Goal: Information Seeking & Learning: Learn about a topic

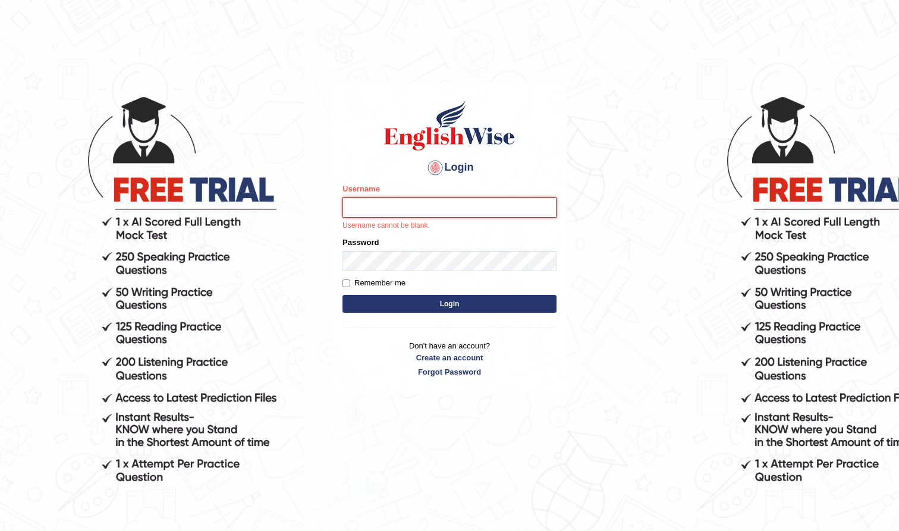
type input "farihaafghan556"
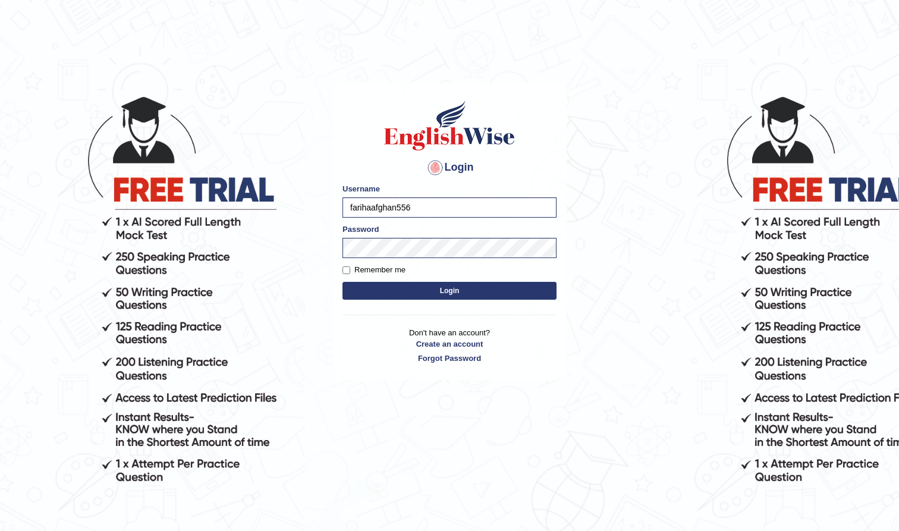
click at [466, 296] on button "Login" at bounding box center [450, 291] width 214 height 18
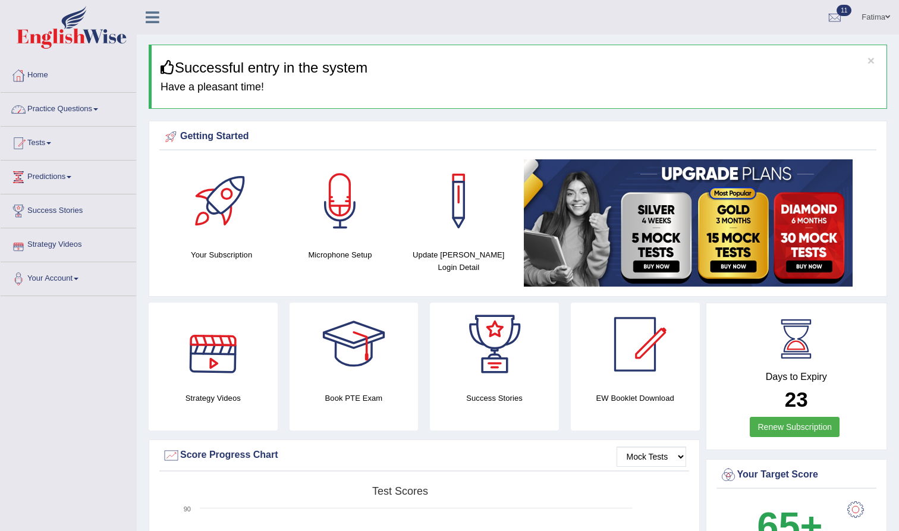
click at [95, 104] on link "Practice Questions" at bounding box center [69, 108] width 136 height 30
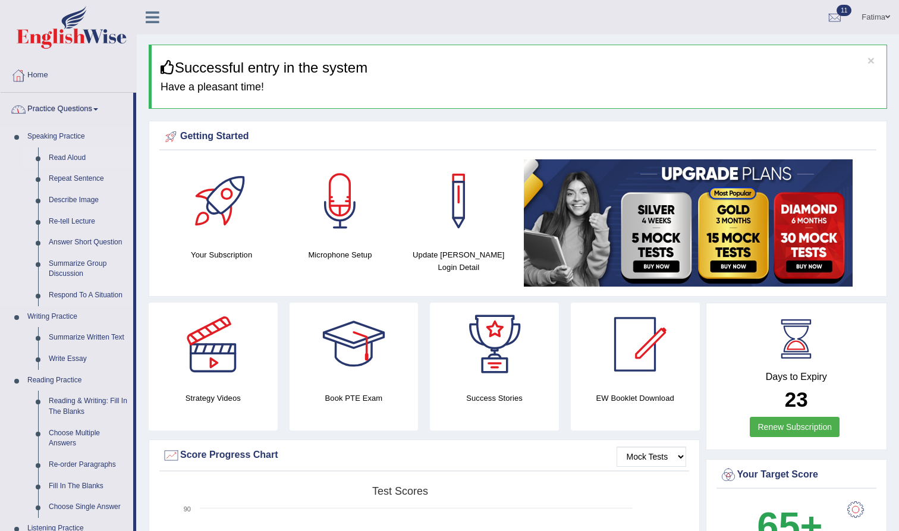
click at [76, 158] on link "Read Aloud" at bounding box center [88, 158] width 90 height 21
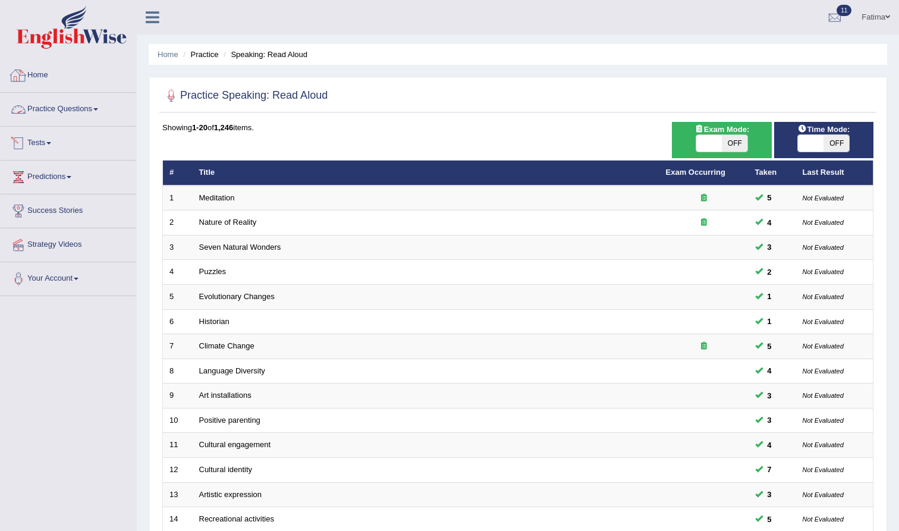
click at [74, 111] on link "Practice Questions" at bounding box center [69, 108] width 136 height 30
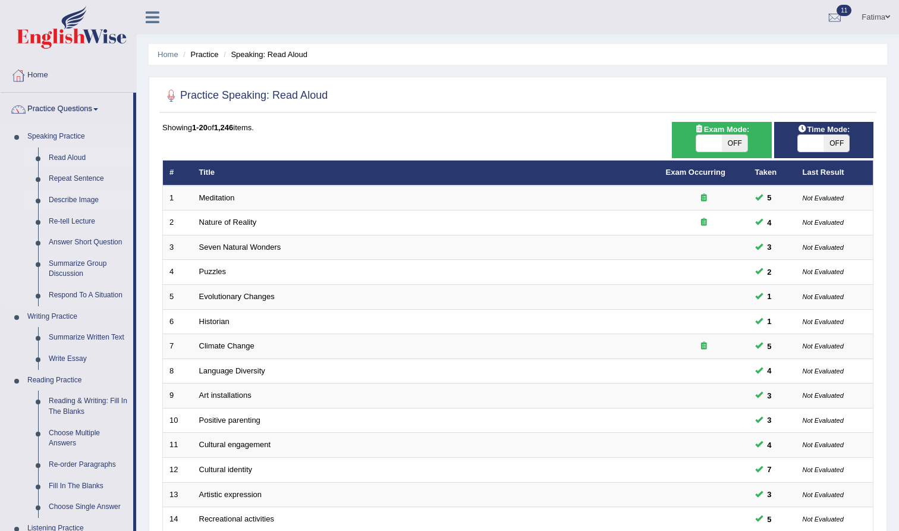
click at [75, 193] on link "Describe Image" at bounding box center [88, 200] width 90 height 21
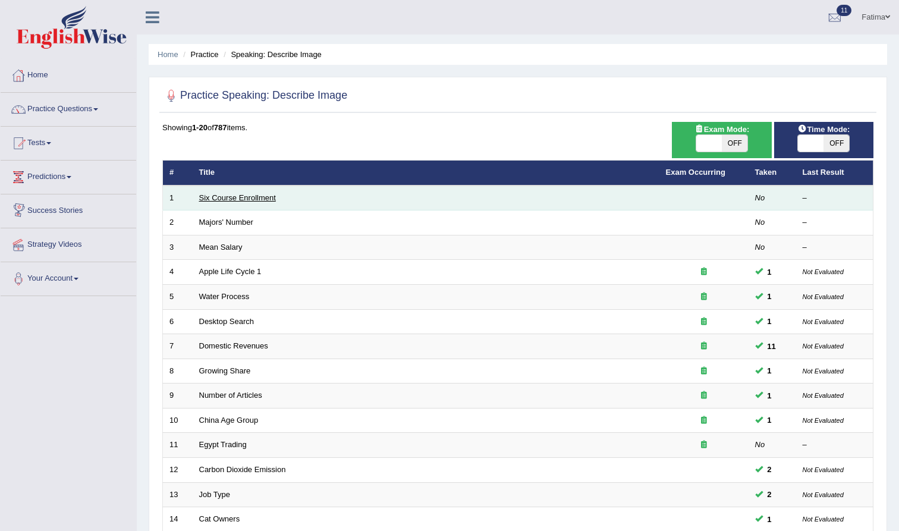
click at [260, 198] on link "Six Course Enrollment" at bounding box center [237, 197] width 77 height 9
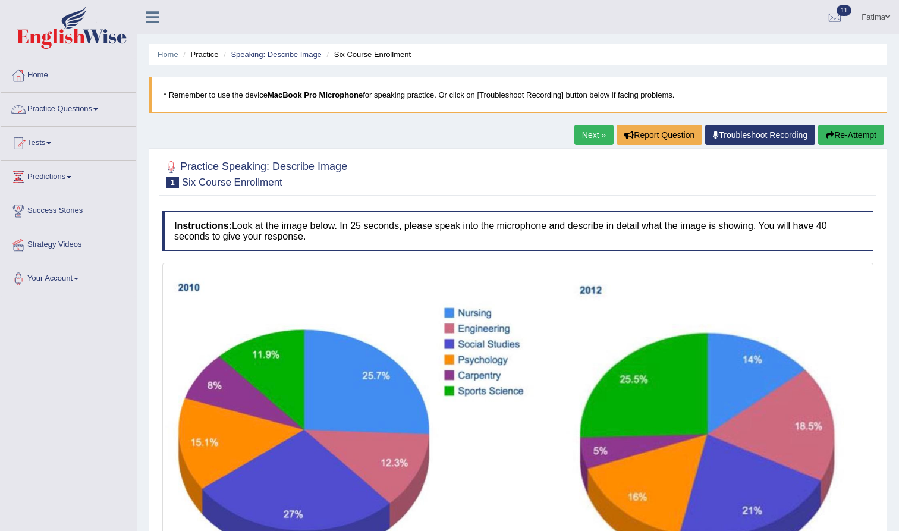
click at [73, 111] on link "Practice Questions" at bounding box center [69, 108] width 136 height 30
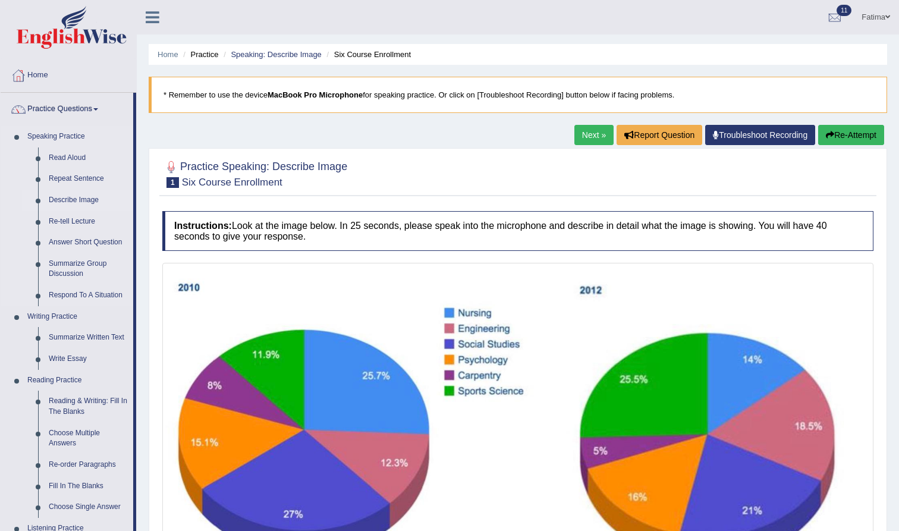
click at [73, 197] on link "Describe Image" at bounding box center [88, 200] width 90 height 21
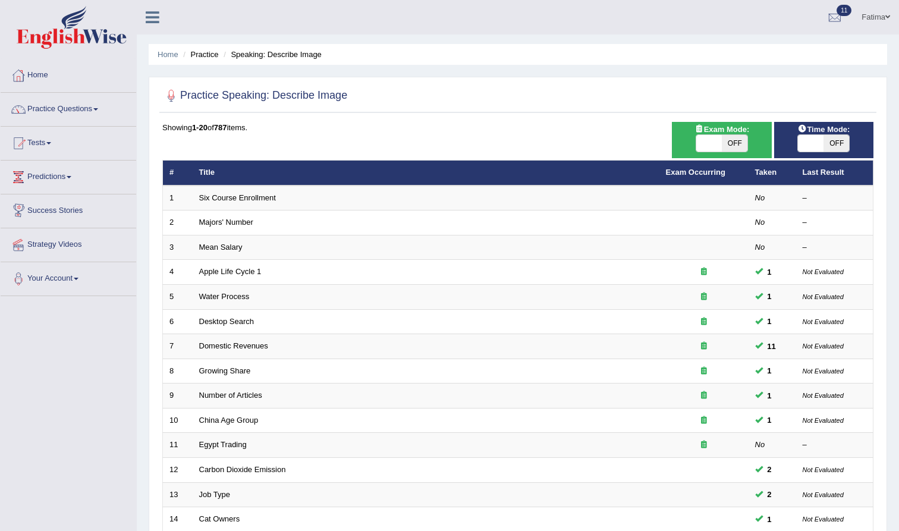
click at [729, 144] on span "OFF" at bounding box center [735, 143] width 26 height 17
checkbox input "true"
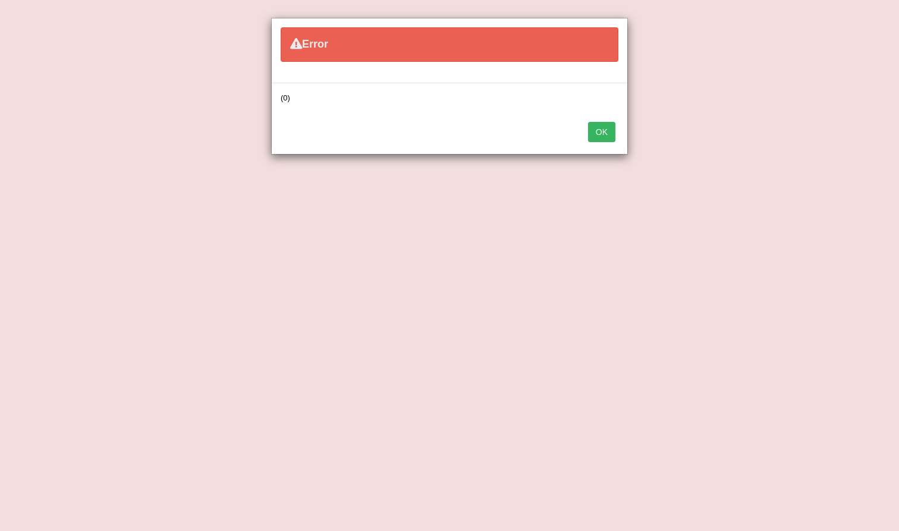
click at [604, 138] on button "OK" at bounding box center [601, 132] width 27 height 20
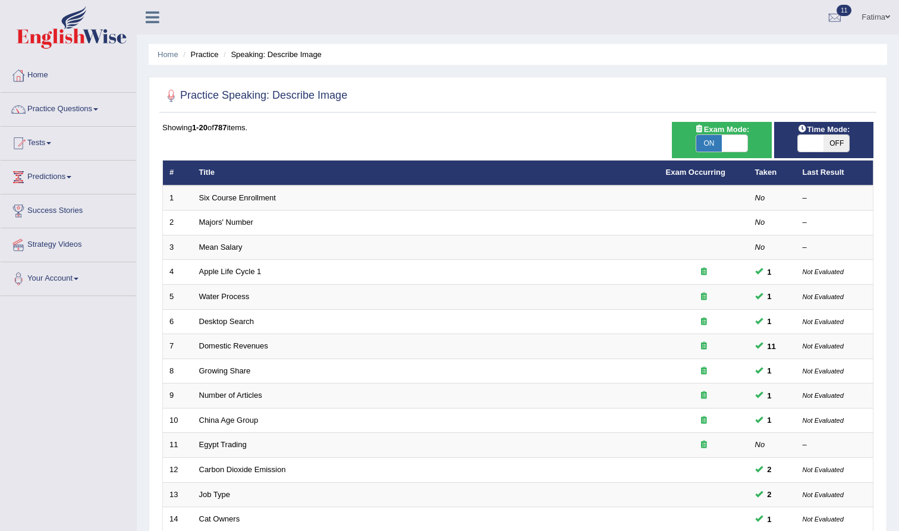
click at [842, 143] on span "OFF" at bounding box center [837, 143] width 26 height 17
checkbox input "true"
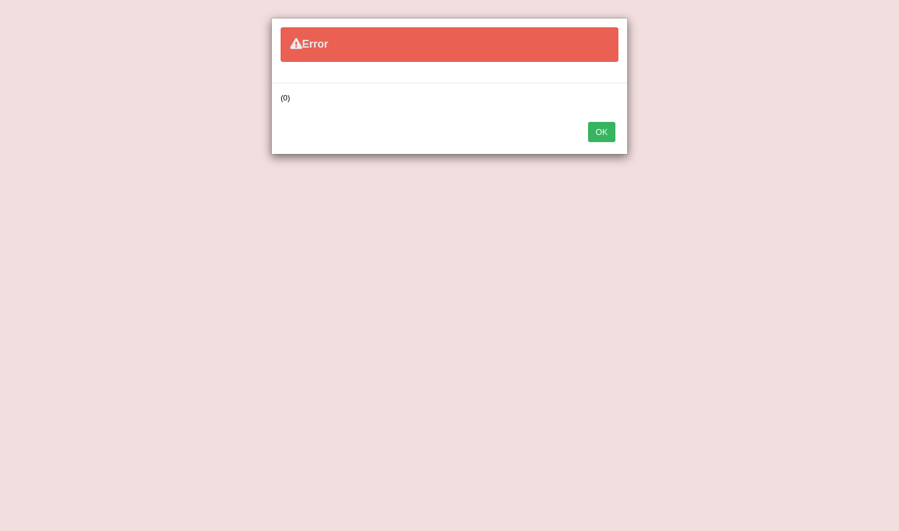
click at [598, 127] on button "OK" at bounding box center [601, 132] width 27 height 20
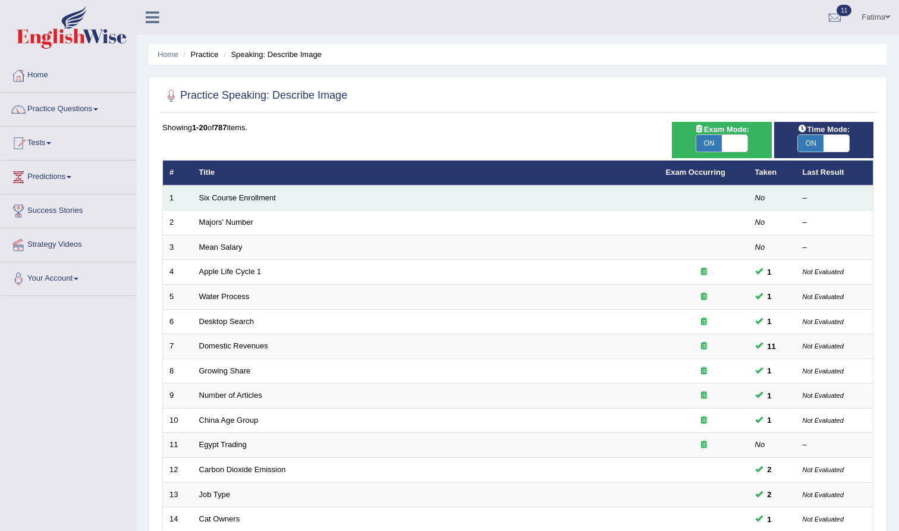
click at [239, 192] on td "Six Course Enrollment" at bounding box center [426, 198] width 467 height 25
click at [243, 199] on link "Six Course Enrollment" at bounding box center [237, 197] width 77 height 9
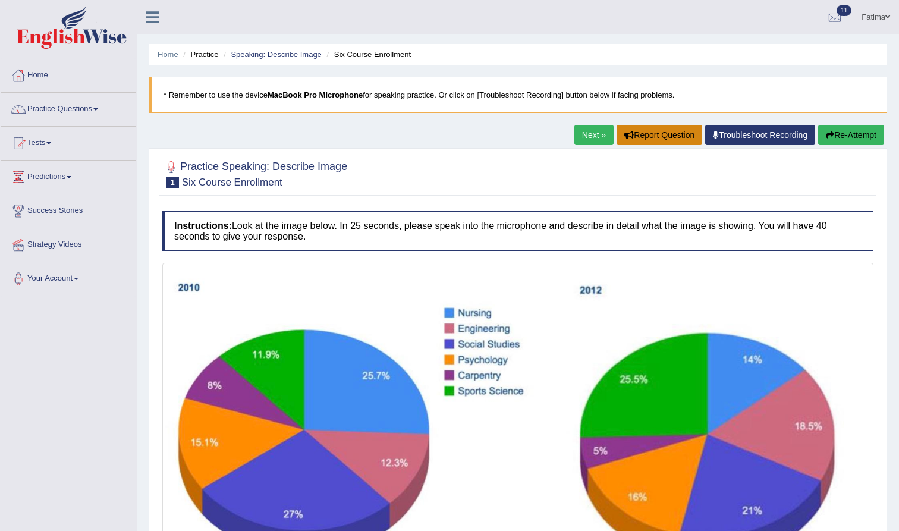
click at [645, 139] on button "Report Question" at bounding box center [660, 135] width 86 height 20
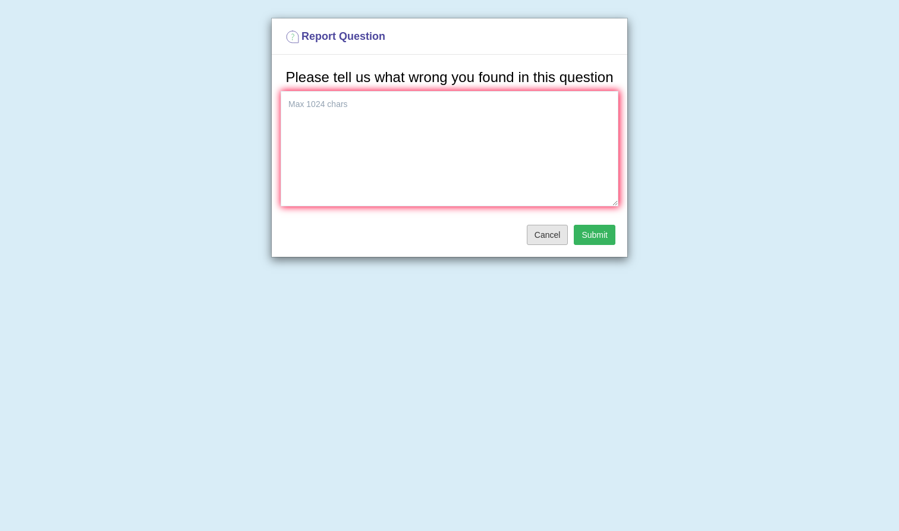
click at [564, 245] on button "Cancel" at bounding box center [548, 235] width 42 height 20
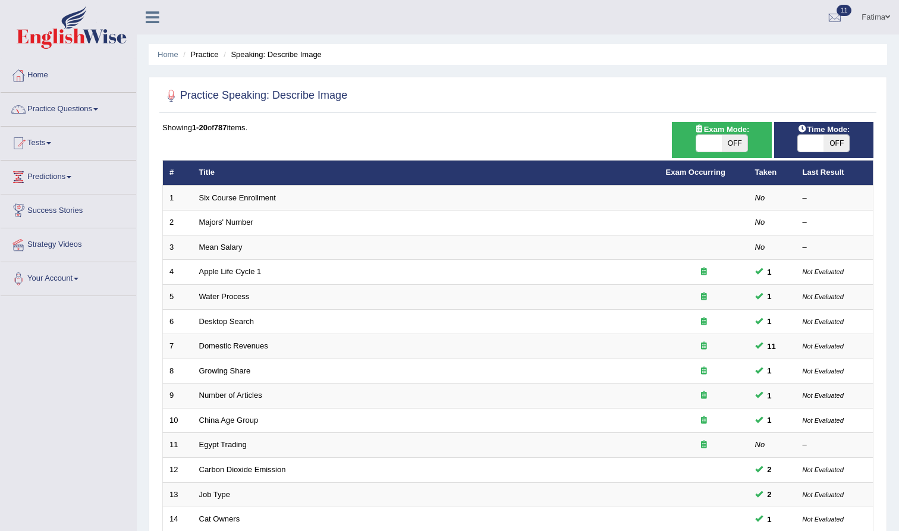
click at [731, 143] on span "OFF" at bounding box center [735, 143] width 26 height 17
checkbox input "true"
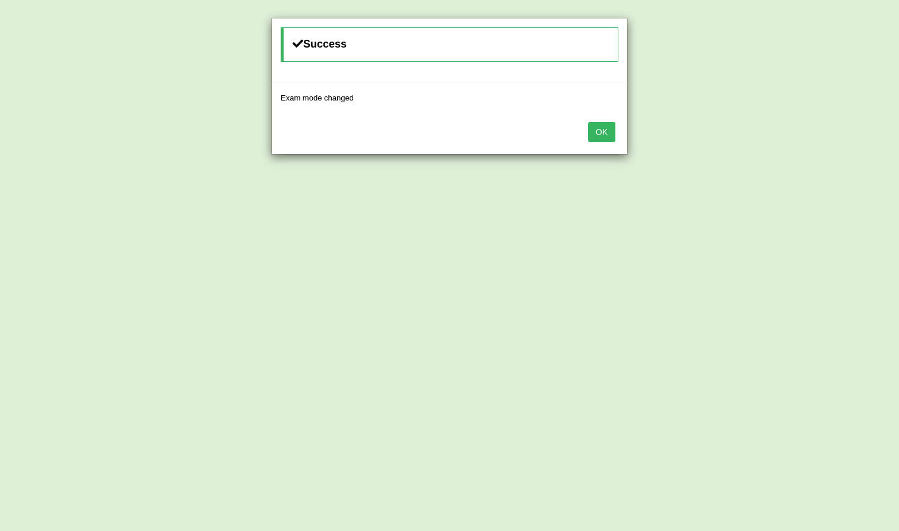
click at [612, 134] on button "OK" at bounding box center [601, 132] width 27 height 20
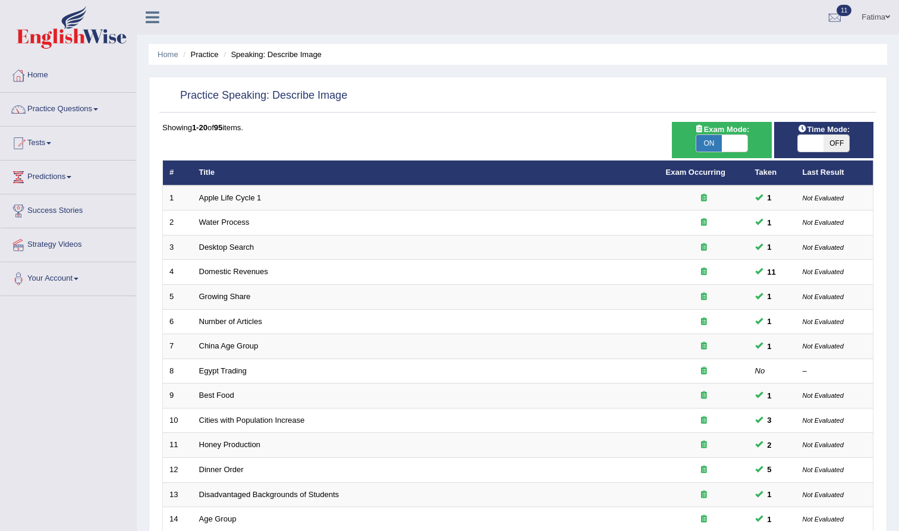
click at [833, 140] on span "OFF" at bounding box center [837, 143] width 26 height 17
checkbox input "true"
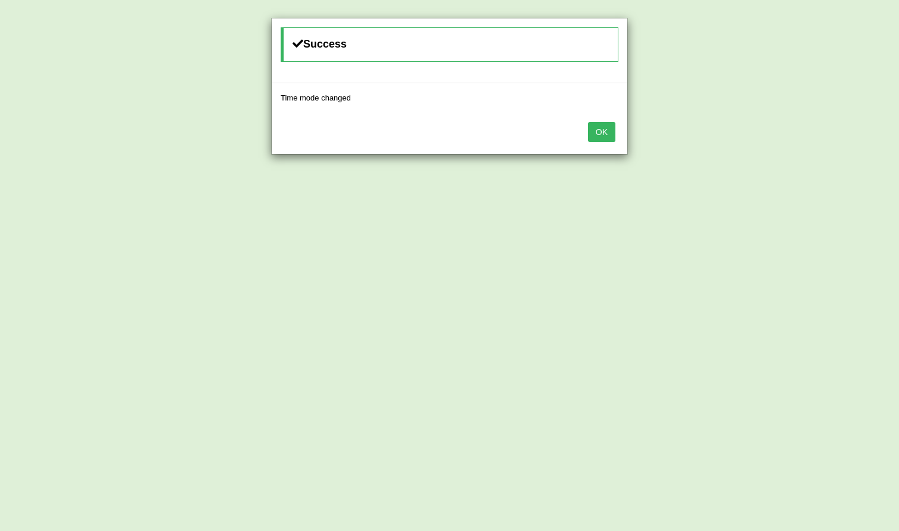
click at [603, 130] on button "OK" at bounding box center [601, 132] width 27 height 20
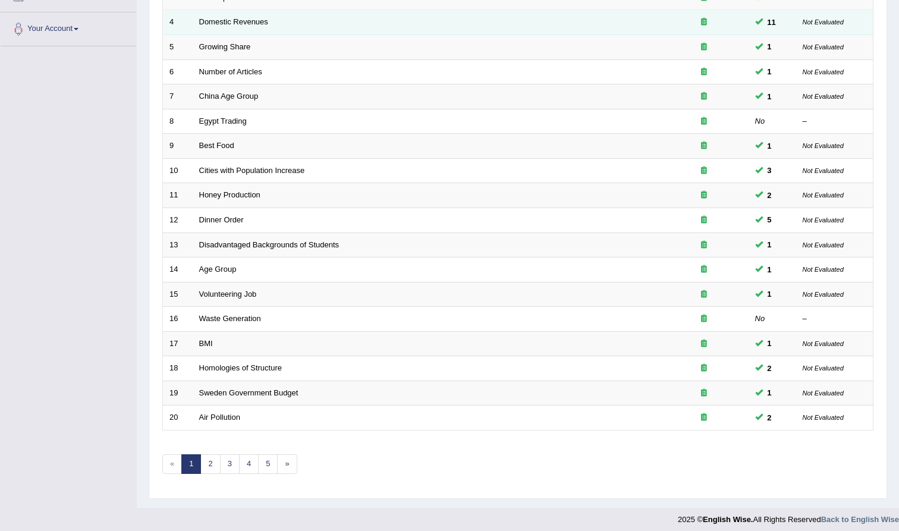
scroll to position [249, 0]
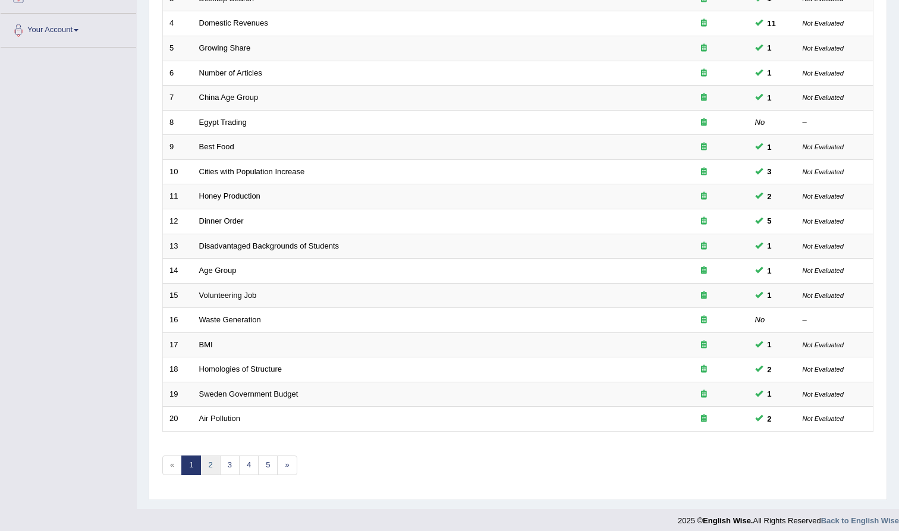
click at [214, 456] on link "2" at bounding box center [210, 466] width 20 height 20
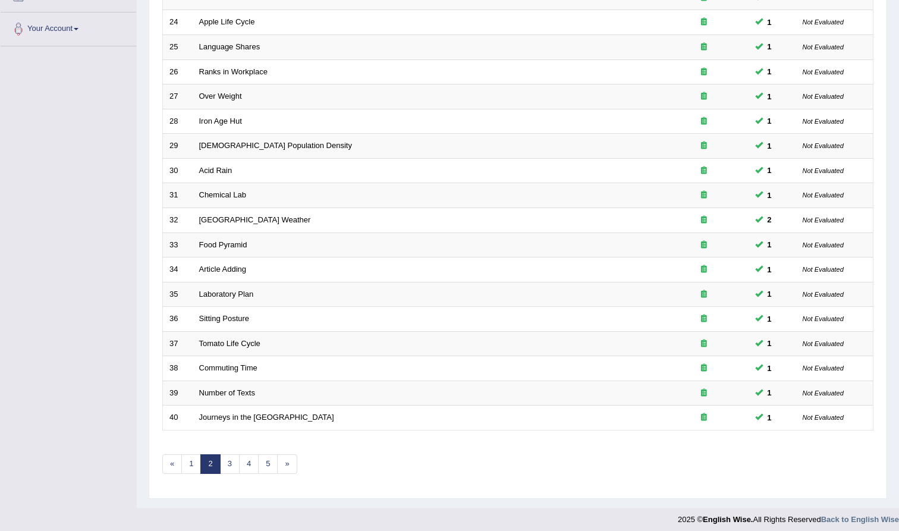
scroll to position [249, 0]
click at [228, 463] on link "3" at bounding box center [230, 466] width 20 height 20
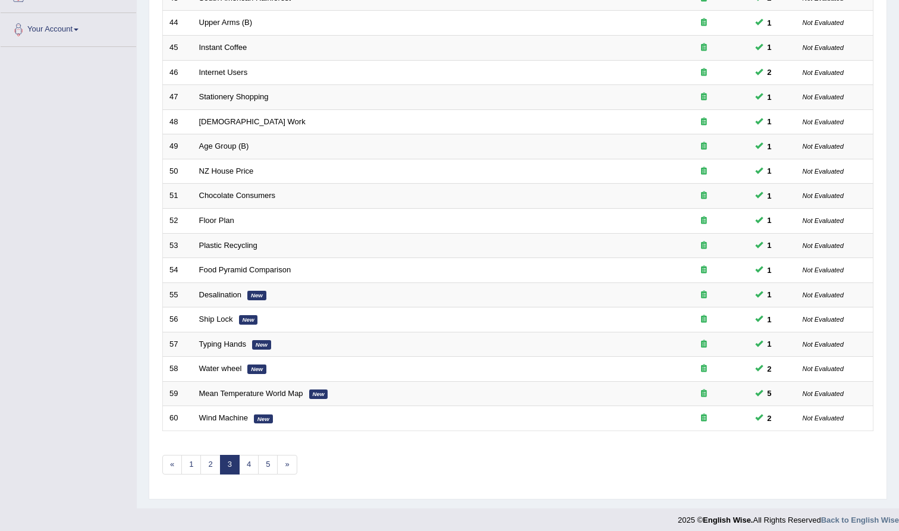
scroll to position [249, 0]
click at [249, 462] on link "4" at bounding box center [249, 466] width 20 height 20
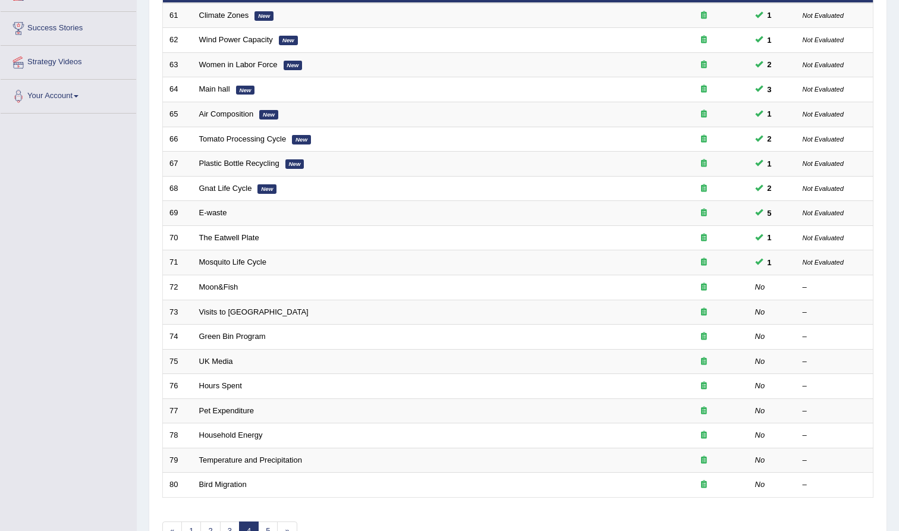
scroll to position [189, 0]
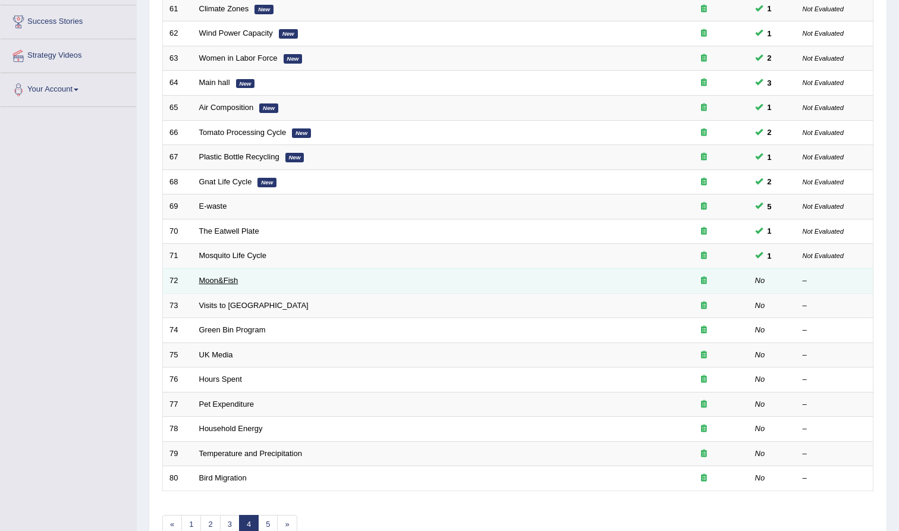
click at [210, 276] on link "Moon&Fish" at bounding box center [218, 280] width 39 height 9
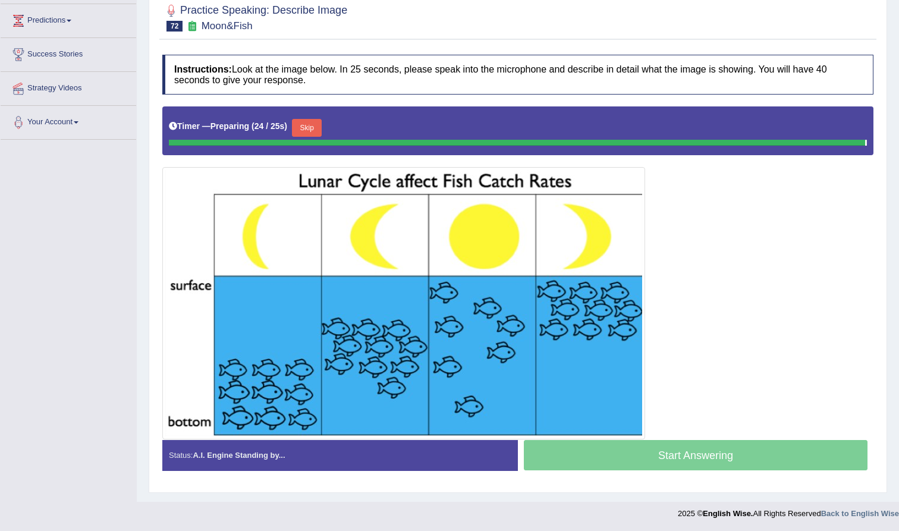
scroll to position [153, 0]
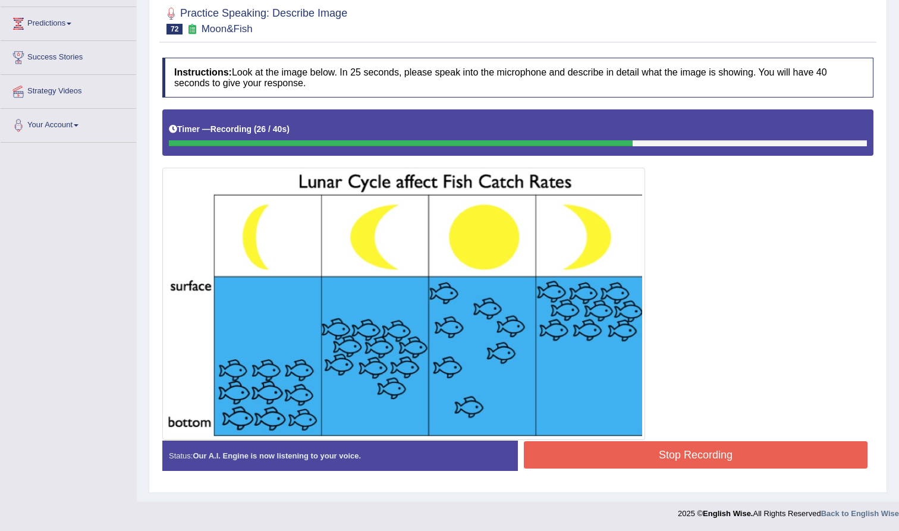
click at [599, 446] on button "Stop Recording" at bounding box center [696, 454] width 344 height 27
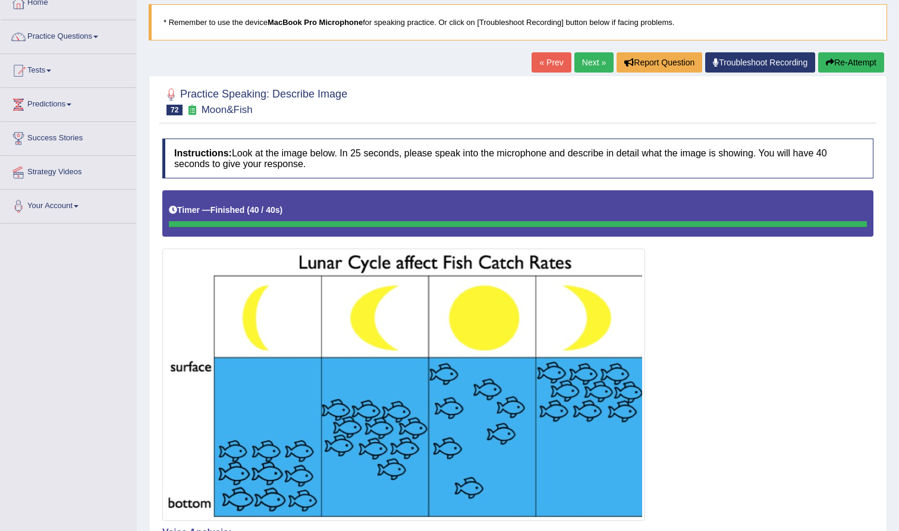
scroll to position [71, 0]
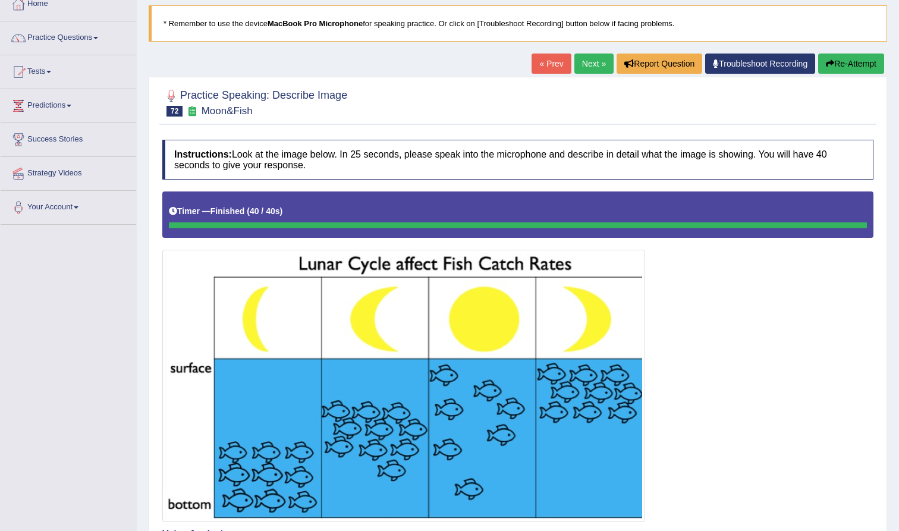
click at [583, 64] on link "Next »" at bounding box center [594, 64] width 39 height 20
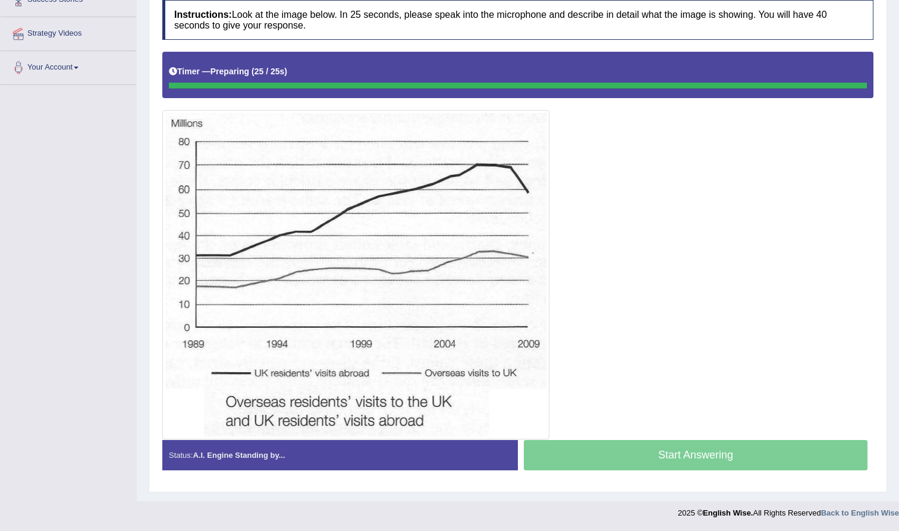
scroll to position [211, 0]
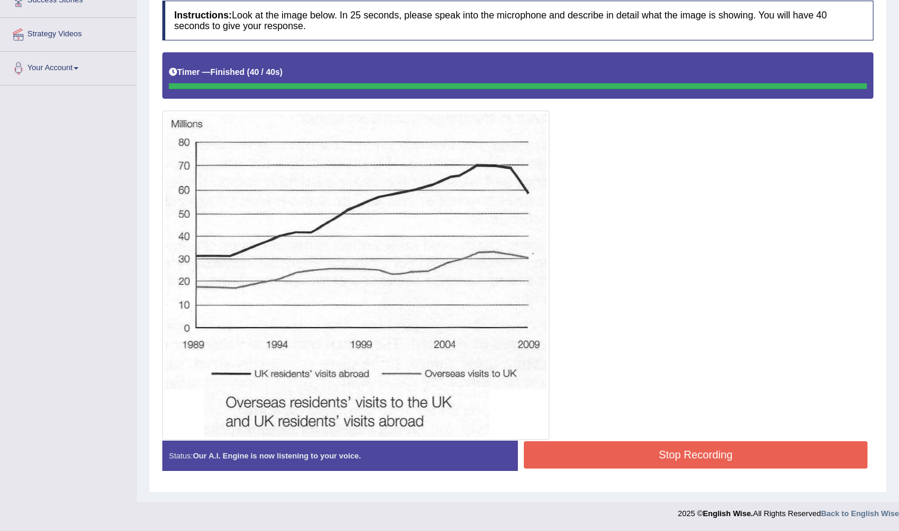
click at [634, 450] on button "Stop Recording" at bounding box center [696, 454] width 344 height 27
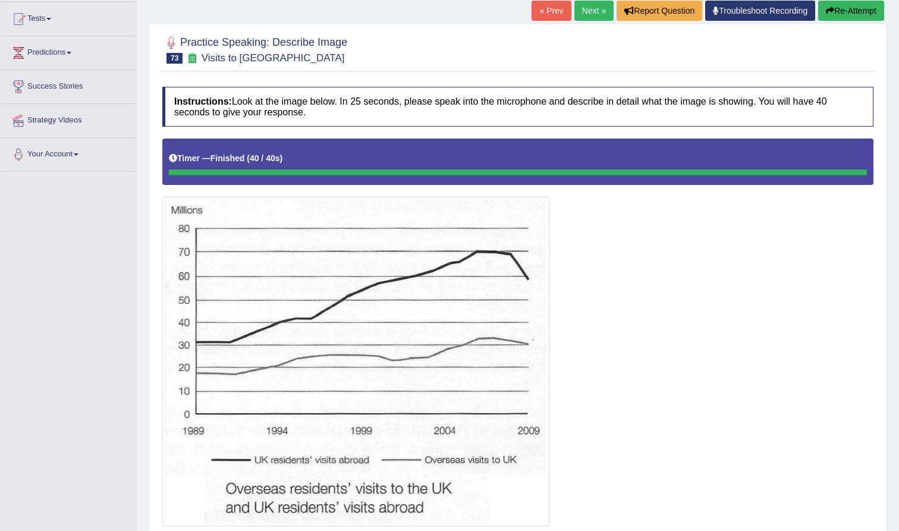
scroll to position [114, 0]
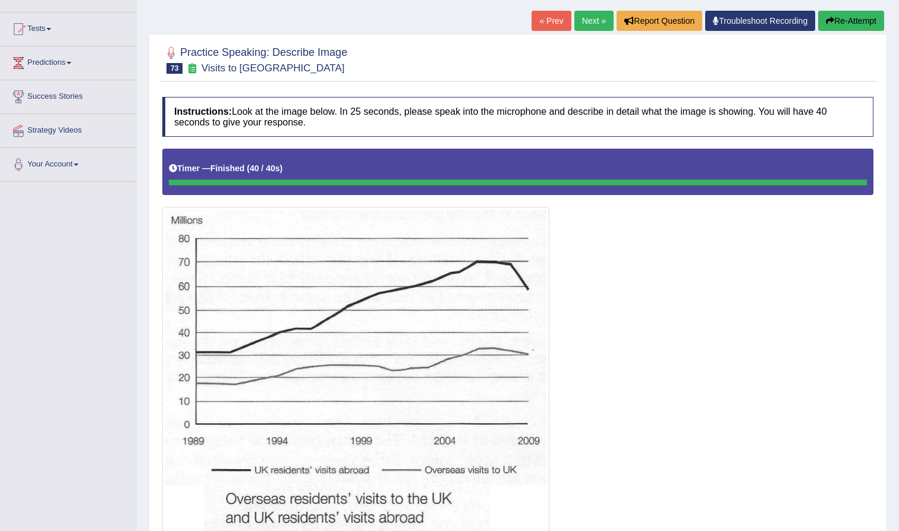
click at [583, 20] on link "Next »" at bounding box center [594, 21] width 39 height 20
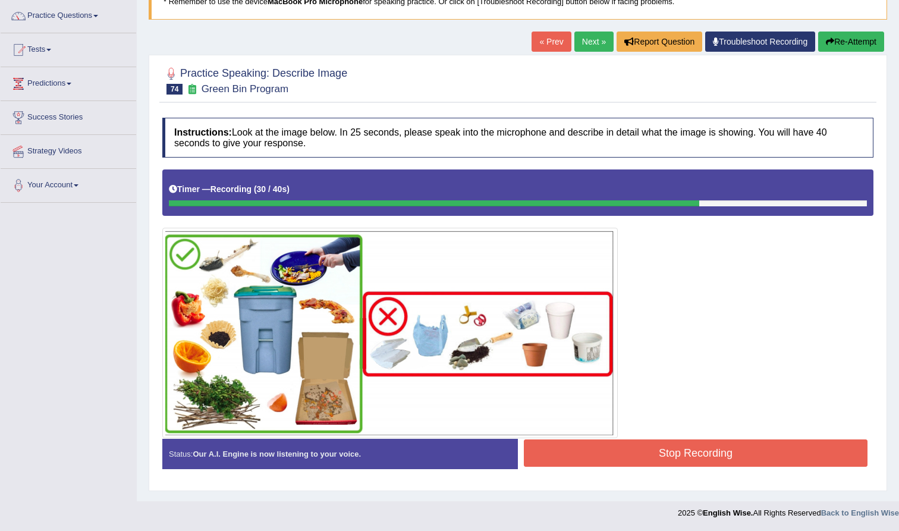
scroll to position [93, 0]
click at [601, 453] on button "Stop Recording" at bounding box center [696, 453] width 344 height 27
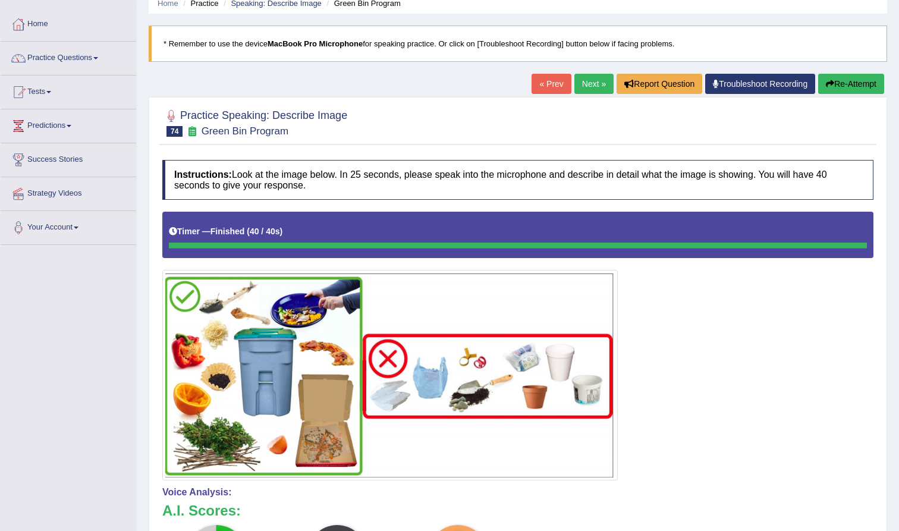
scroll to position [49, 0]
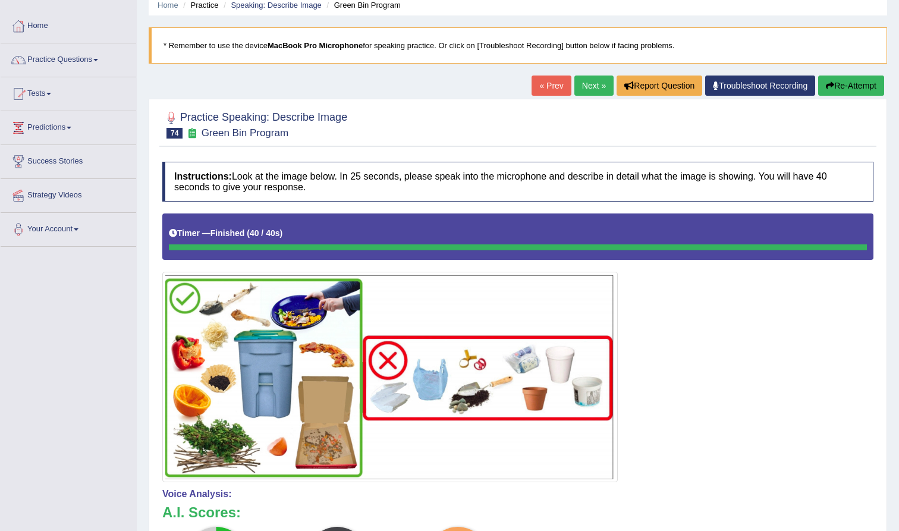
click at [837, 81] on button "Re-Attempt" at bounding box center [851, 86] width 66 height 20
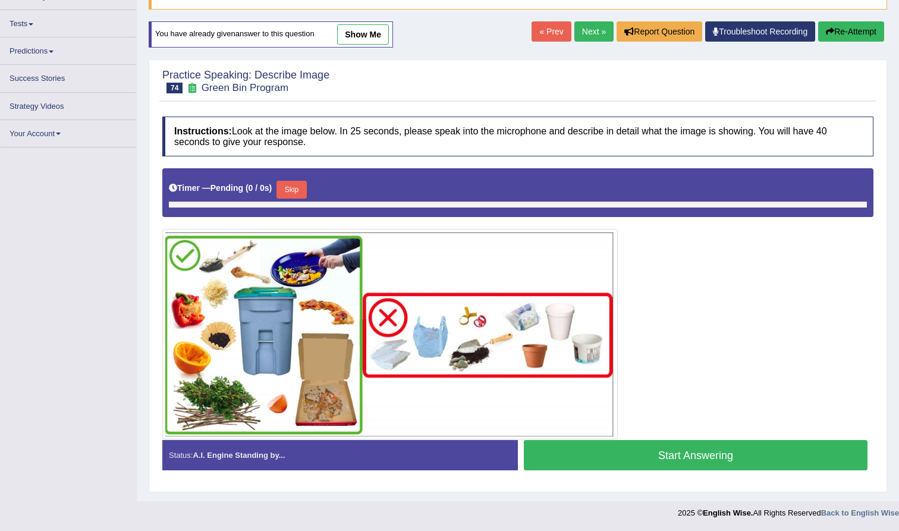
scroll to position [103, 0]
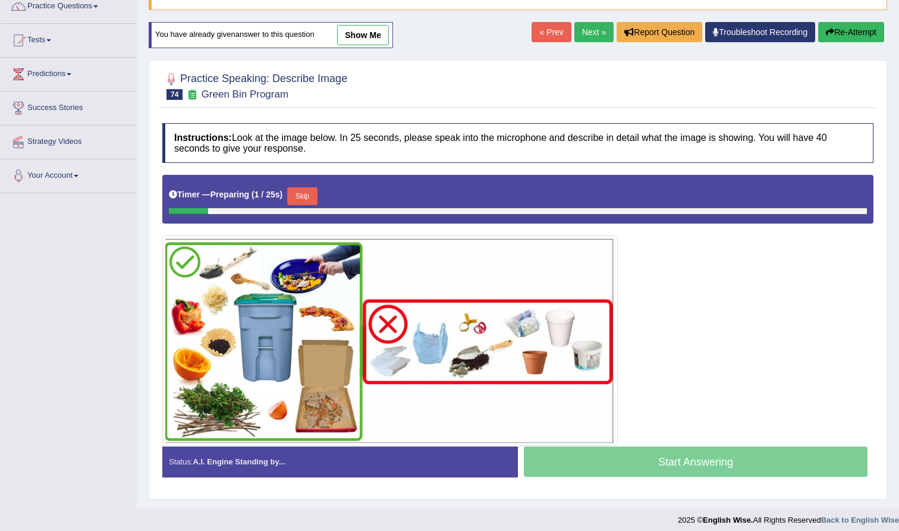
click at [303, 195] on button "Skip" at bounding box center [302, 196] width 30 height 18
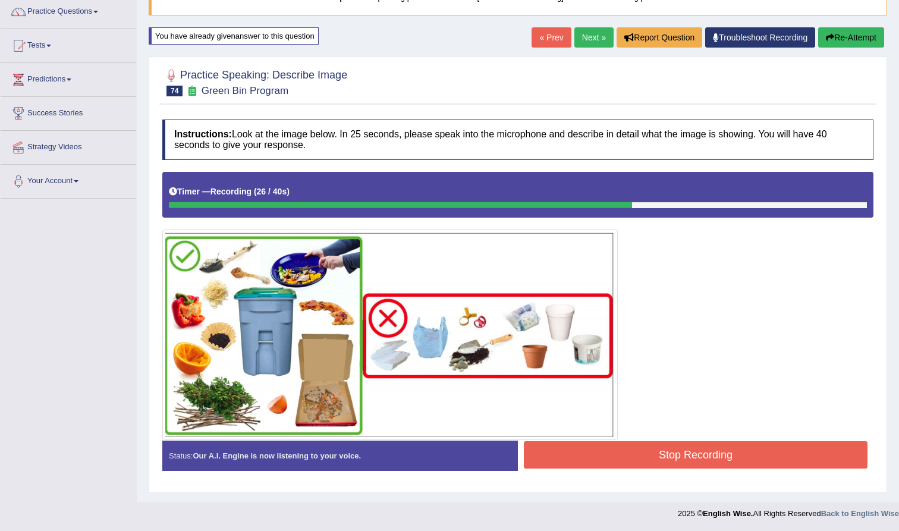
click at [605, 454] on button "Stop Recording" at bounding box center [696, 454] width 344 height 27
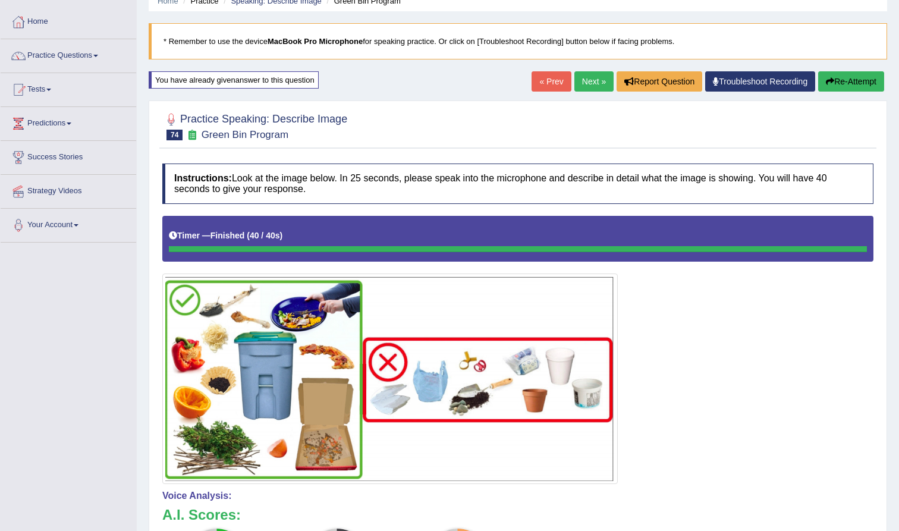
scroll to position [46, 0]
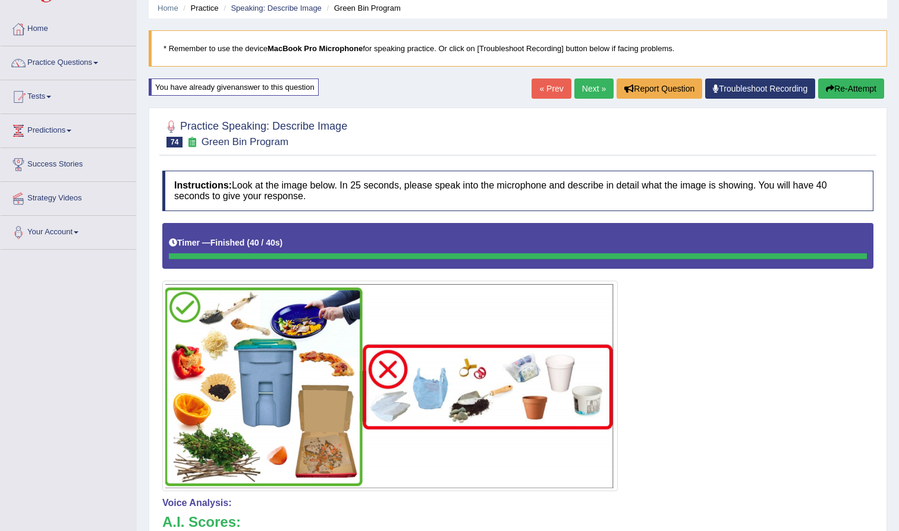
click at [851, 89] on button "Re-Attempt" at bounding box center [851, 89] width 66 height 20
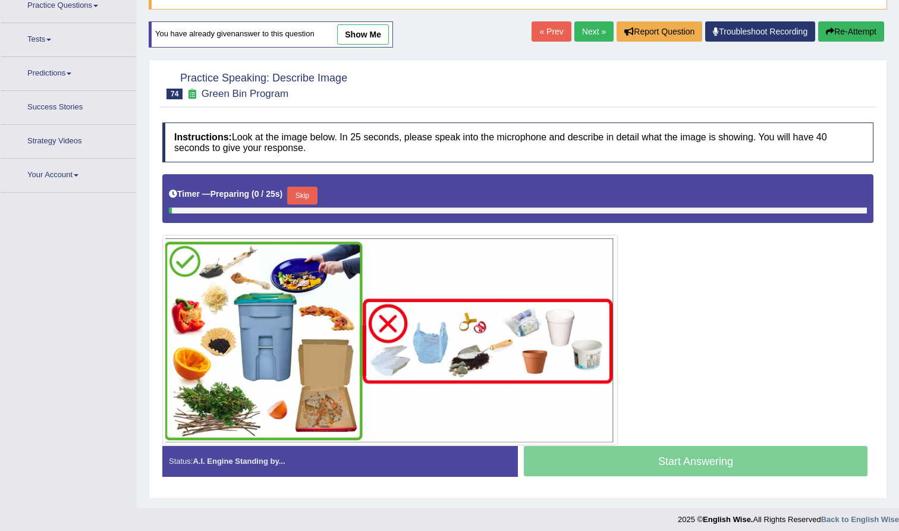
scroll to position [103, 0]
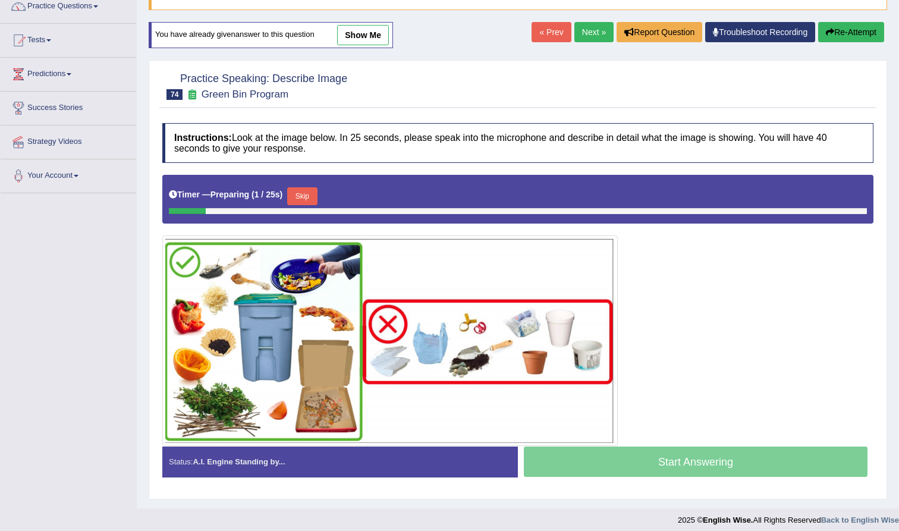
click at [307, 197] on button "Skip" at bounding box center [302, 196] width 30 height 18
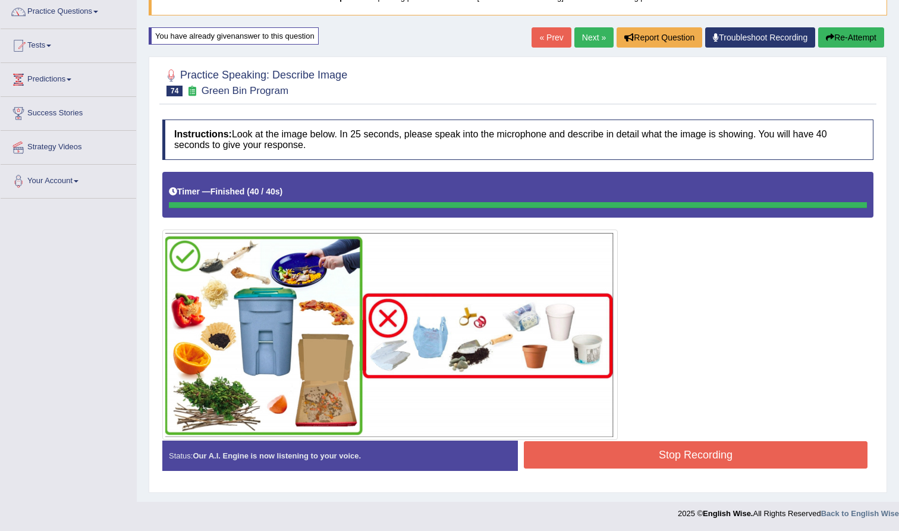
click at [616, 456] on button "Stop Recording" at bounding box center [696, 454] width 344 height 27
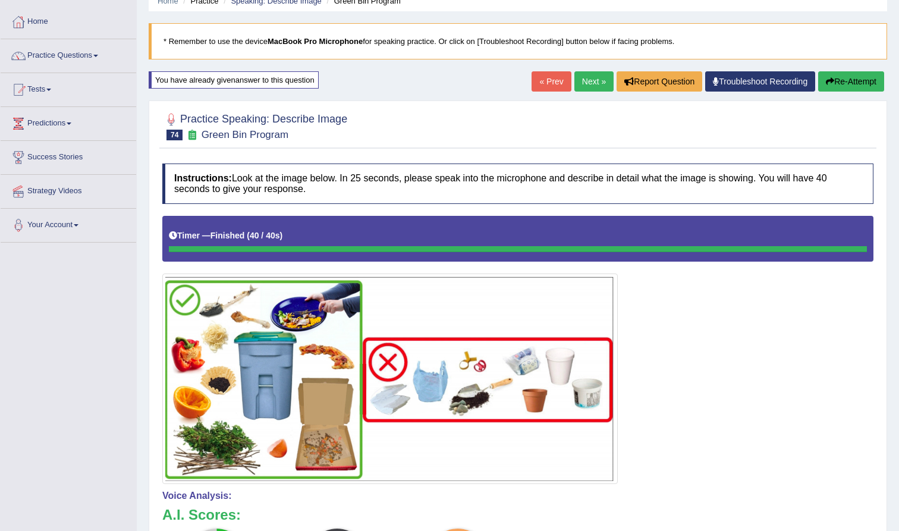
scroll to position [53, 0]
click at [839, 84] on button "Re-Attempt" at bounding box center [851, 82] width 66 height 20
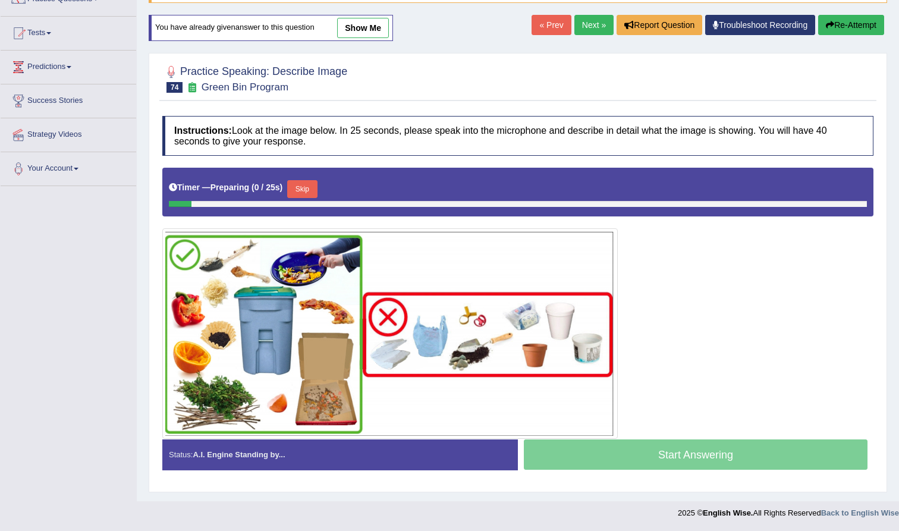
scroll to position [109, 0]
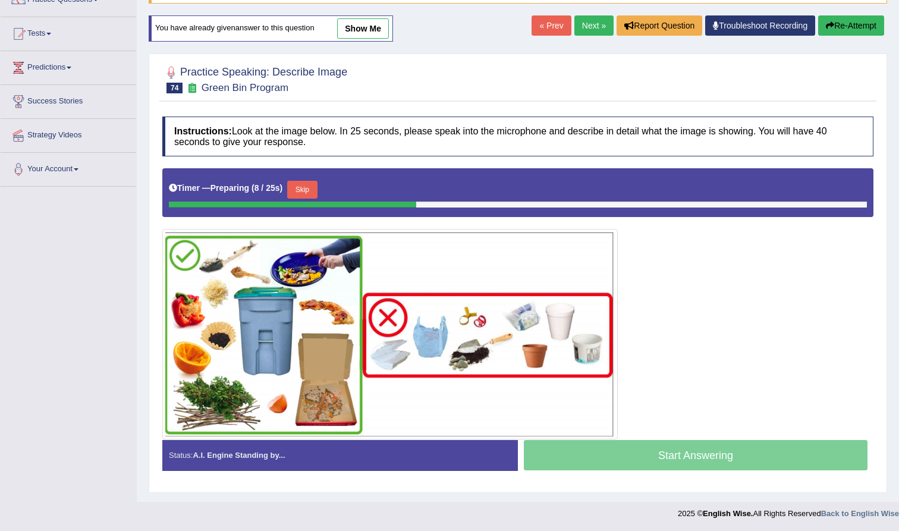
click at [311, 187] on button "Skip" at bounding box center [302, 190] width 30 height 18
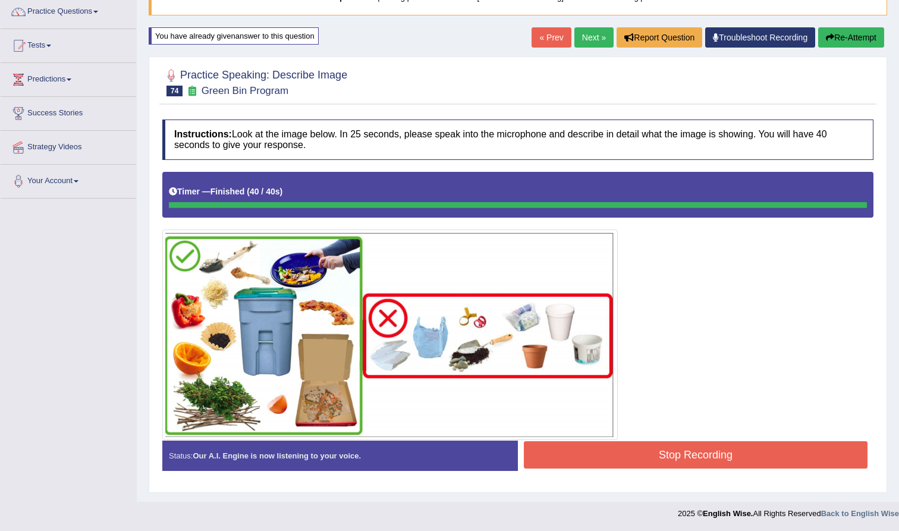
click at [554, 459] on button "Stop Recording" at bounding box center [696, 454] width 344 height 27
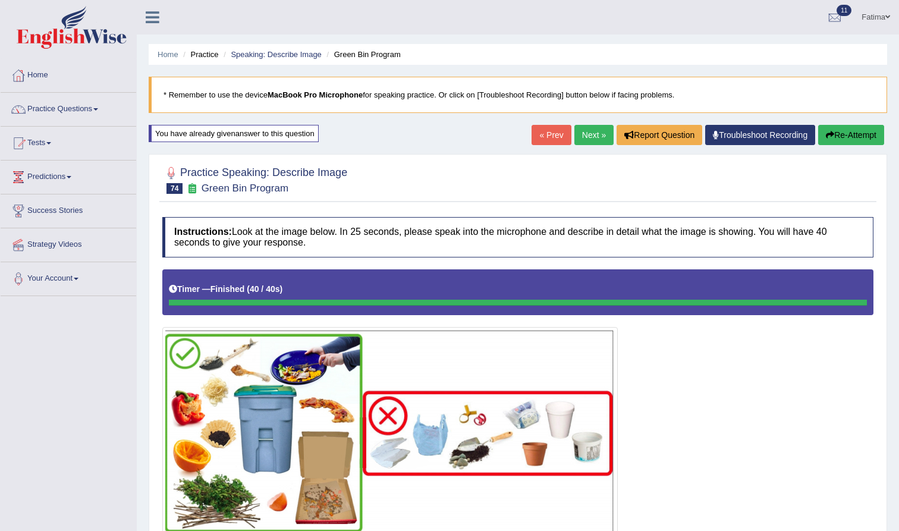
scroll to position [0, 0]
click at [868, 131] on button "Re-Attempt" at bounding box center [851, 135] width 66 height 20
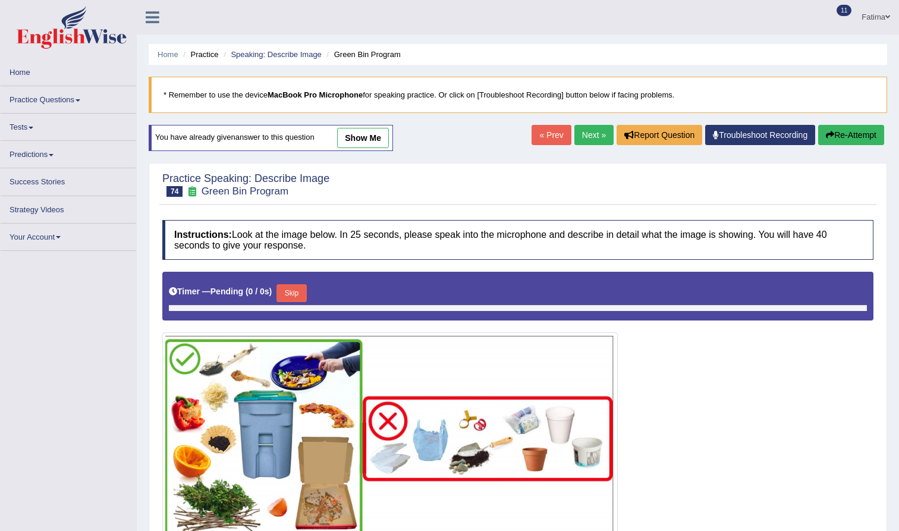
click at [358, 134] on link "show me" at bounding box center [363, 138] width 52 height 20
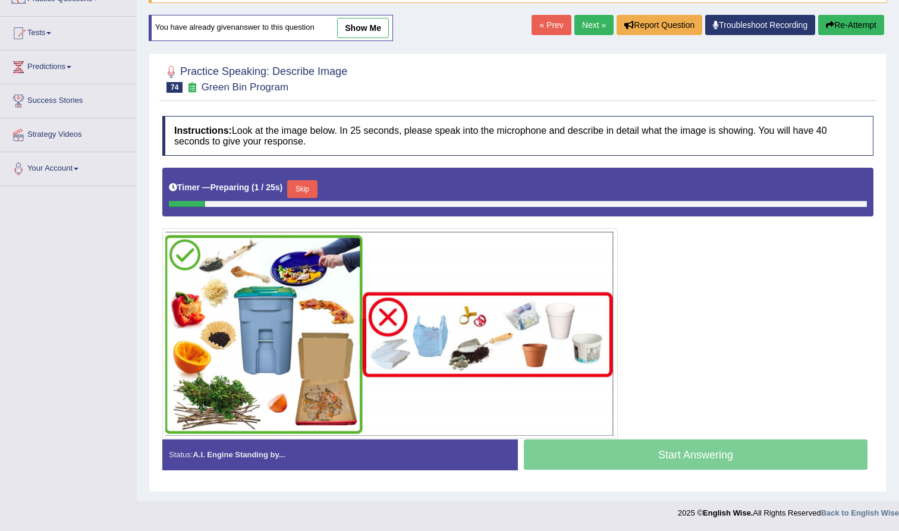
scroll to position [109, 0]
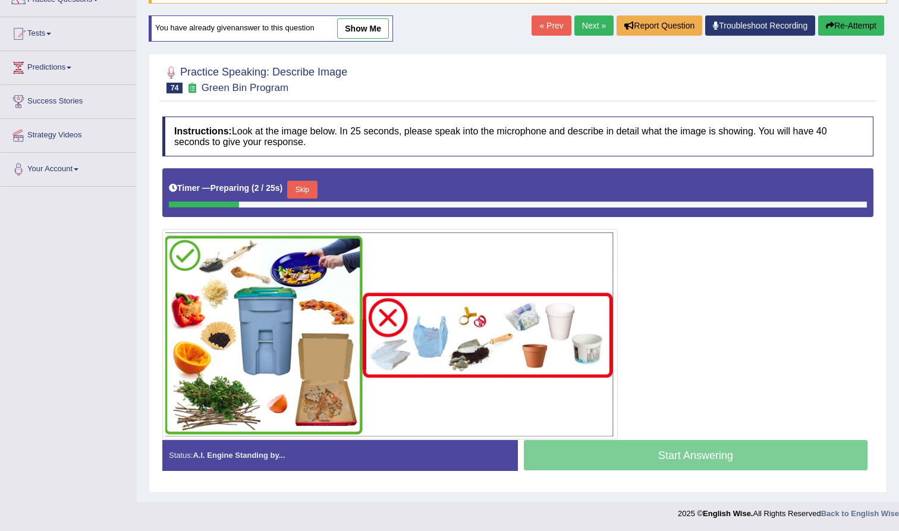
click at [312, 192] on button "Skip" at bounding box center [302, 190] width 30 height 18
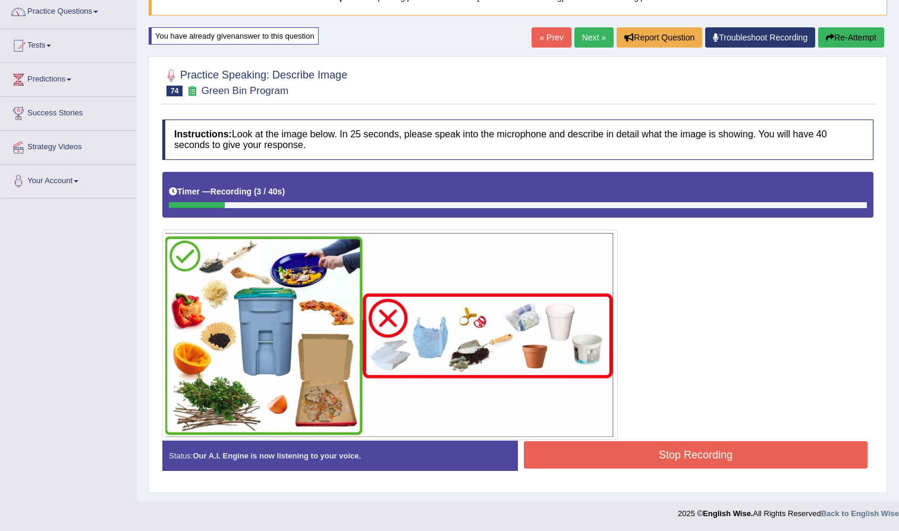
click at [840, 35] on button "Re-Attempt" at bounding box center [851, 37] width 66 height 20
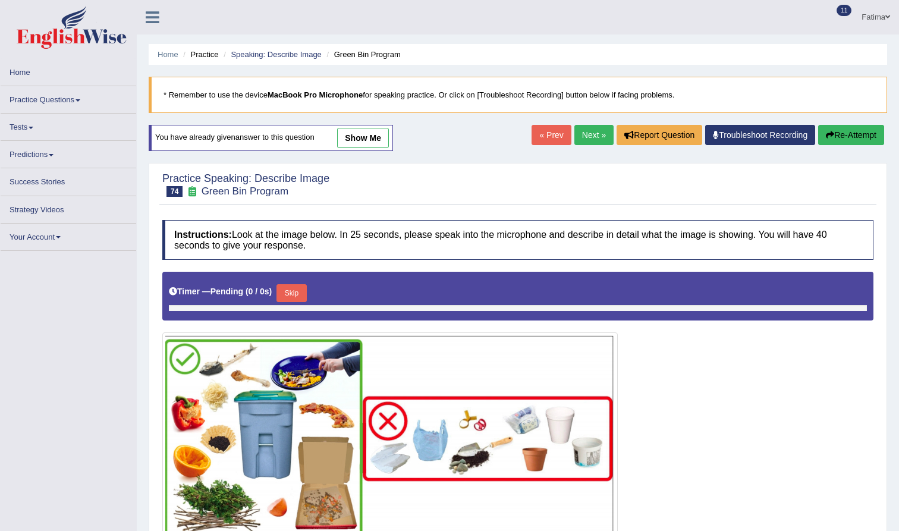
click at [362, 138] on link "show me" at bounding box center [363, 138] width 52 height 20
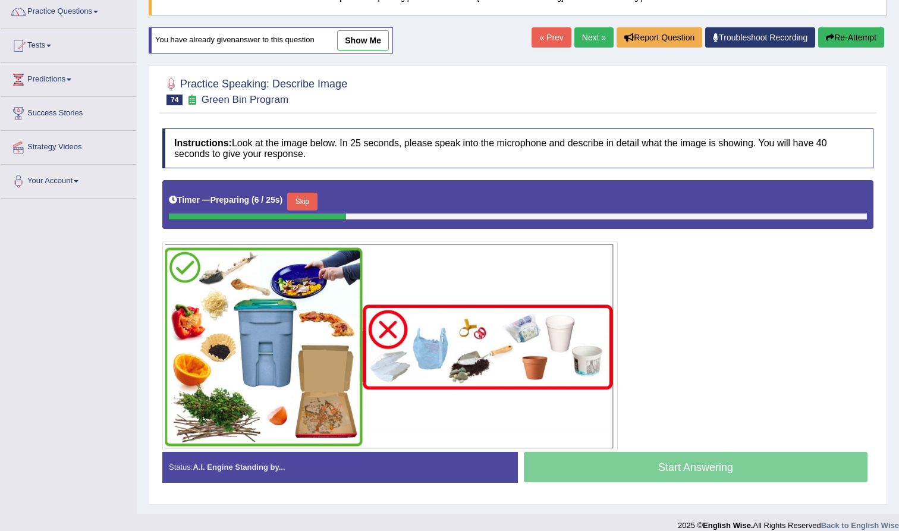
click at [371, 37] on link "show me" at bounding box center [363, 40] width 52 height 20
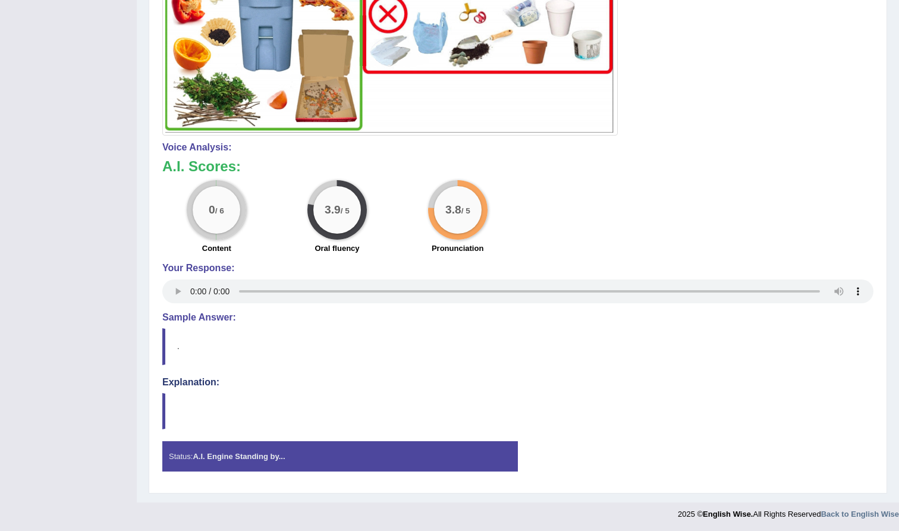
scroll to position [401, 0]
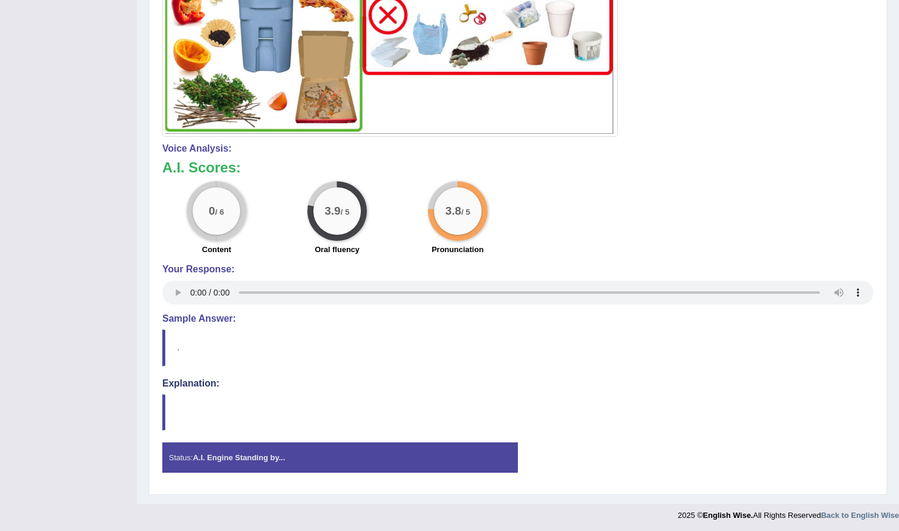
click at [187, 290] on audio at bounding box center [517, 293] width 711 height 24
click at [193, 288] on audio at bounding box center [517, 293] width 711 height 24
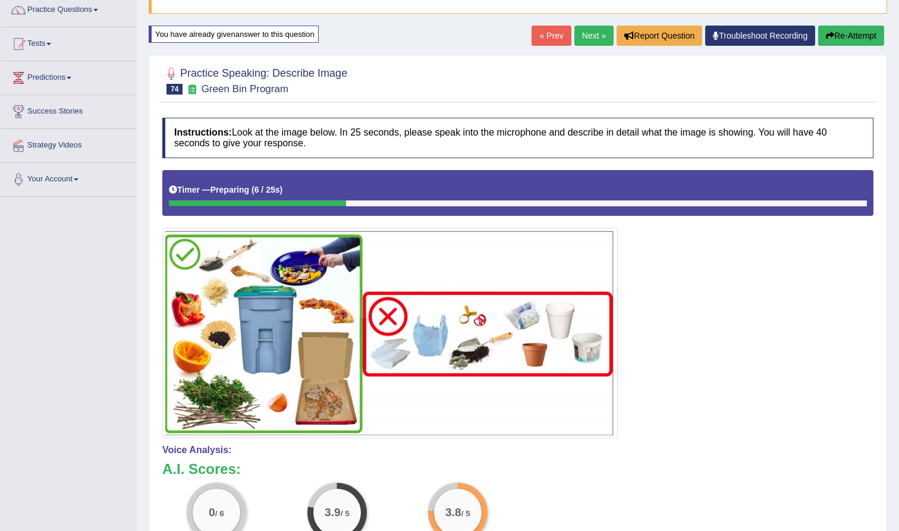
scroll to position [97, 0]
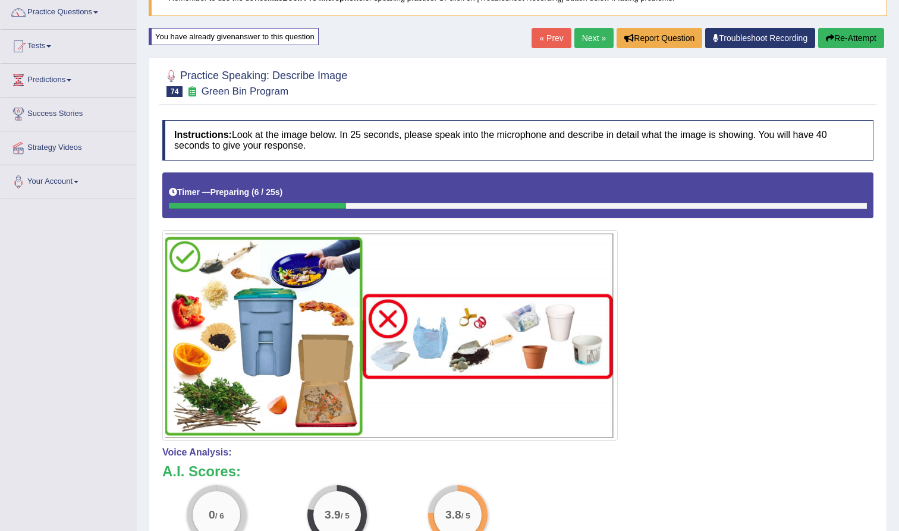
click at [835, 48] on div "« Prev Next » Report Question Troubleshoot Recording Re-Attempt" at bounding box center [710, 39] width 356 height 23
click at [834, 41] on button "Re-Attempt" at bounding box center [851, 38] width 66 height 20
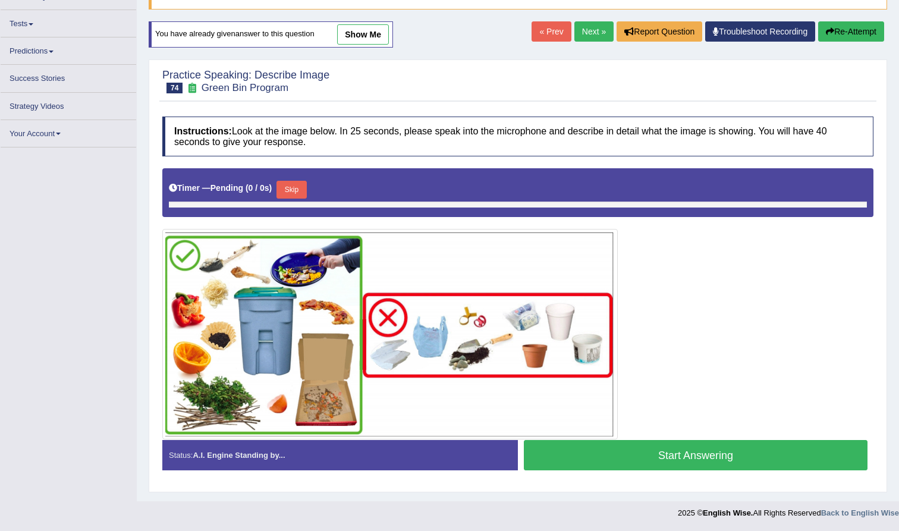
scroll to position [103, 0]
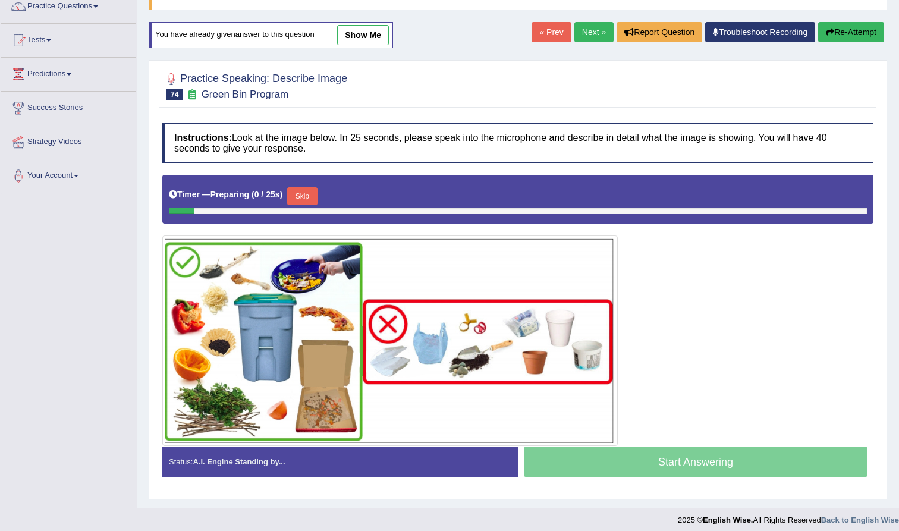
click at [308, 198] on button "Skip" at bounding box center [302, 196] width 30 height 18
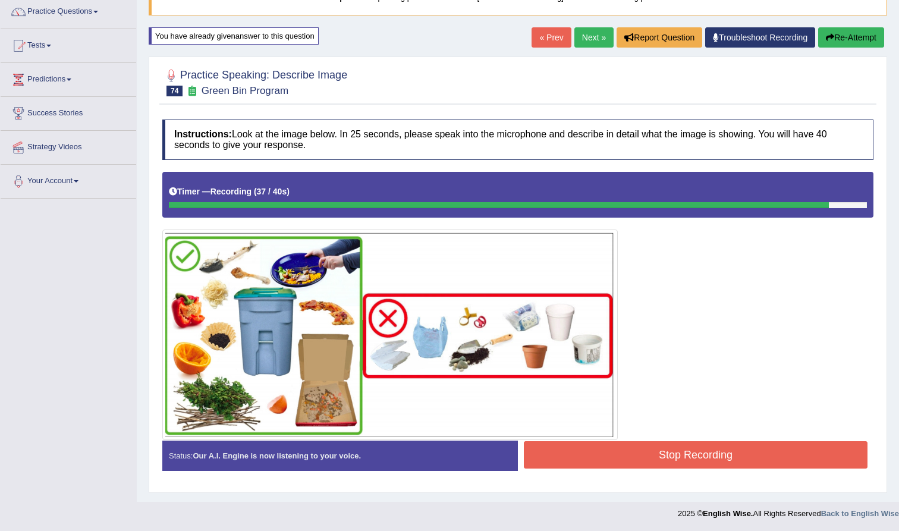
click at [597, 445] on button "Stop Recording" at bounding box center [696, 454] width 344 height 27
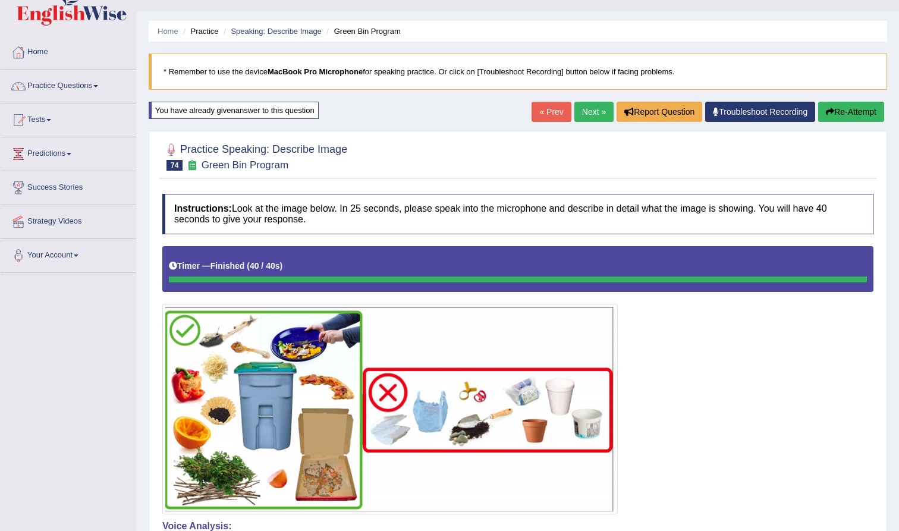
scroll to position [5, 0]
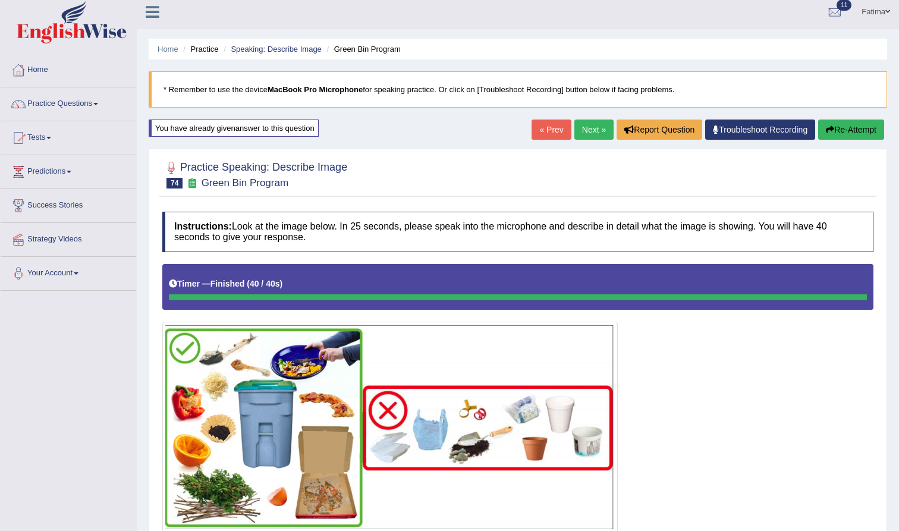
click at [843, 126] on button "Re-Attempt" at bounding box center [851, 130] width 66 height 20
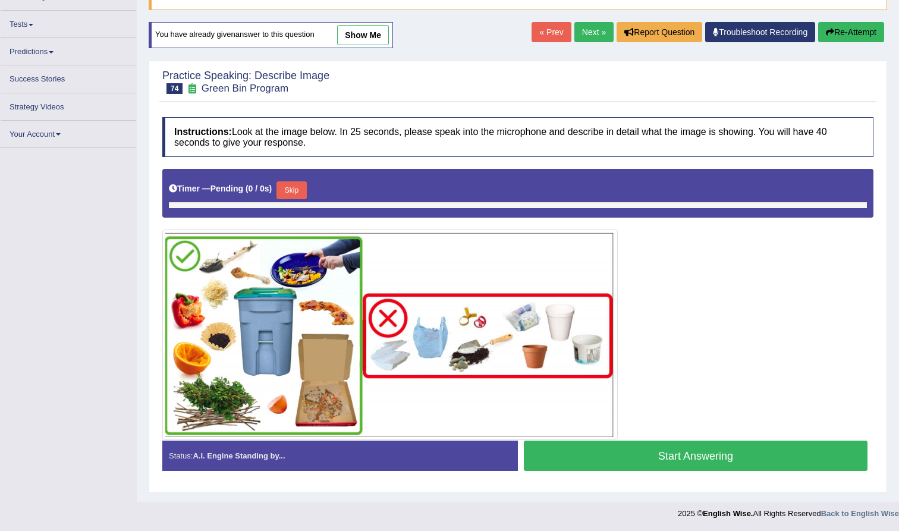
click at [299, 189] on button "Skip" at bounding box center [292, 190] width 30 height 18
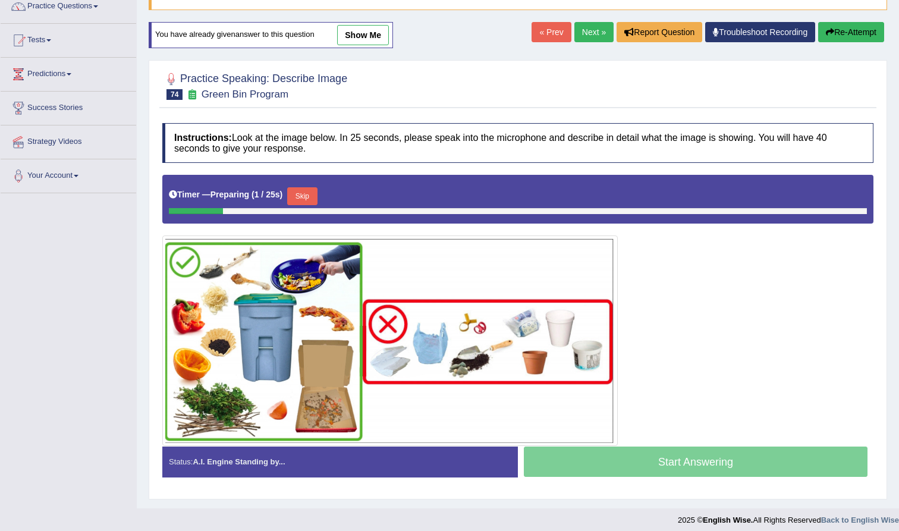
click at [305, 200] on button "Skip" at bounding box center [302, 196] width 30 height 18
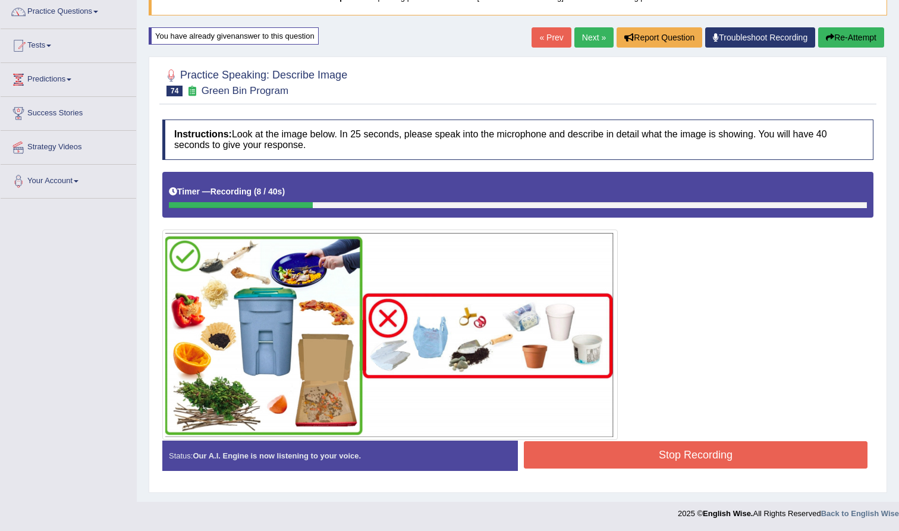
click at [860, 37] on button "Re-Attempt" at bounding box center [851, 37] width 66 height 20
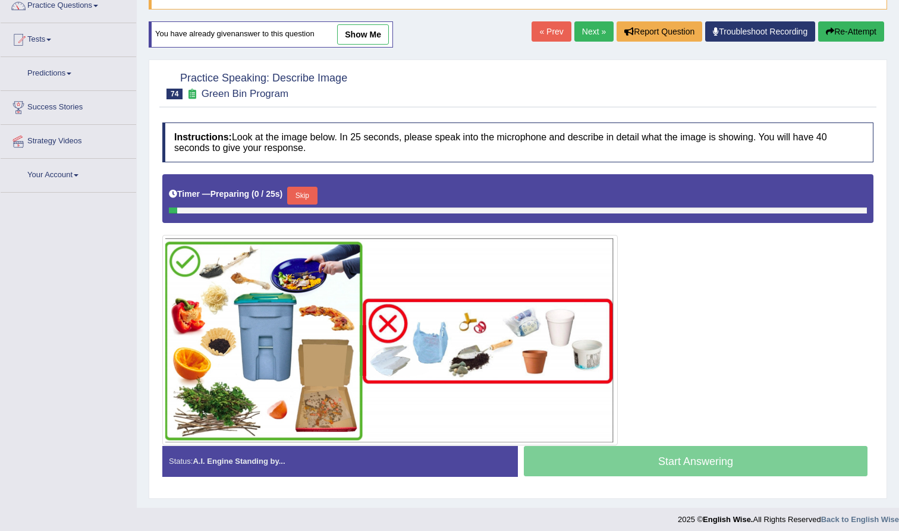
scroll to position [103, 0]
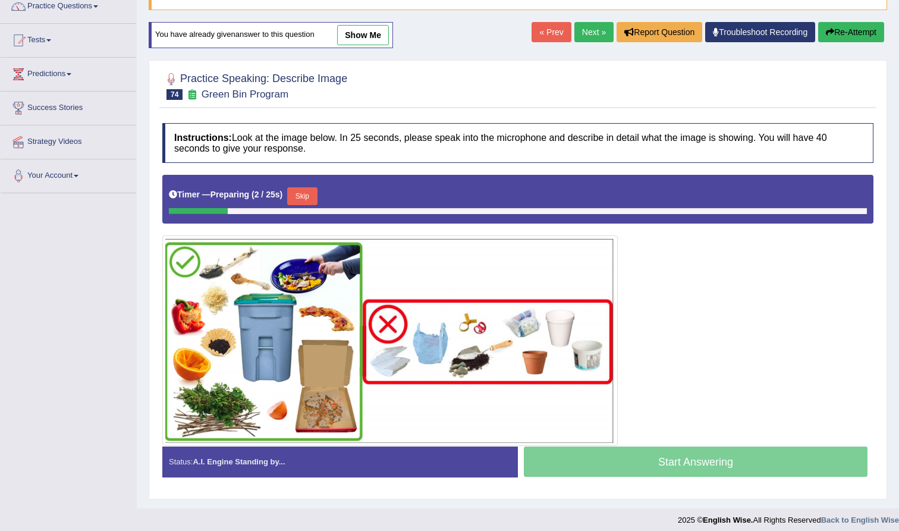
click at [312, 192] on button "Skip" at bounding box center [302, 196] width 30 height 18
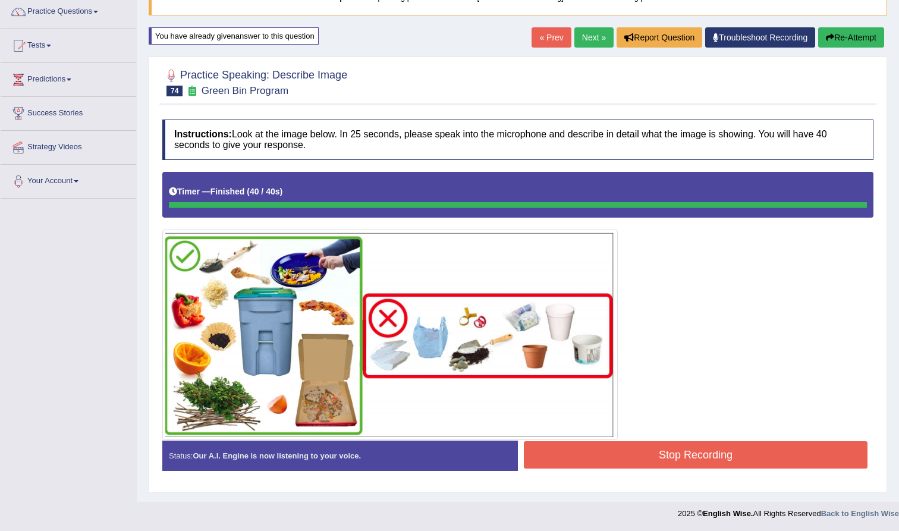
click at [596, 461] on button "Stop Recording" at bounding box center [696, 454] width 344 height 27
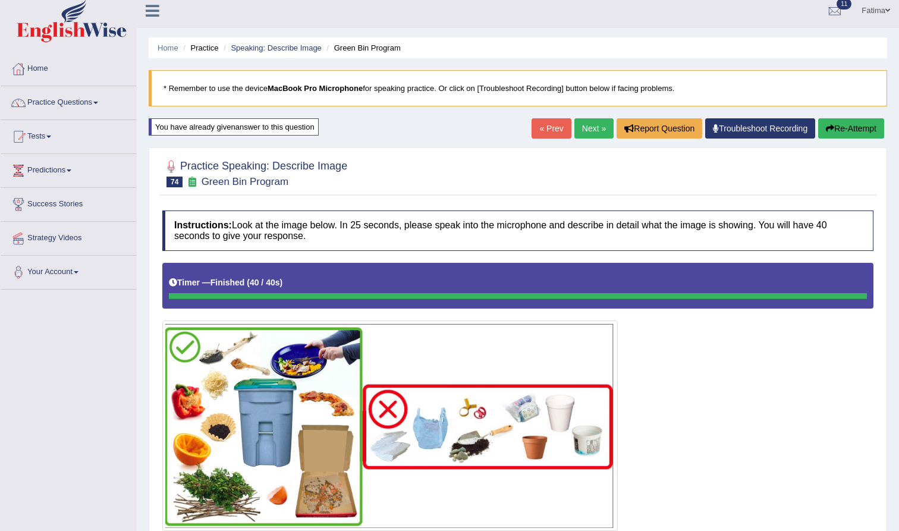
scroll to position [0, 0]
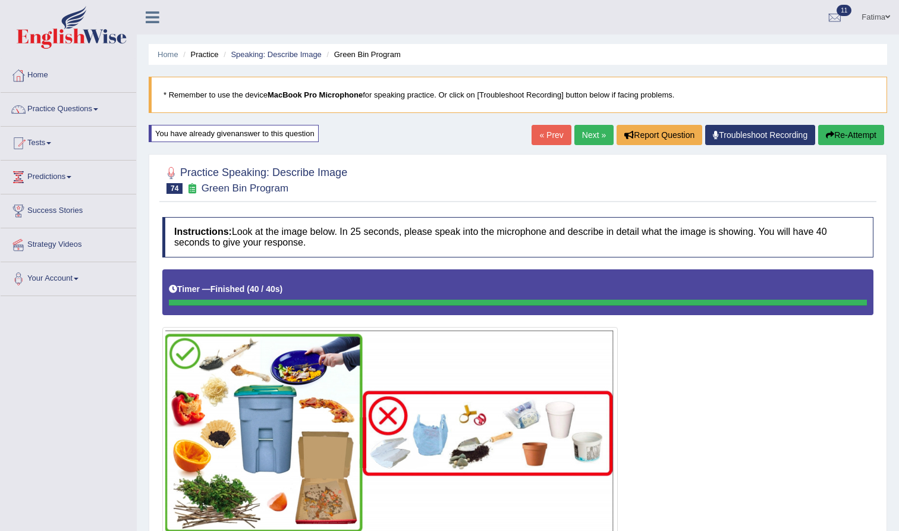
click at [581, 134] on link "Next »" at bounding box center [594, 135] width 39 height 20
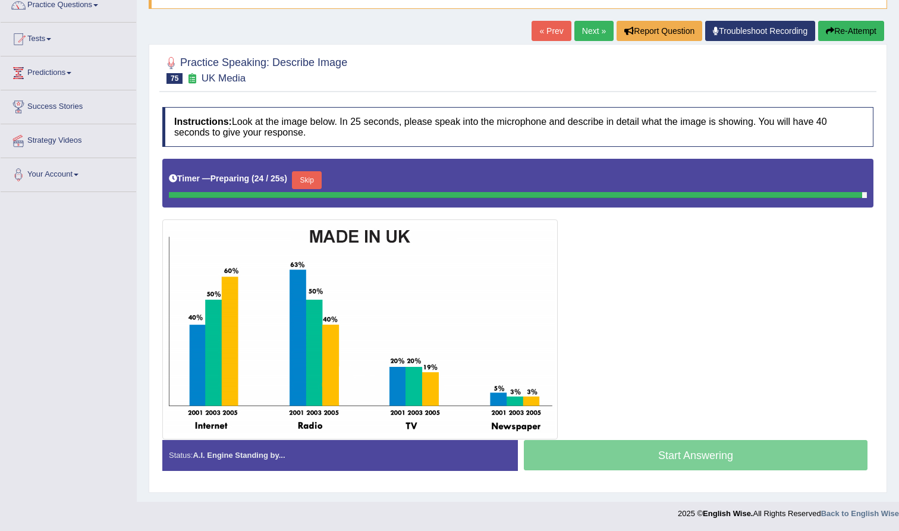
scroll to position [101, 0]
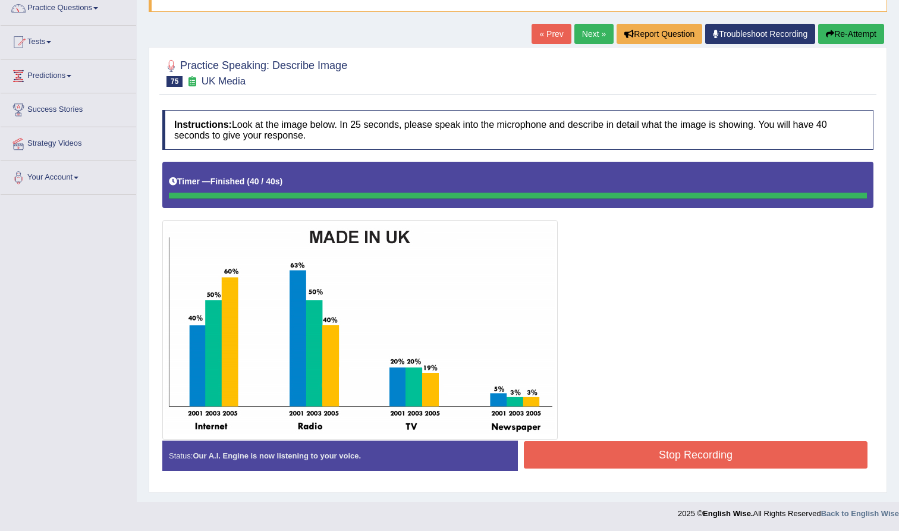
click at [651, 459] on button "Stop Recording" at bounding box center [696, 454] width 344 height 27
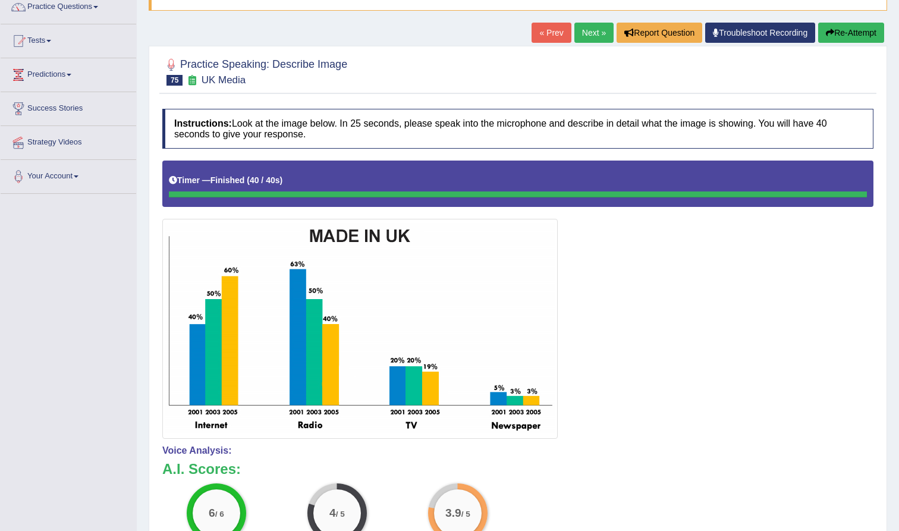
scroll to position [86, 0]
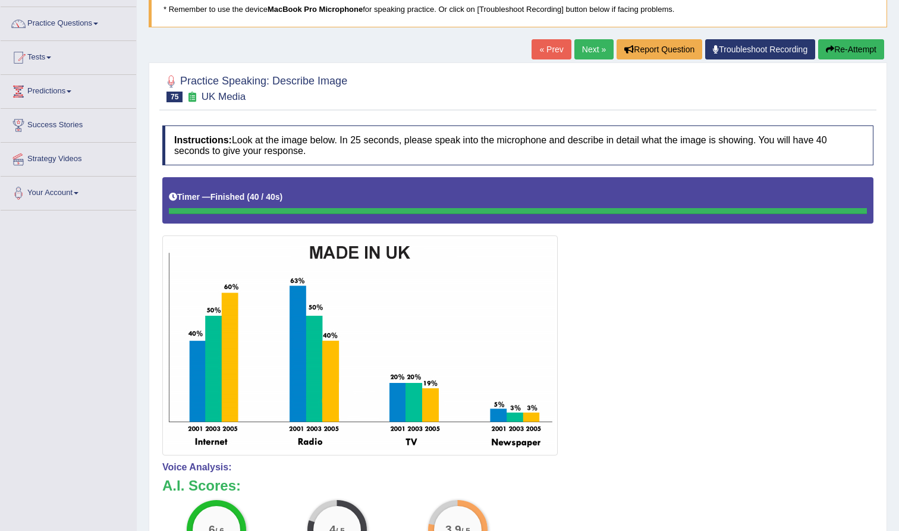
click at [827, 55] on button "Re-Attempt" at bounding box center [851, 49] width 66 height 20
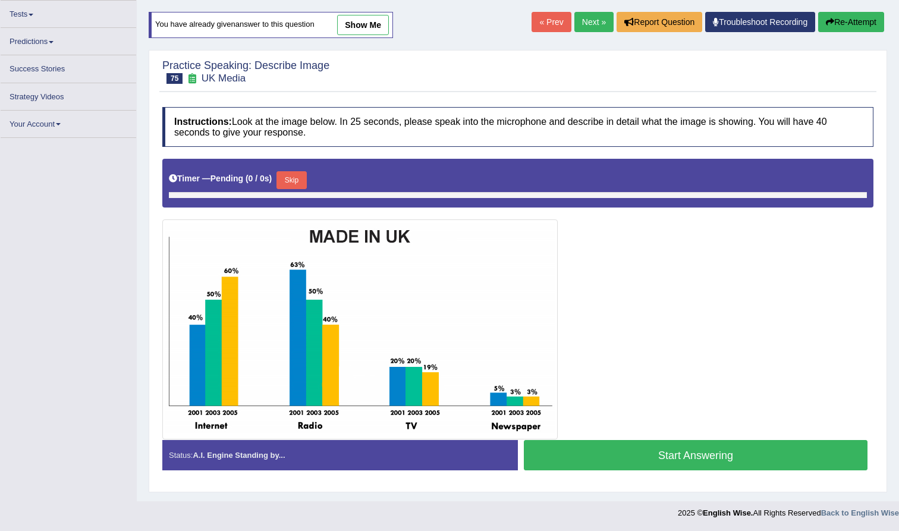
scroll to position [112, 0]
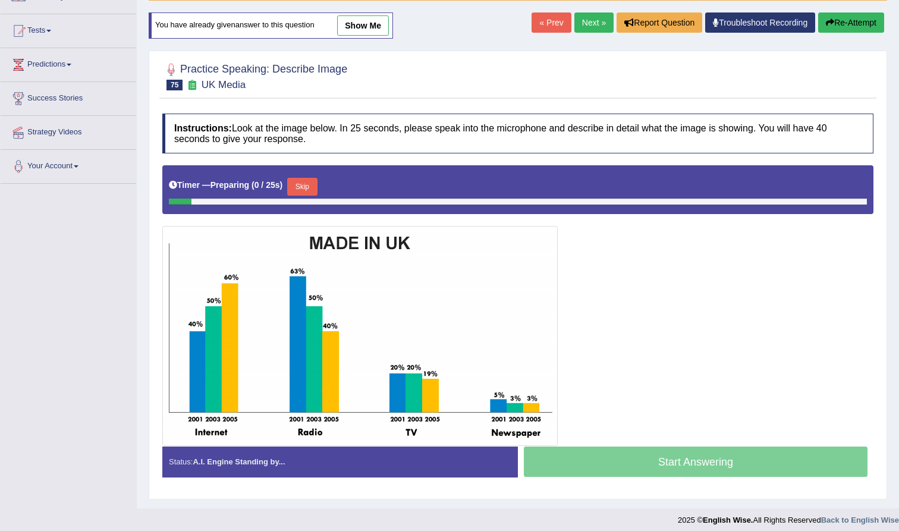
click at [313, 186] on button "Skip" at bounding box center [302, 187] width 30 height 18
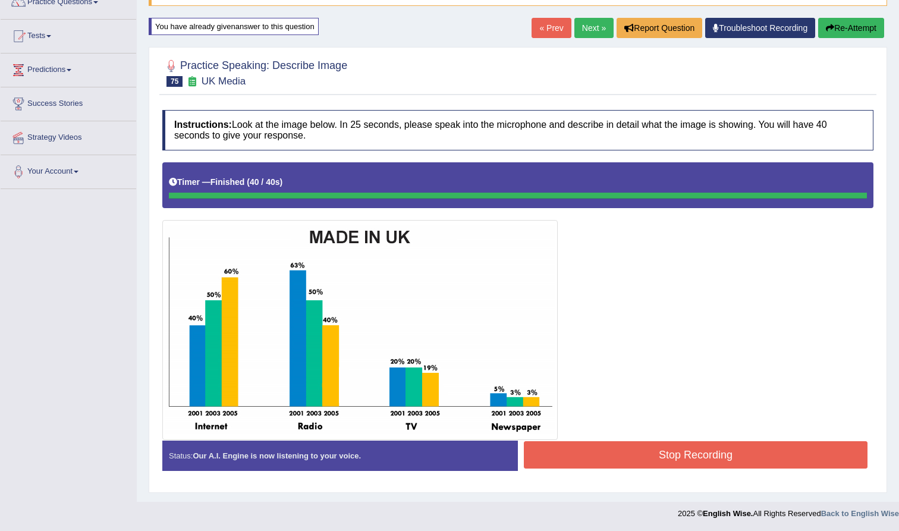
click at [589, 453] on button "Stop Recording" at bounding box center [696, 454] width 344 height 27
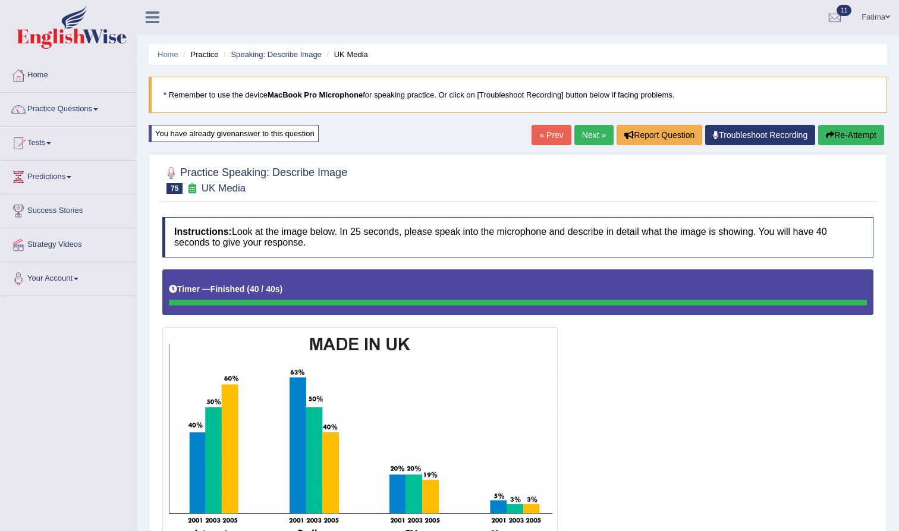
scroll to position [0, 0]
click at [584, 131] on link "Next »" at bounding box center [594, 135] width 39 height 20
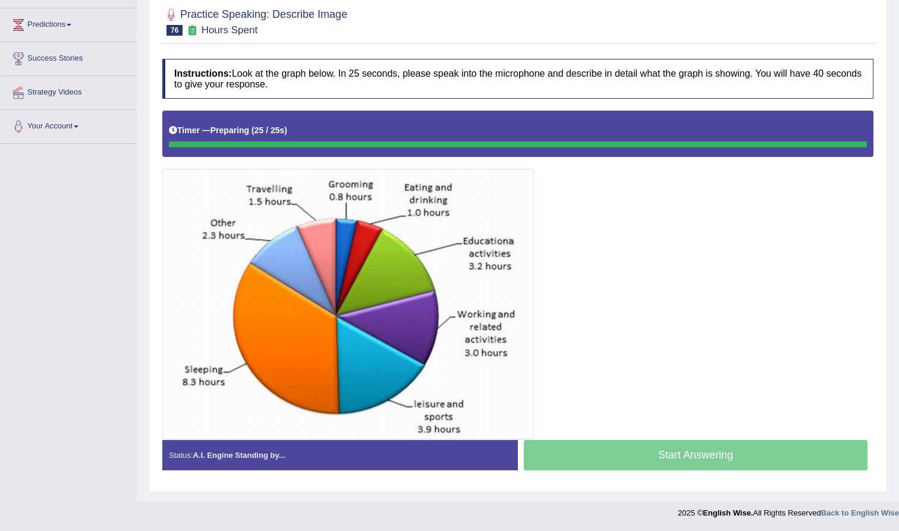
scroll to position [152, 0]
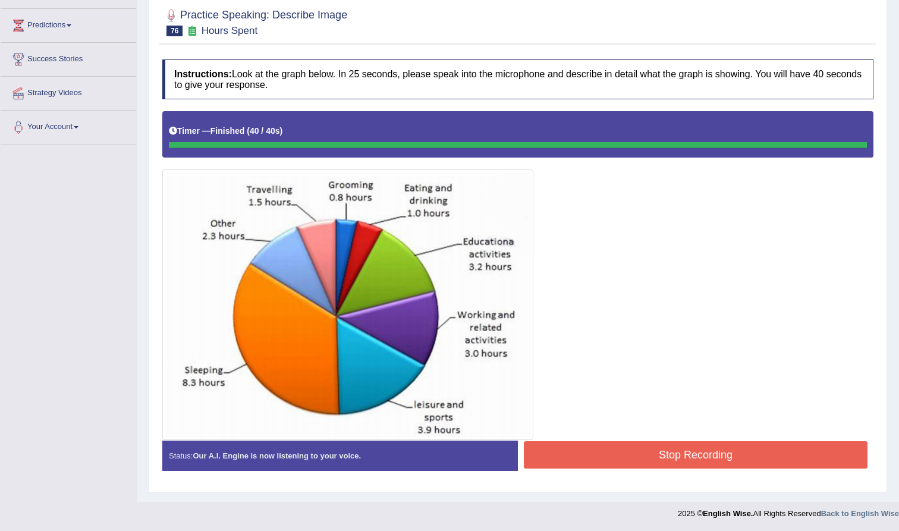
click at [655, 444] on button "Stop Recording" at bounding box center [696, 454] width 344 height 27
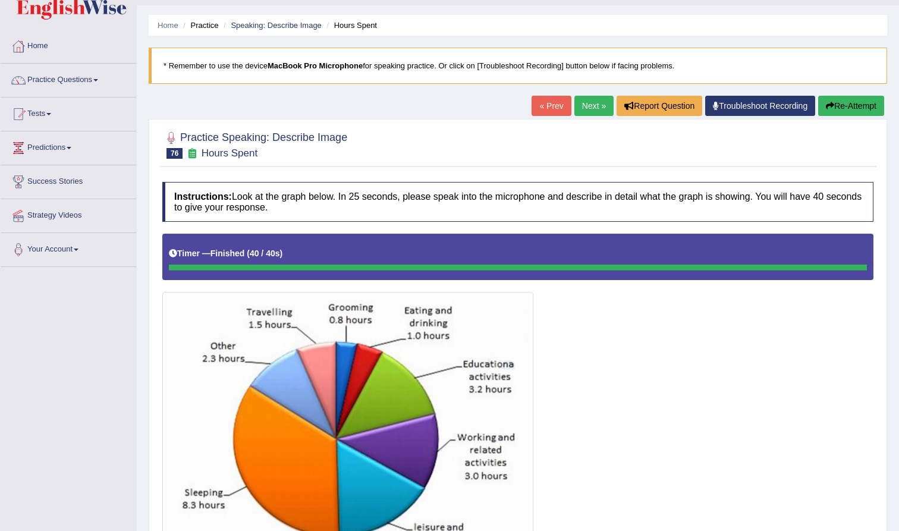
scroll to position [24, 0]
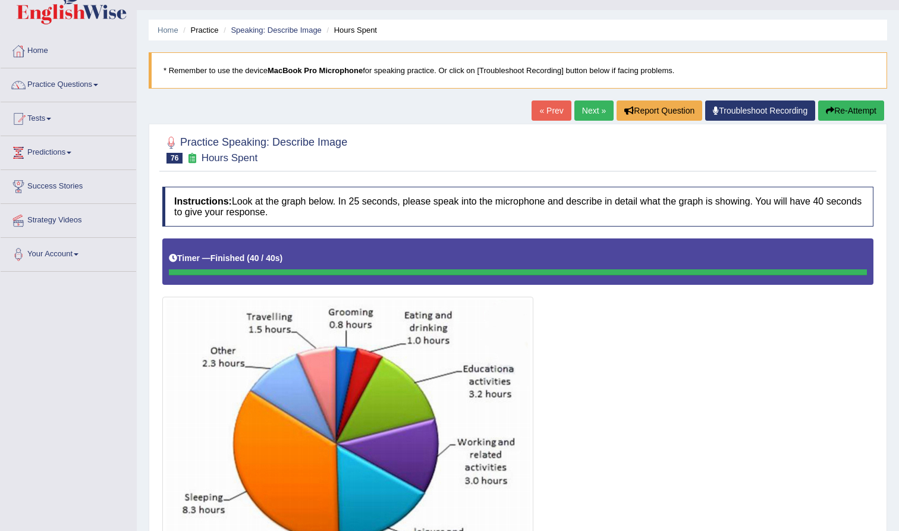
click at [830, 105] on button "Re-Attempt" at bounding box center [851, 111] width 66 height 20
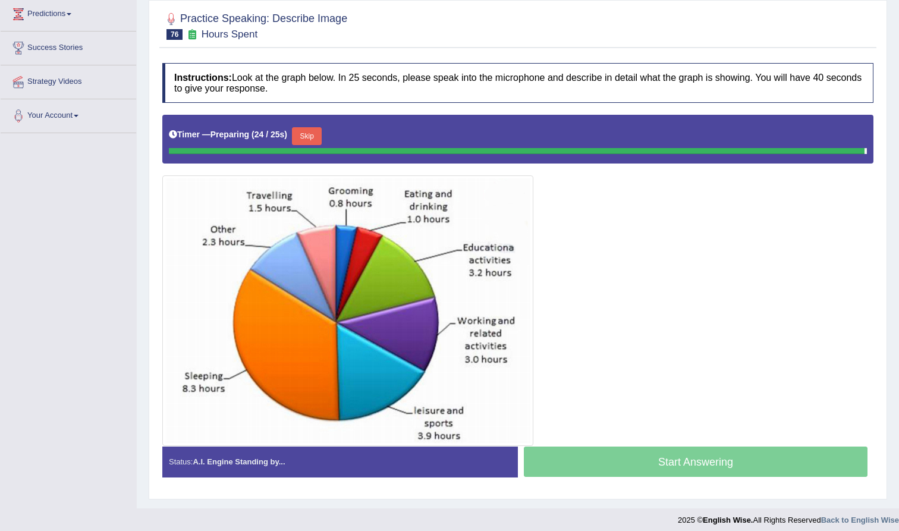
scroll to position [158, 0]
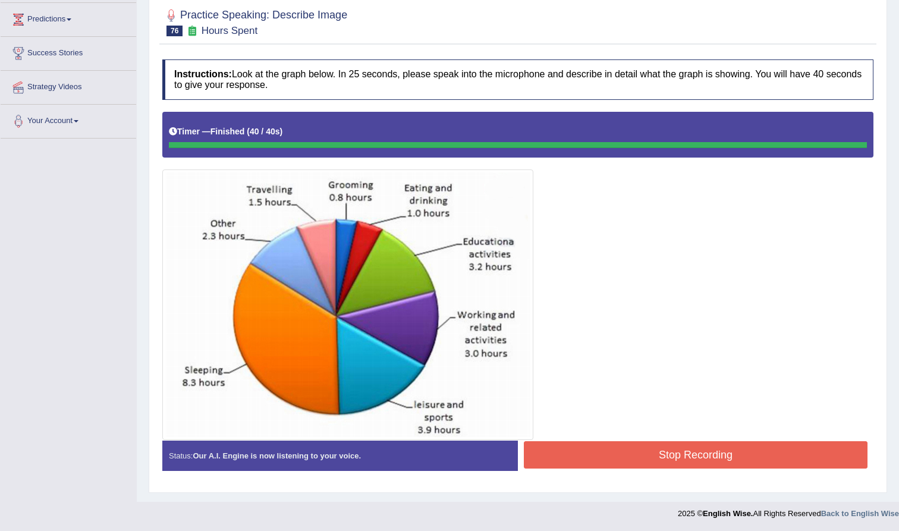
click at [590, 466] on button "Stop Recording" at bounding box center [696, 454] width 344 height 27
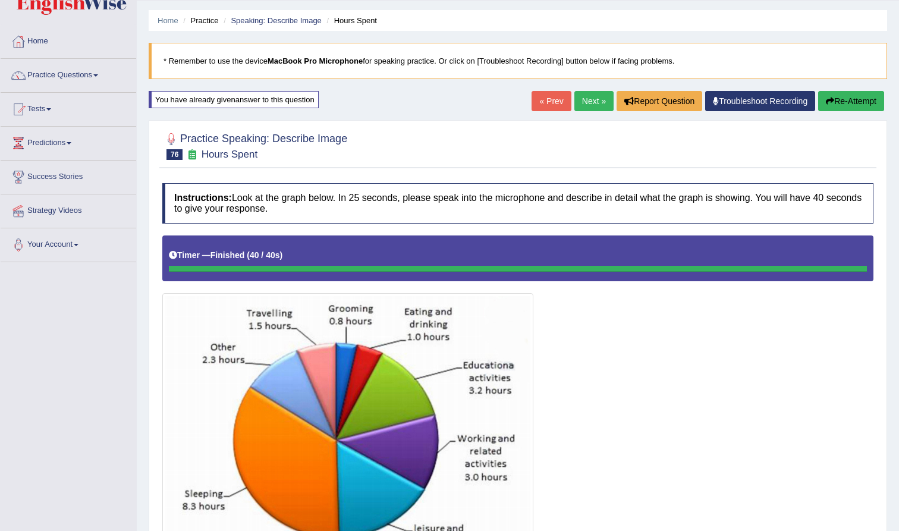
scroll to position [12, 0]
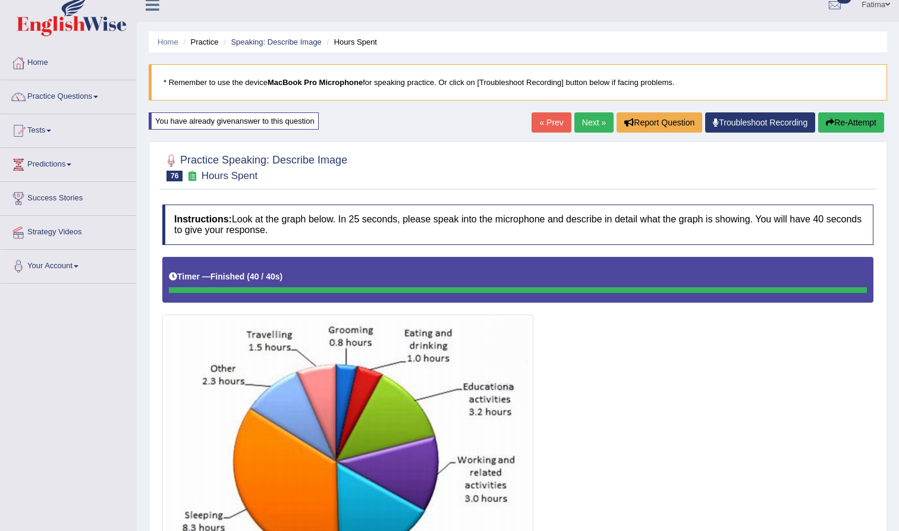
click at [836, 124] on button "Re-Attempt" at bounding box center [851, 122] width 66 height 20
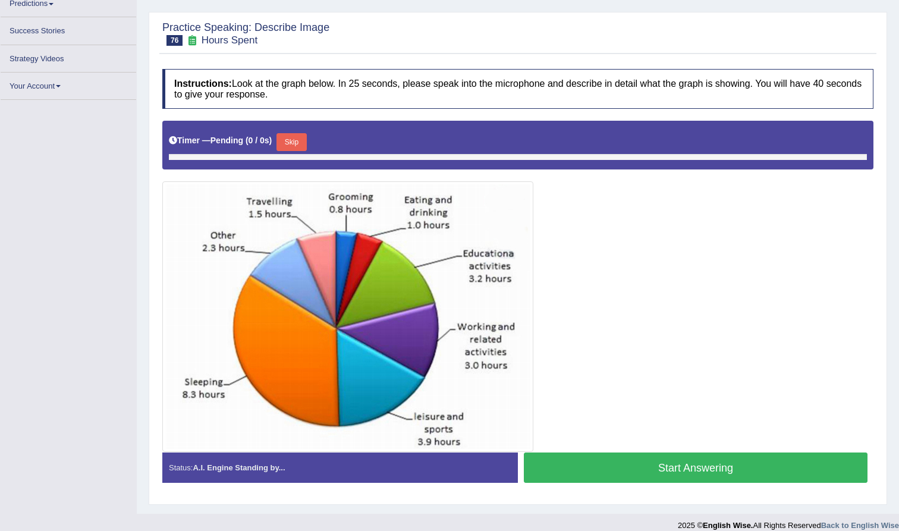
scroll to position [159, 0]
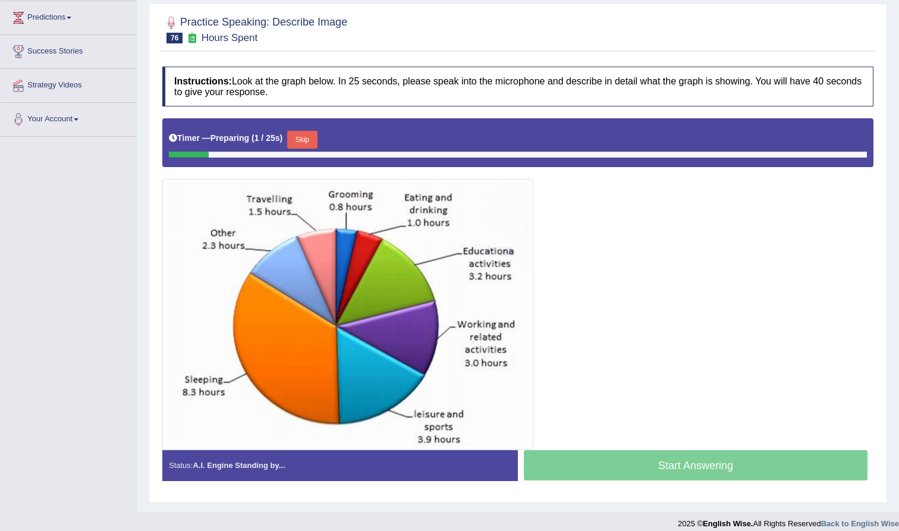
click at [312, 139] on button "Skip" at bounding box center [302, 140] width 30 height 18
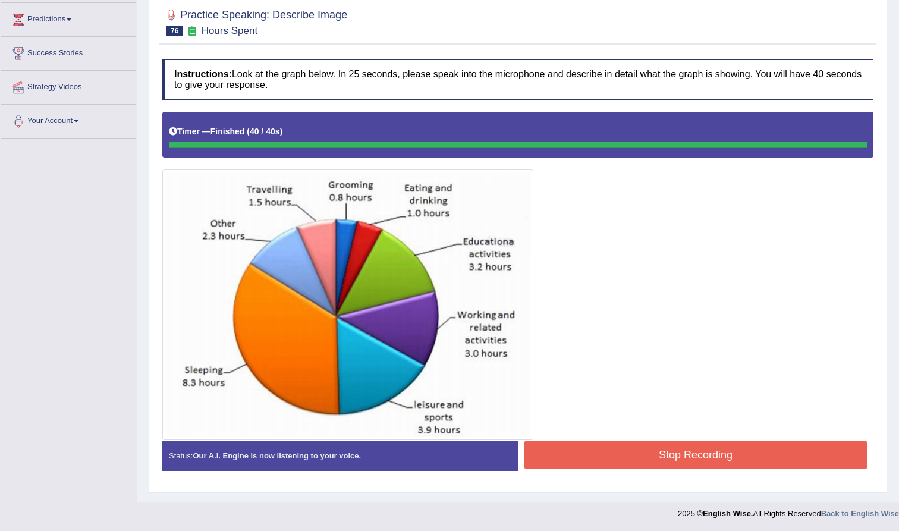
click at [605, 462] on button "Stop Recording" at bounding box center [696, 454] width 344 height 27
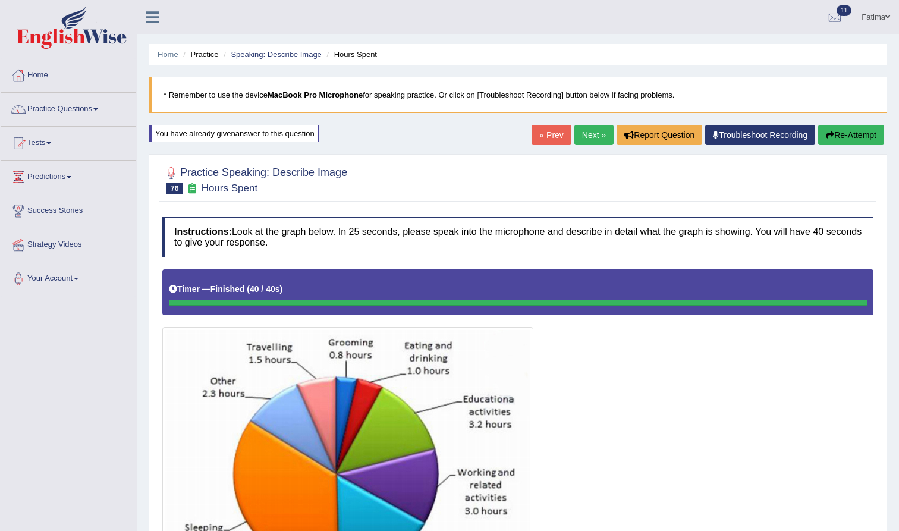
scroll to position [0, 0]
click at [584, 144] on link "Next »" at bounding box center [594, 135] width 39 height 20
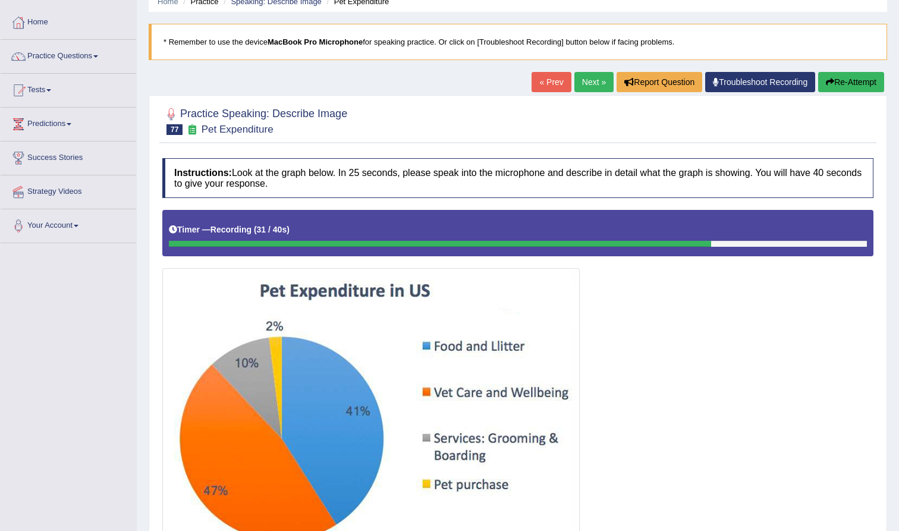
scroll to position [47, 0]
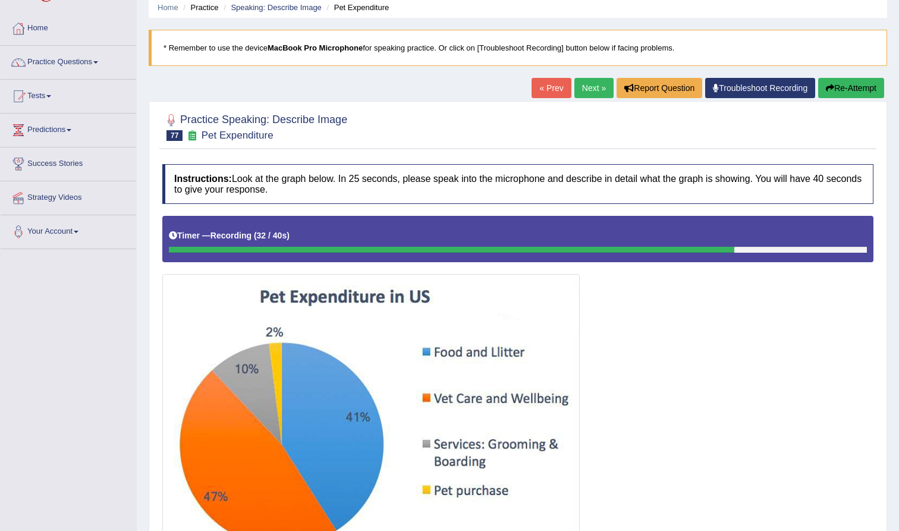
click at [856, 84] on button "Re-Attempt" at bounding box center [851, 88] width 66 height 20
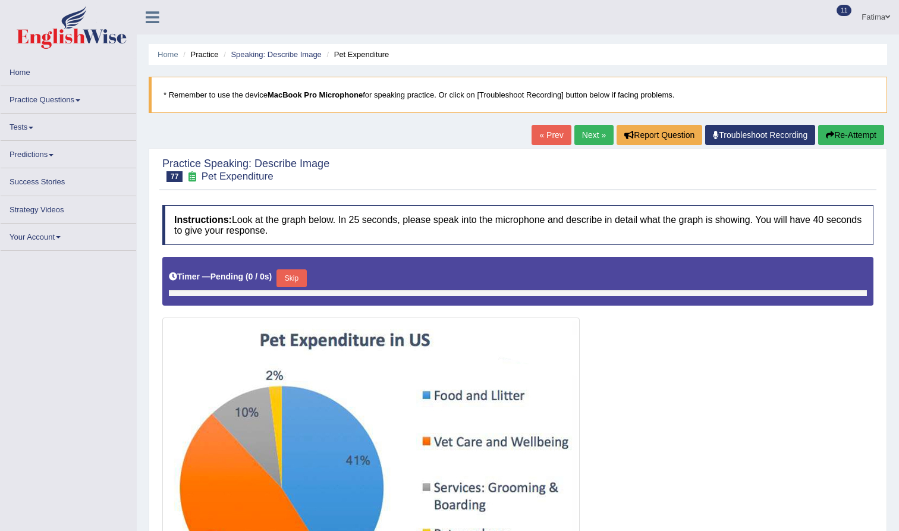
scroll to position [47, 0]
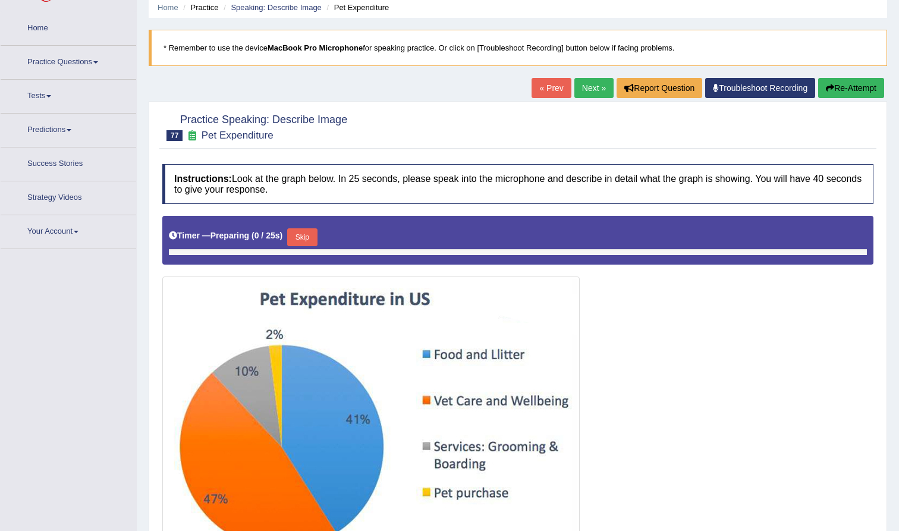
click at [831, 139] on div at bounding box center [517, 126] width 711 height 36
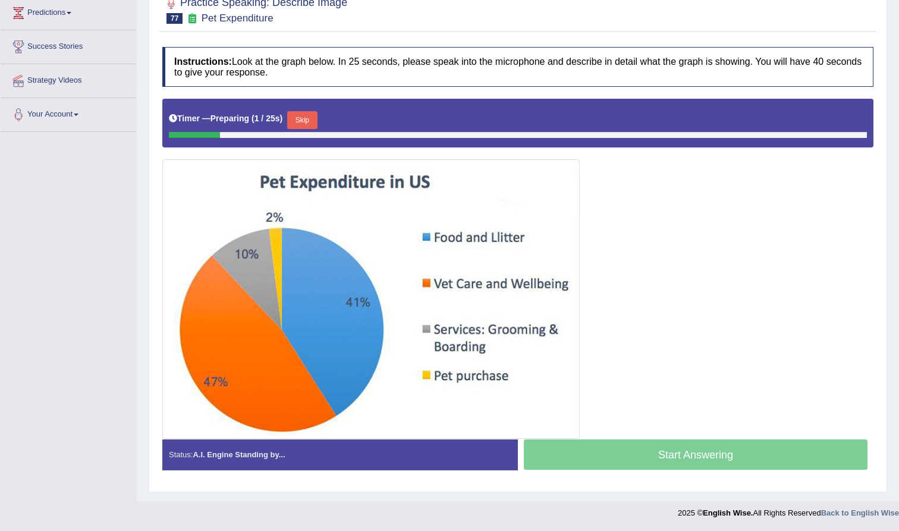
scroll to position [164, 0]
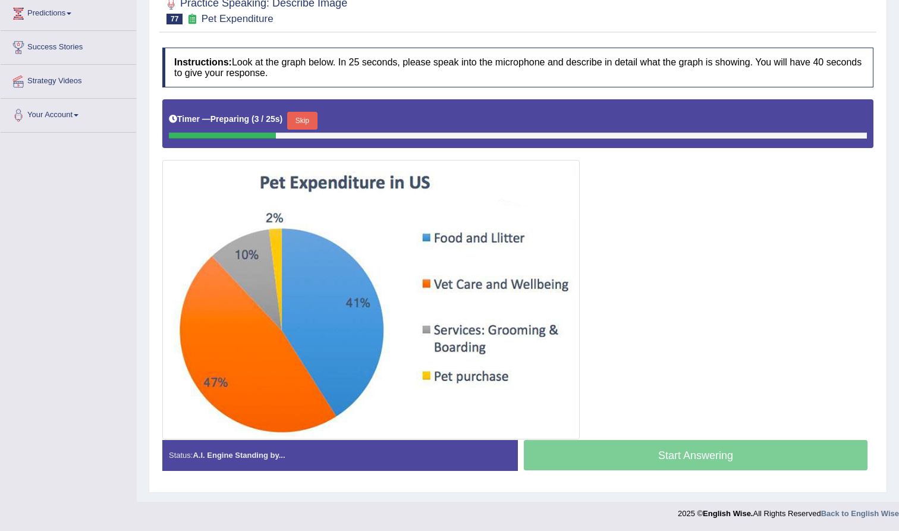
click at [307, 124] on button "Skip" at bounding box center [302, 121] width 30 height 18
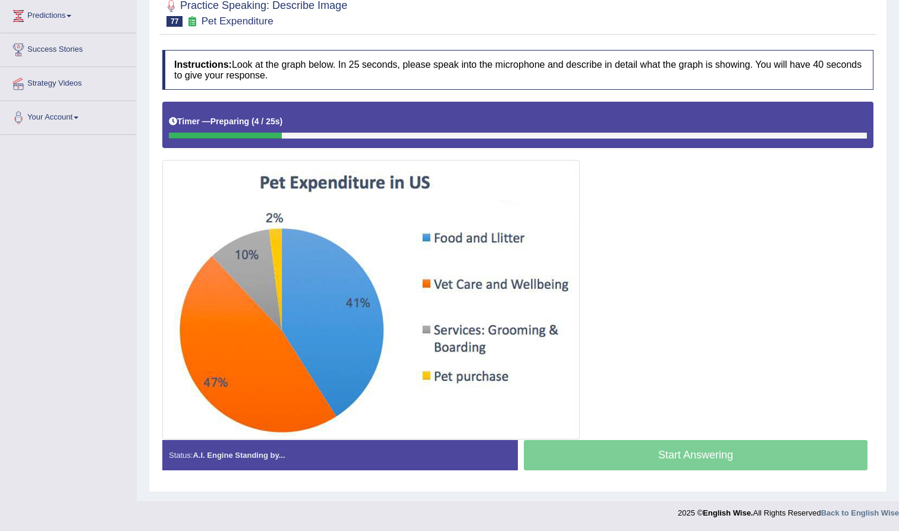
scroll to position [161, 0]
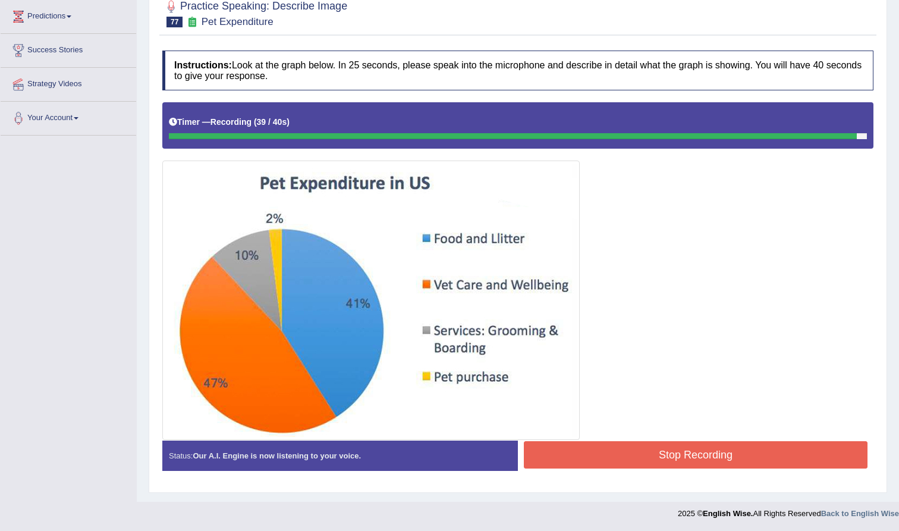
click at [595, 452] on button "Stop Recording" at bounding box center [696, 454] width 344 height 27
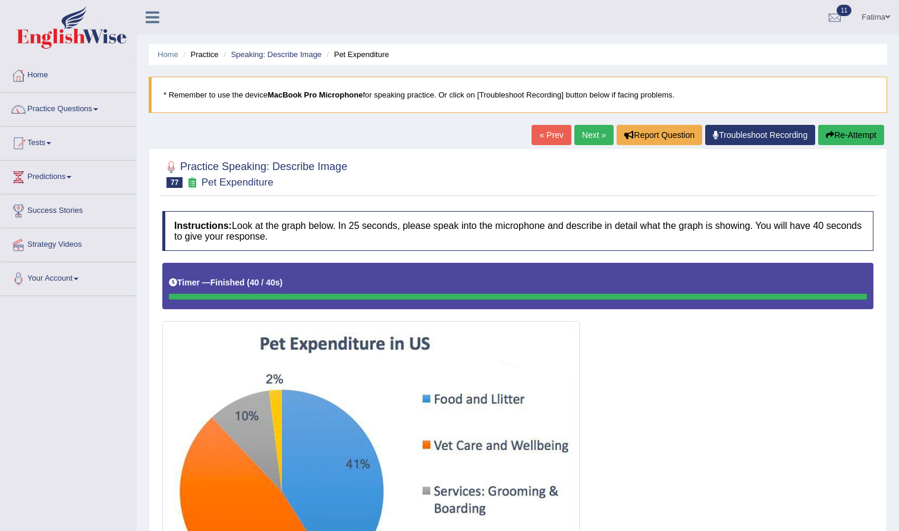
scroll to position [0, 0]
click at [582, 132] on link "Next »" at bounding box center [594, 135] width 39 height 20
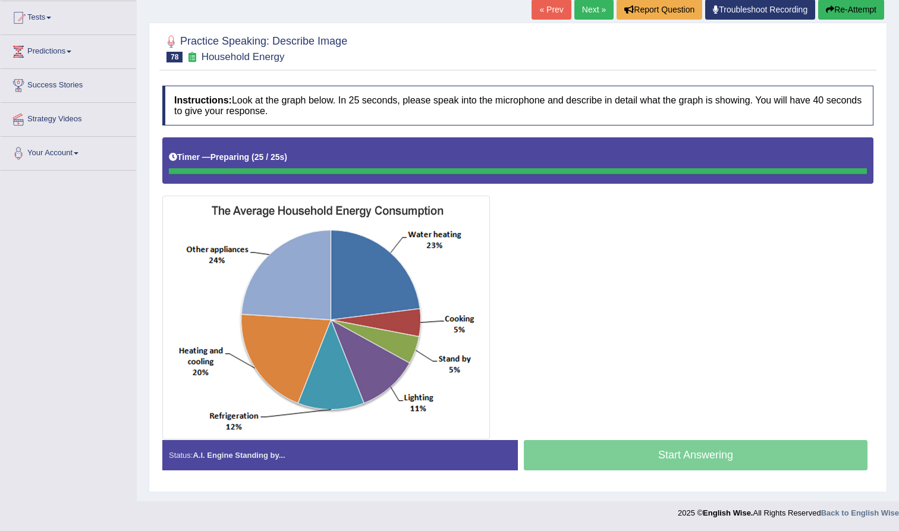
scroll to position [125, 0]
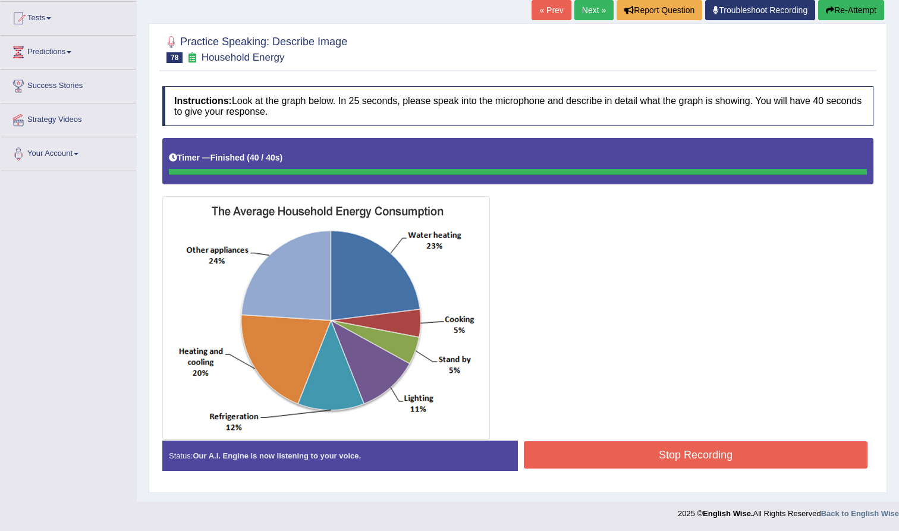
click at [623, 473] on div "Status: Our A.I. Engine is now listening to your voice. Start Answering Stop Re…" at bounding box center [517, 462] width 711 height 42
click at [623, 451] on button "Stop Recording" at bounding box center [696, 454] width 344 height 27
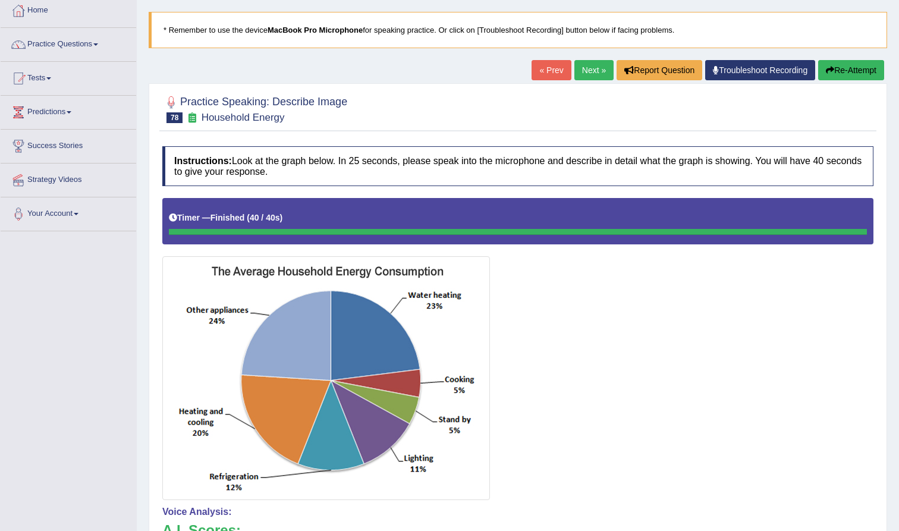
scroll to position [64, 0]
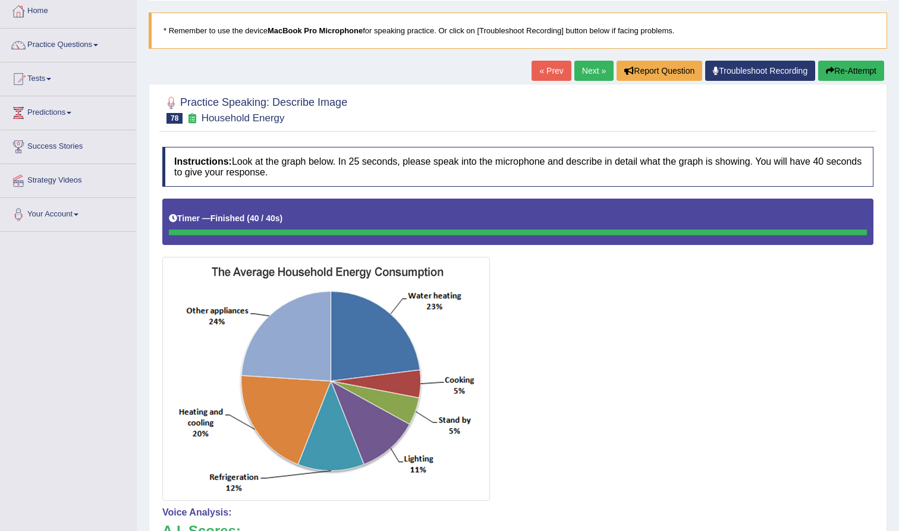
click at [579, 65] on link "Next »" at bounding box center [594, 71] width 39 height 20
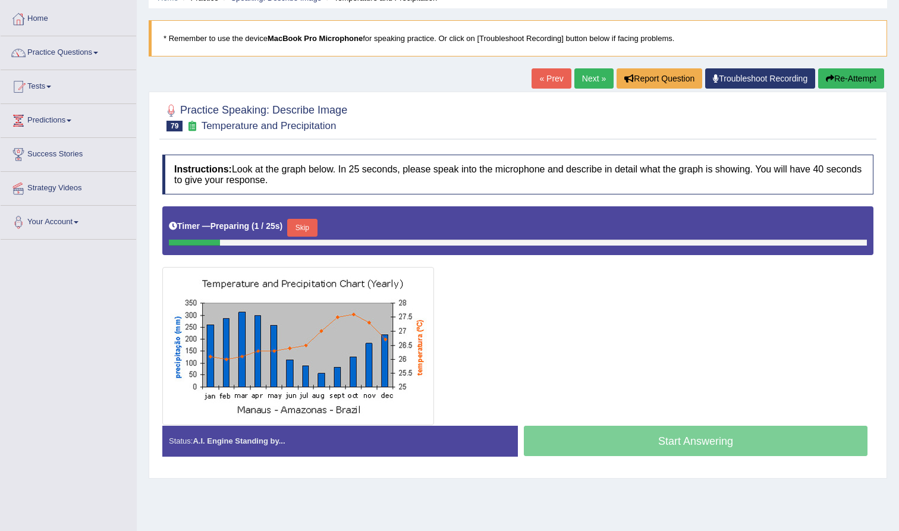
scroll to position [51, 0]
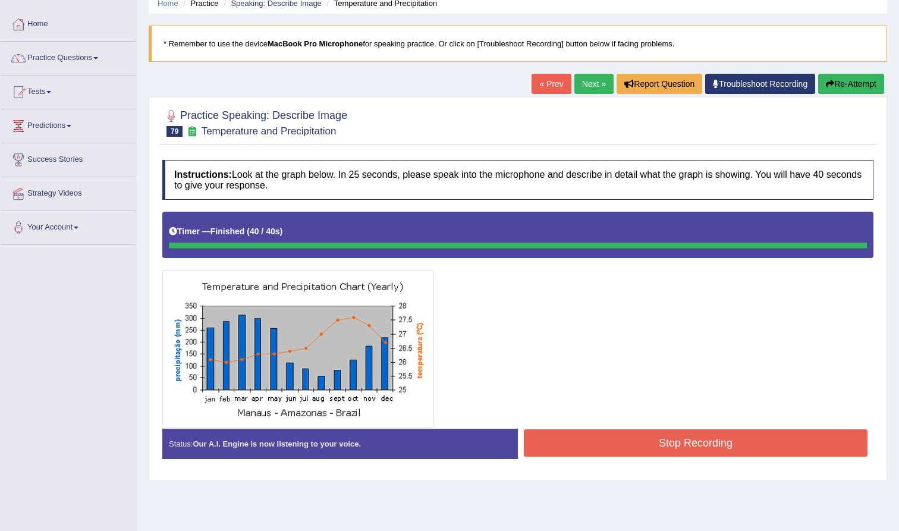
click at [554, 443] on button "Stop Recording" at bounding box center [696, 442] width 344 height 27
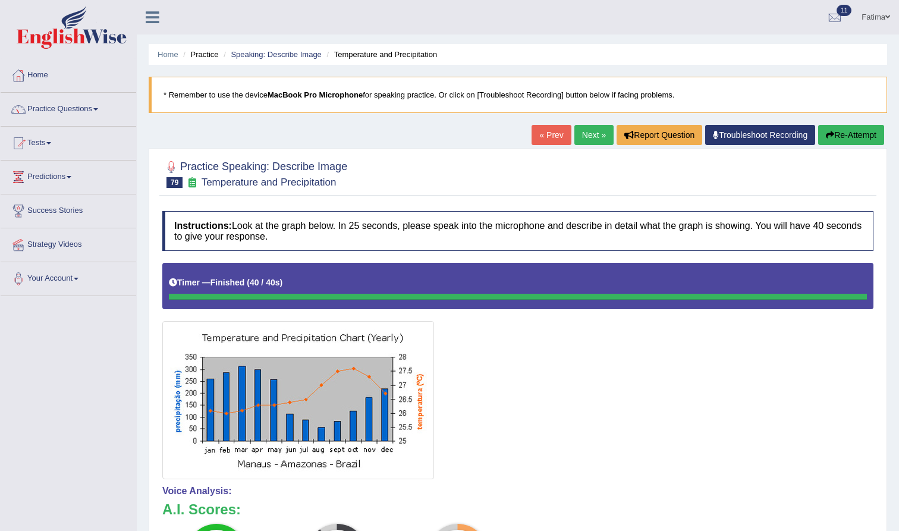
scroll to position [0, 0]
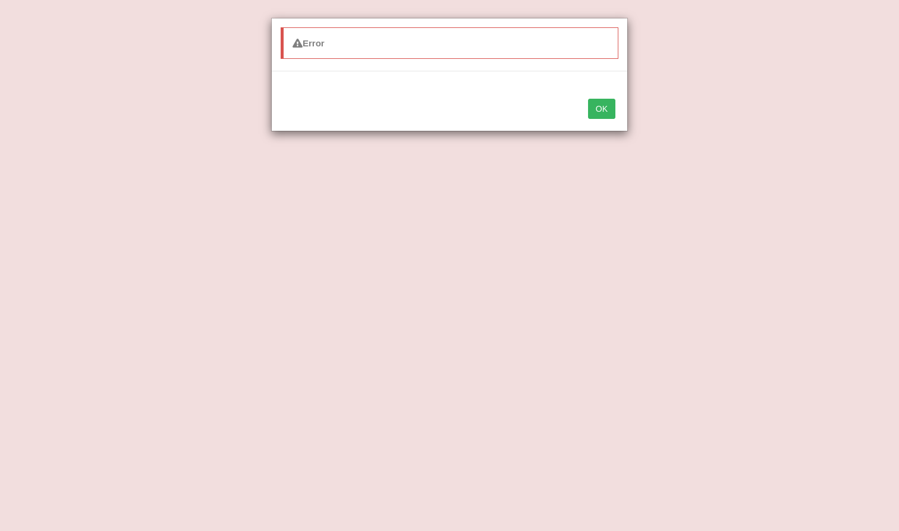
click at [596, 113] on button "OK" at bounding box center [601, 109] width 27 height 20
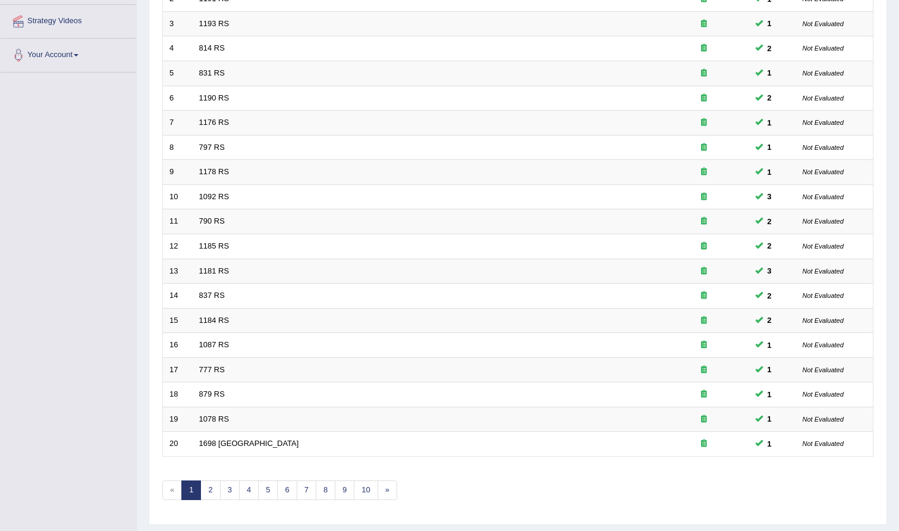
scroll to position [221, 0]
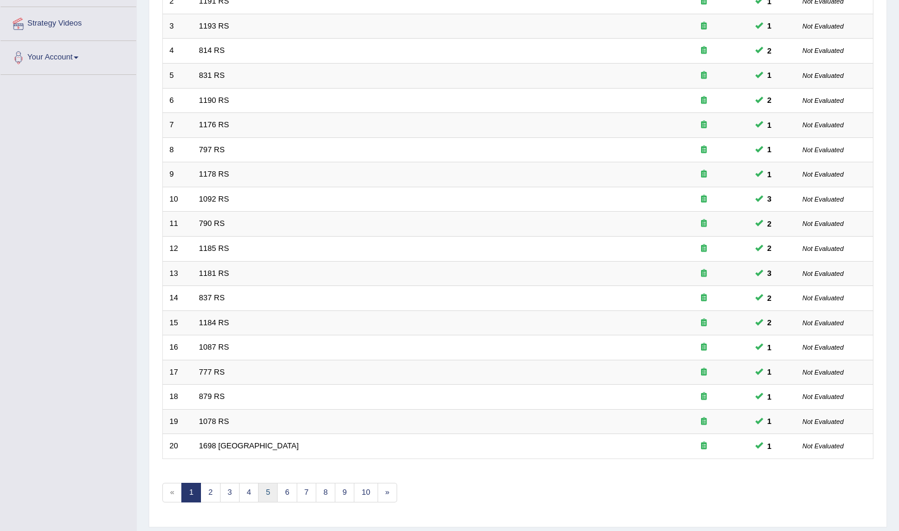
click at [269, 489] on link "5" at bounding box center [268, 493] width 20 height 20
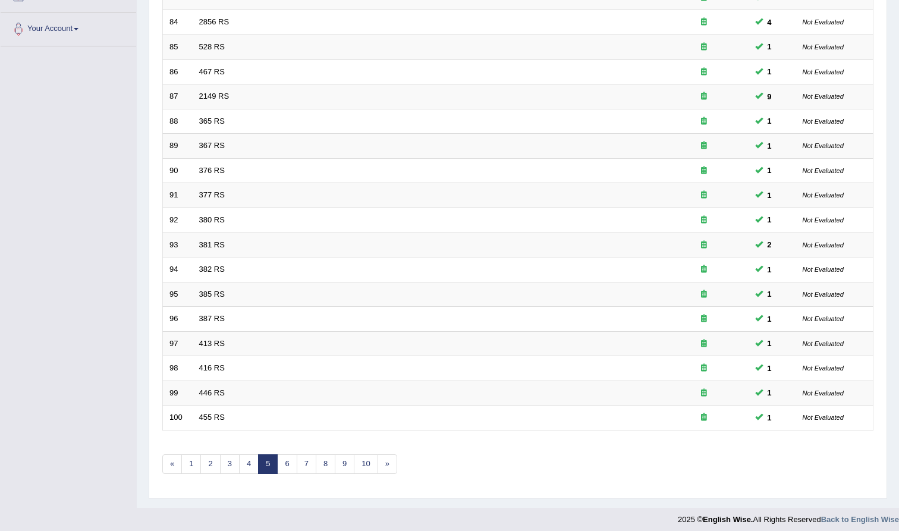
scroll to position [249, 0]
click link "7"
click at [309, 456] on link "8" at bounding box center [307, 466] width 20 height 20
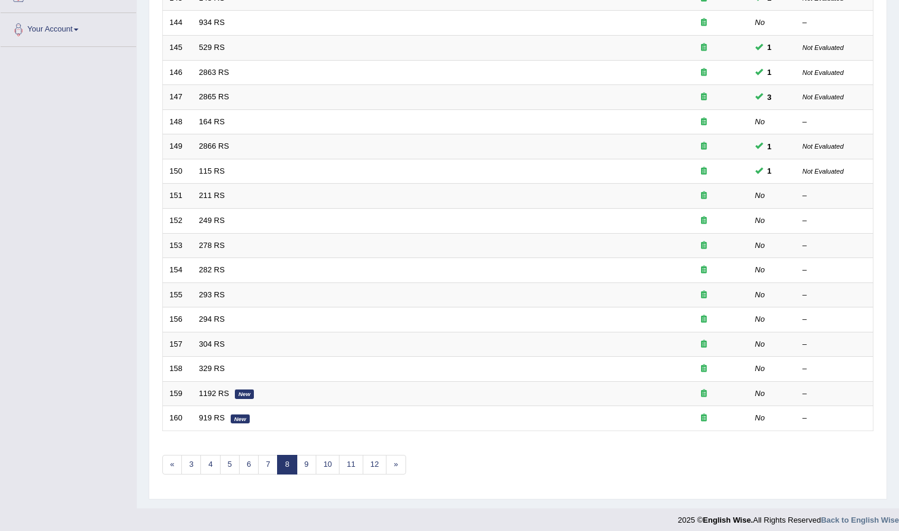
scroll to position [249, 0]
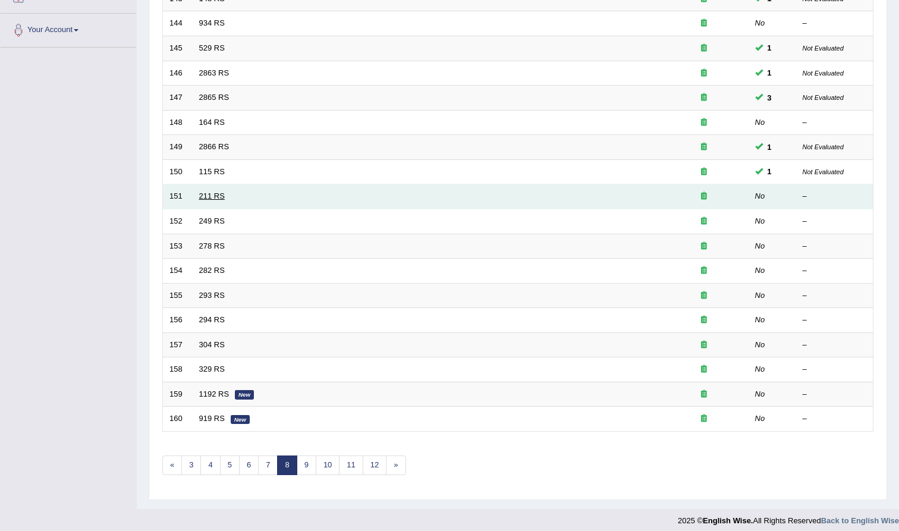
click at [203, 193] on link "211 RS" at bounding box center [212, 196] width 26 height 9
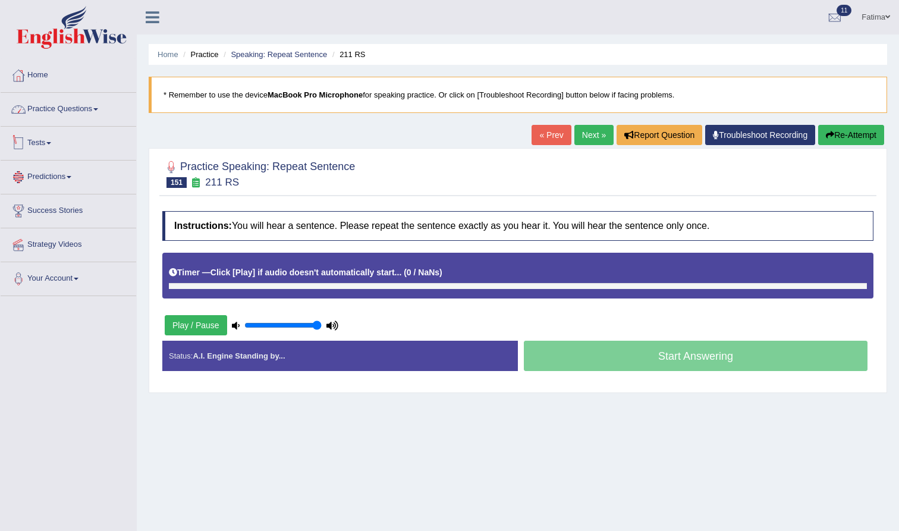
click at [67, 105] on link "Practice Questions" at bounding box center [69, 108] width 136 height 30
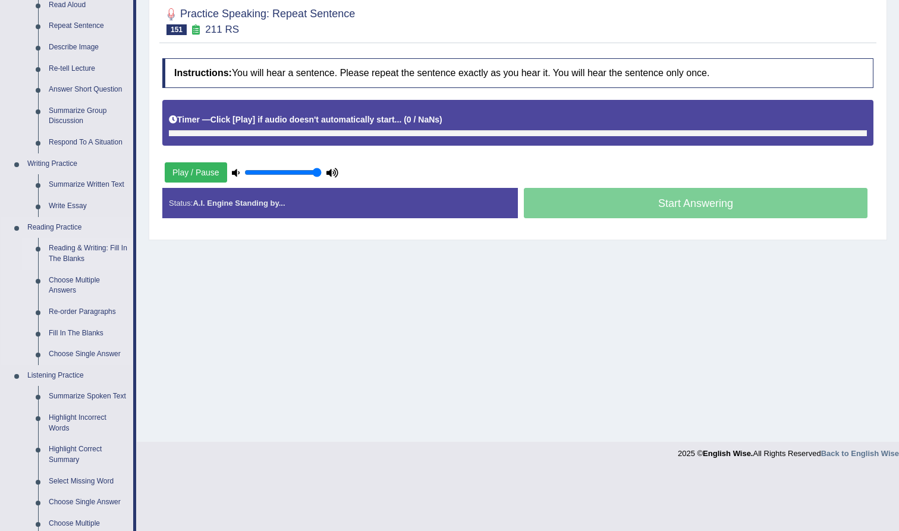
scroll to position [155, 0]
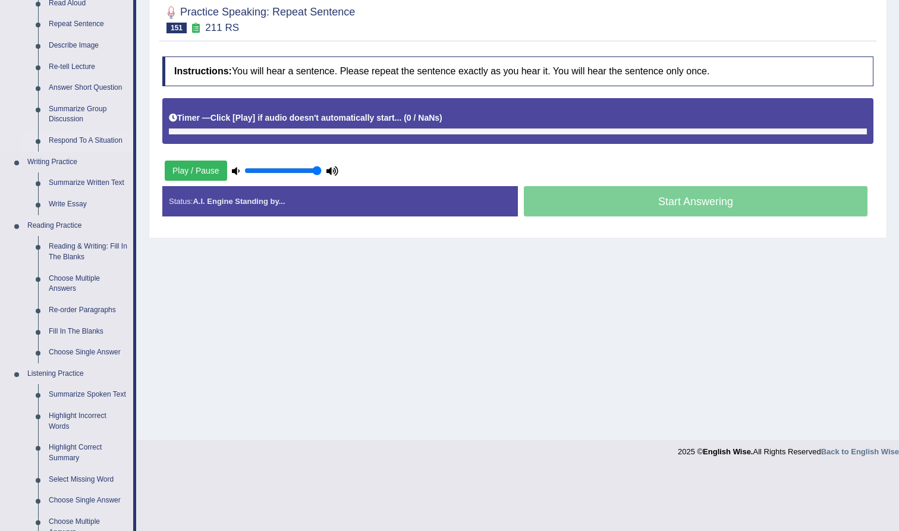
click at [103, 139] on link "Respond To A Situation" at bounding box center [88, 140] width 90 height 21
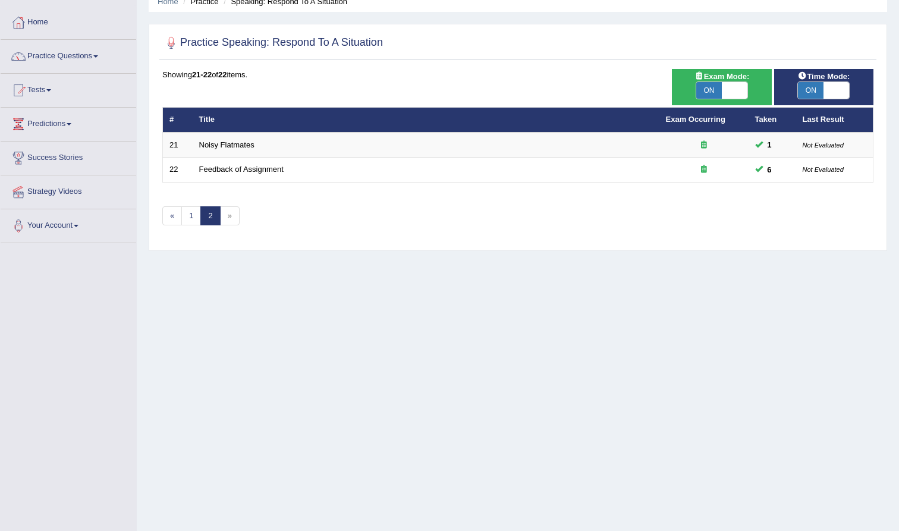
scroll to position [40, 0]
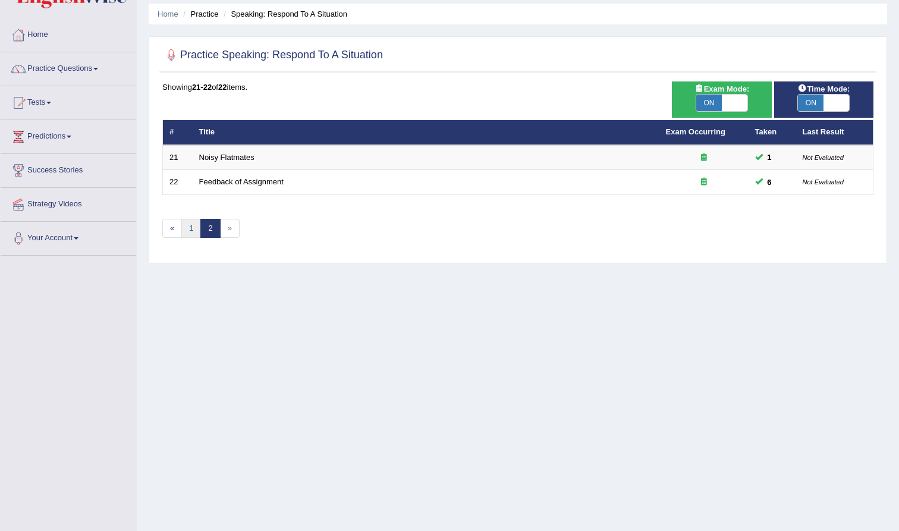
click at [197, 221] on link "1" at bounding box center [191, 229] width 20 height 20
click at [196, 225] on link "1" at bounding box center [191, 229] width 20 height 20
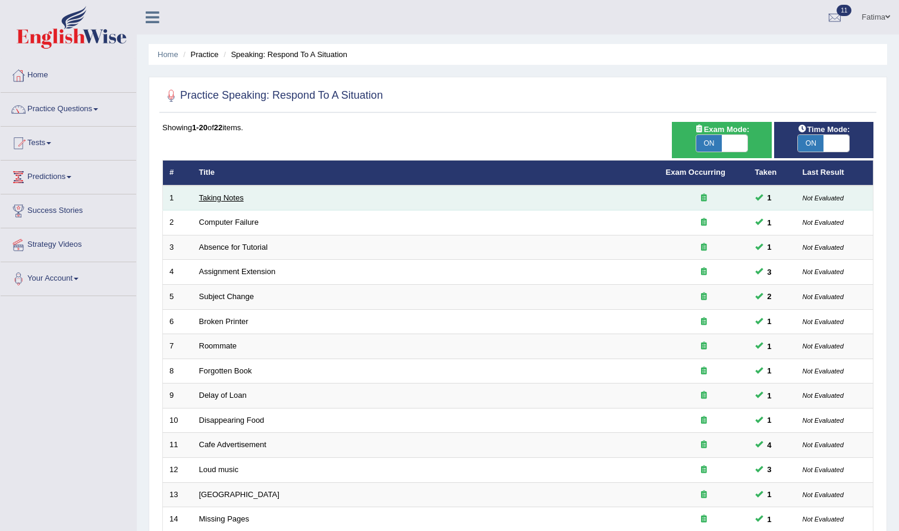
click at [227, 198] on link "Taking Notes" at bounding box center [221, 197] width 45 height 9
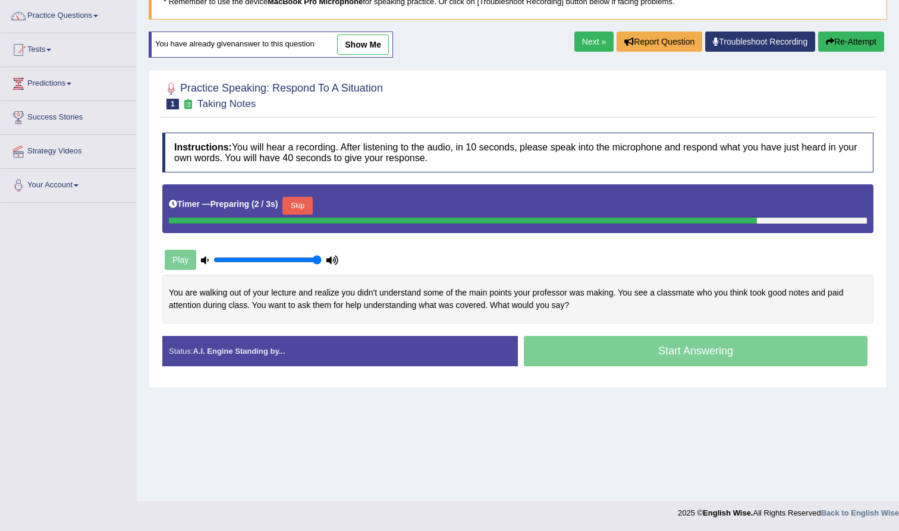
scroll to position [93, 0]
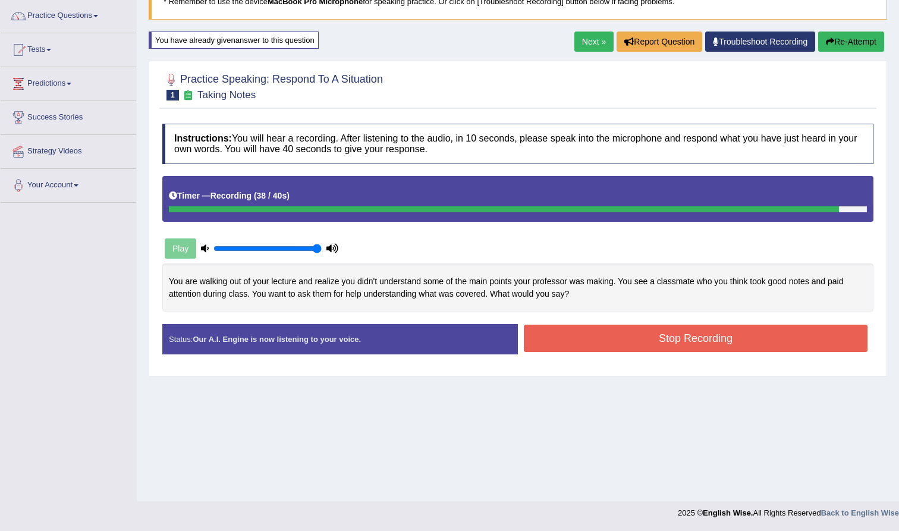
click at [628, 347] on button "Stop Recording" at bounding box center [696, 338] width 344 height 27
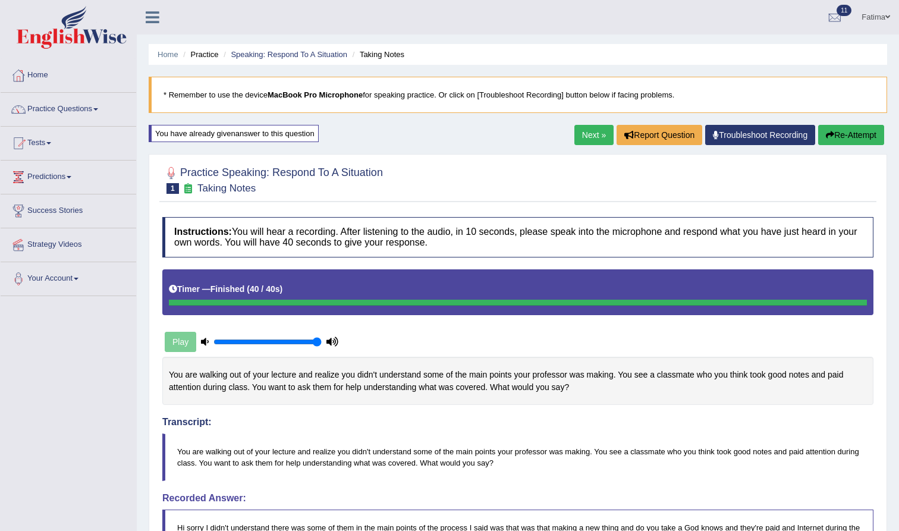
scroll to position [0, 0]
click at [582, 140] on link "Next »" at bounding box center [594, 135] width 39 height 20
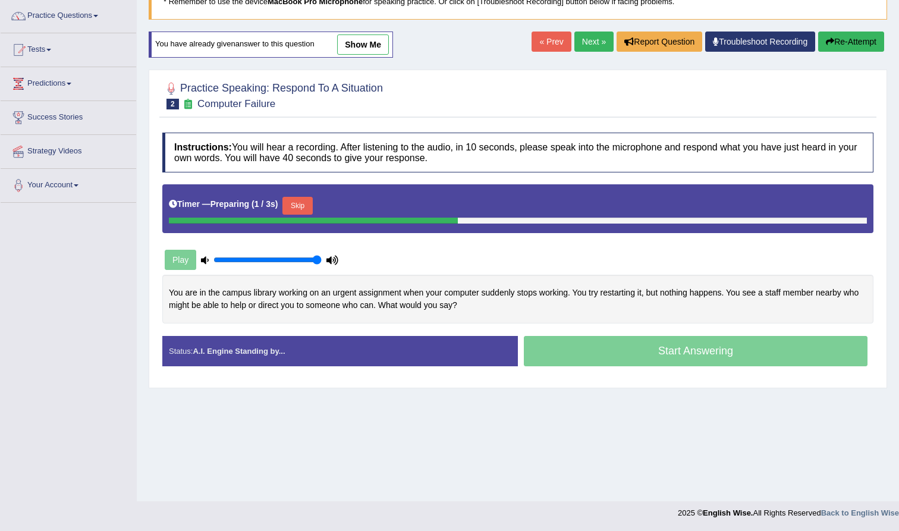
scroll to position [93, 0]
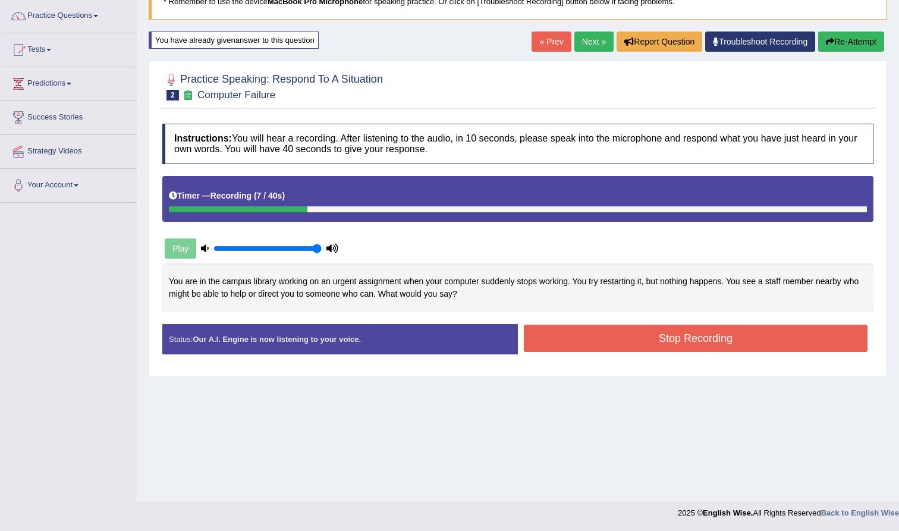
click at [851, 40] on button "Re-Attempt" at bounding box center [851, 42] width 66 height 20
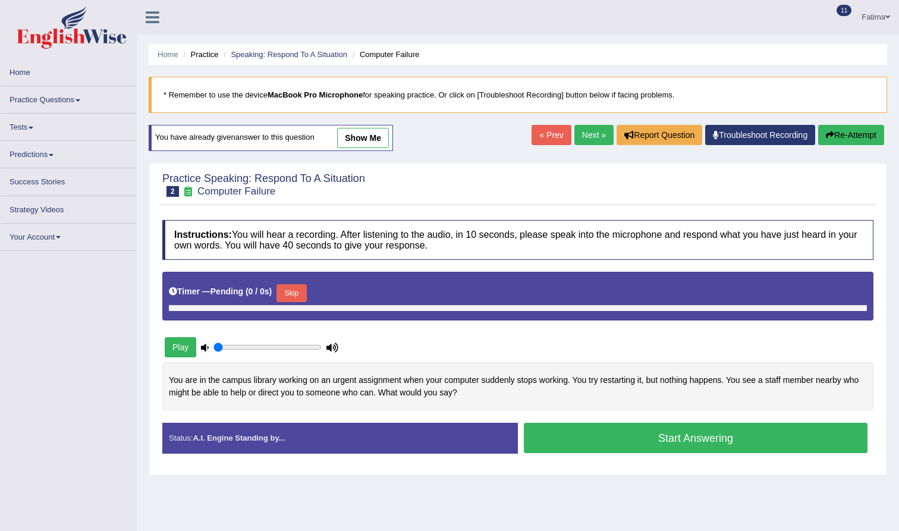
type input "1"
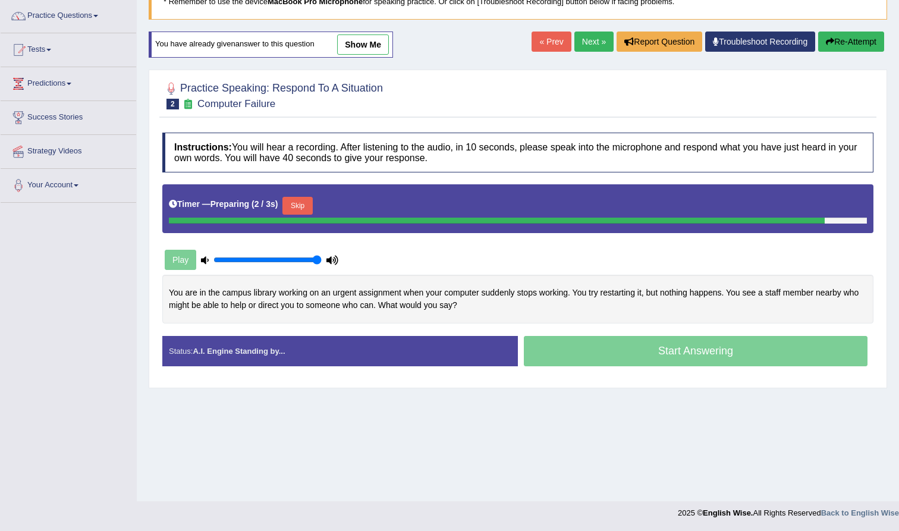
scroll to position [93, 0]
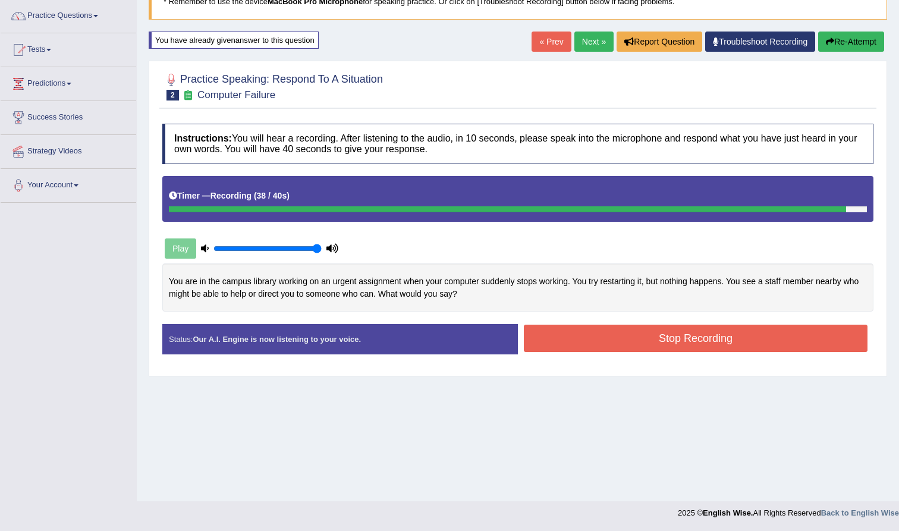
click at [619, 334] on button "Stop Recording" at bounding box center [696, 338] width 344 height 27
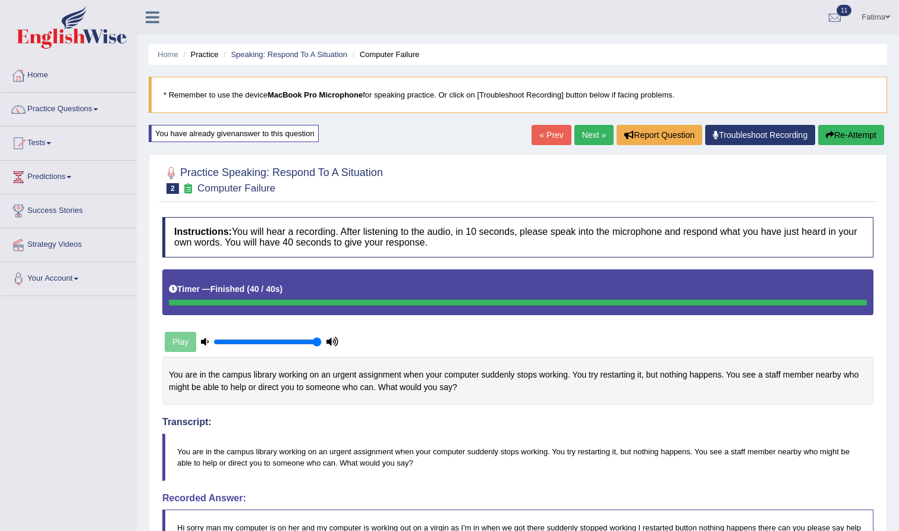
scroll to position [0, 0]
click at [583, 137] on link "Next »" at bounding box center [594, 135] width 39 height 20
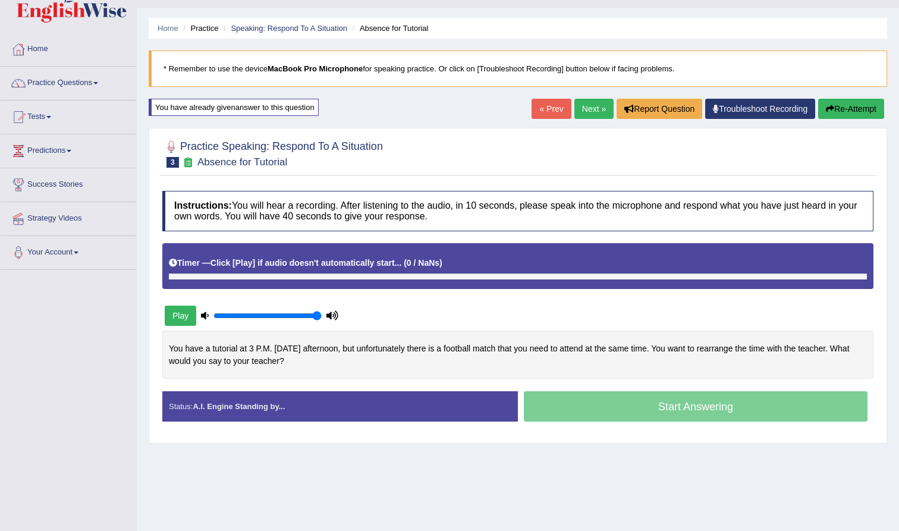
scroll to position [4, 0]
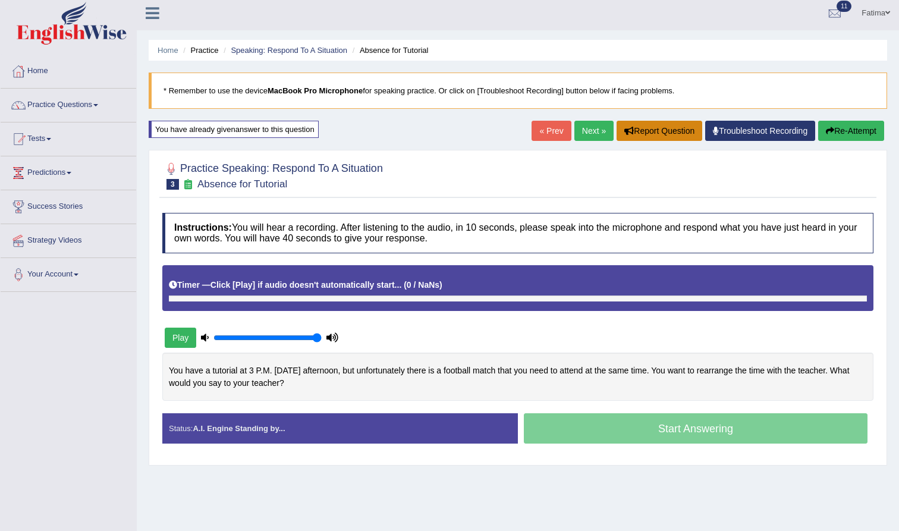
click at [647, 123] on button "Report Question" at bounding box center [660, 131] width 86 height 20
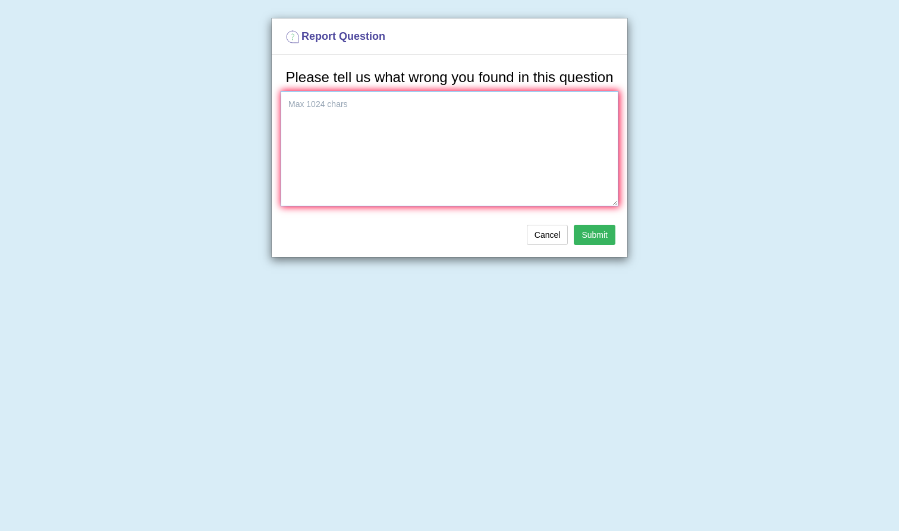
click at [509, 166] on textarea at bounding box center [450, 148] width 338 height 115
type textarea "n"
type textarea "error"
click at [595, 245] on button "Submit" at bounding box center [595, 235] width 42 height 20
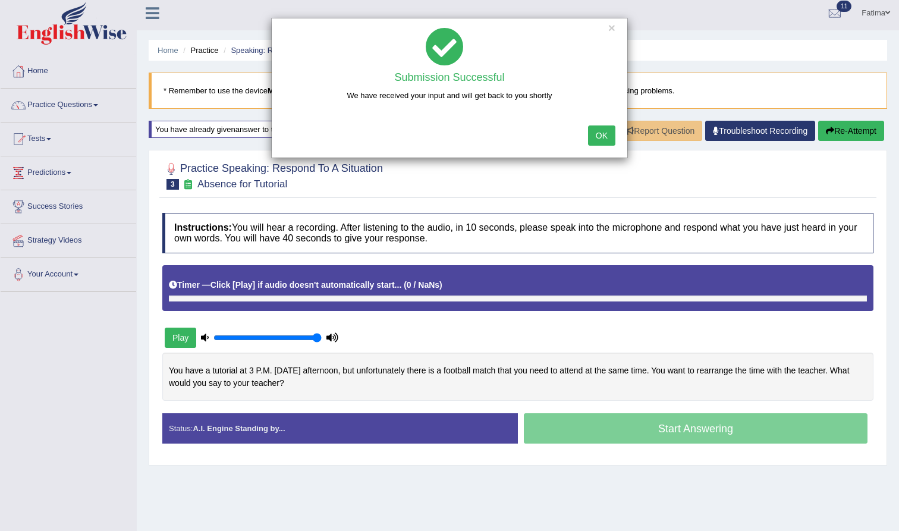
click at [601, 143] on button "OK" at bounding box center [601, 135] width 27 height 20
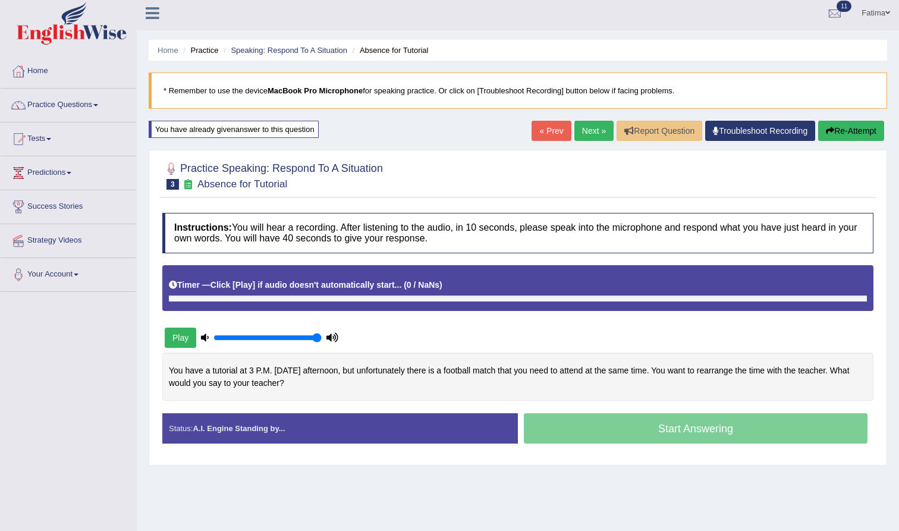
click at [861, 134] on button "Re-Attempt" at bounding box center [851, 131] width 66 height 20
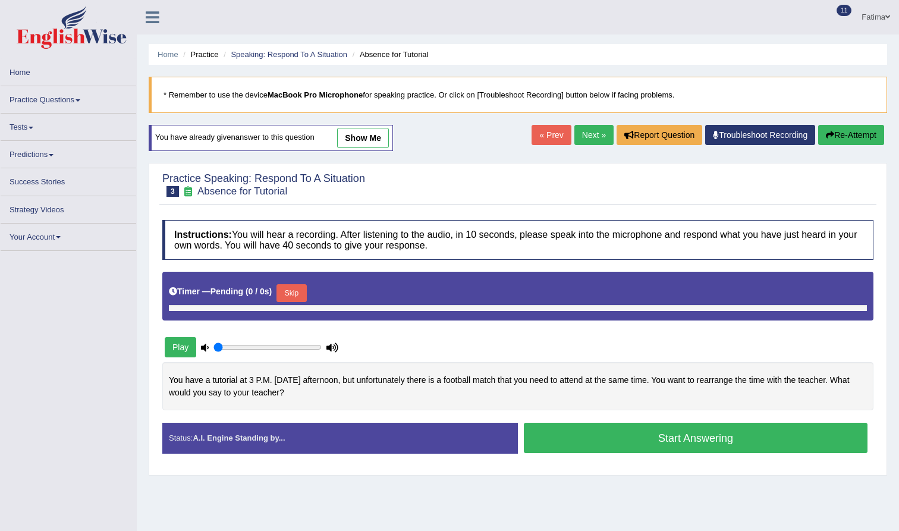
type input "1"
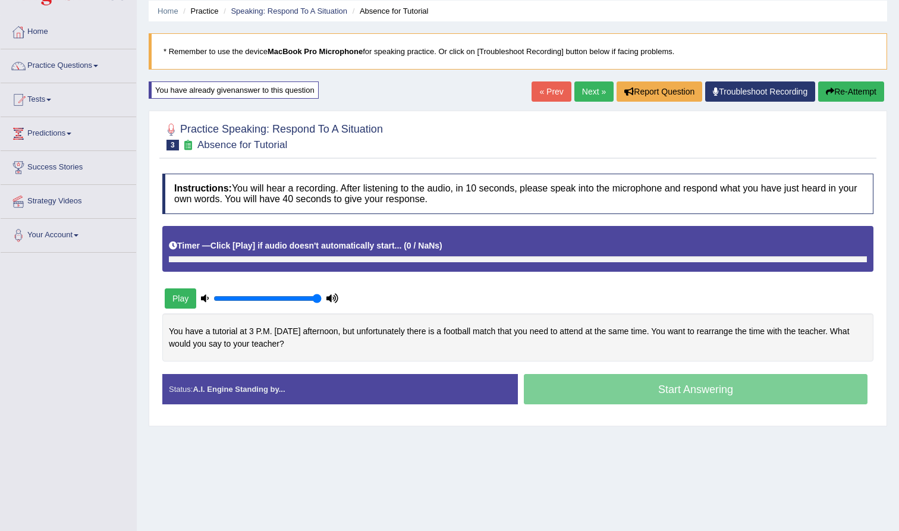
scroll to position [41, 0]
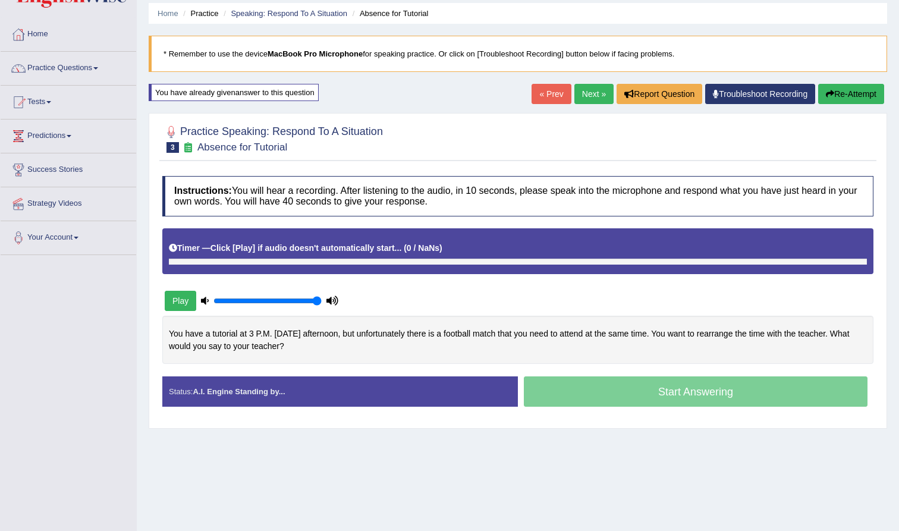
click at [591, 95] on link "Next »" at bounding box center [594, 94] width 39 height 20
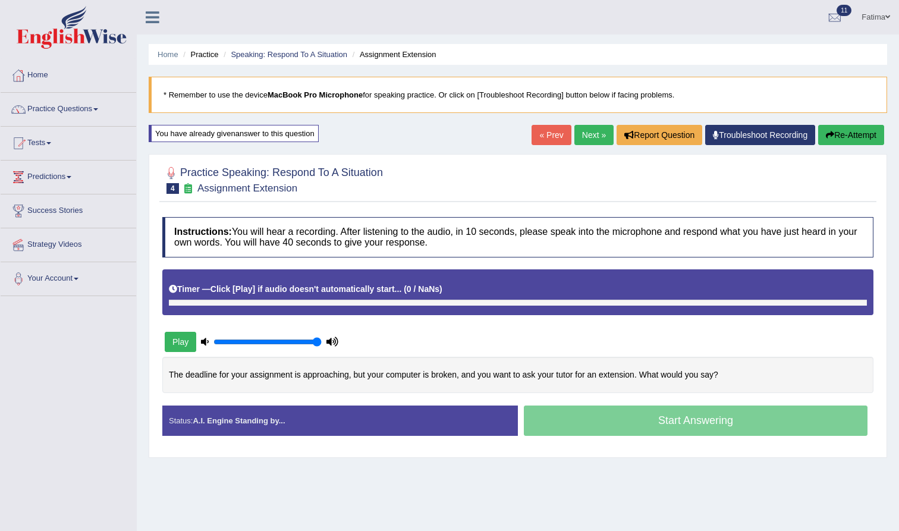
click at [588, 139] on link "Next »" at bounding box center [594, 135] width 39 height 20
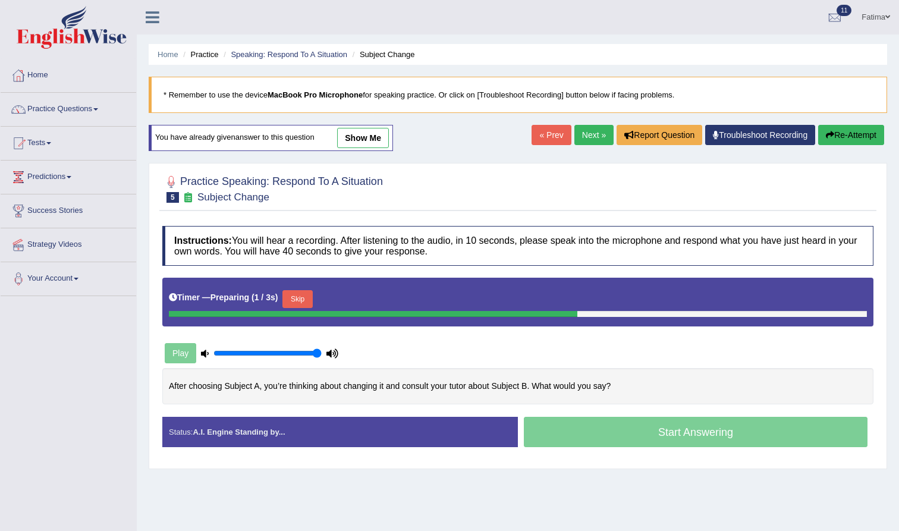
click at [309, 296] on button "Skip" at bounding box center [298, 299] width 30 height 18
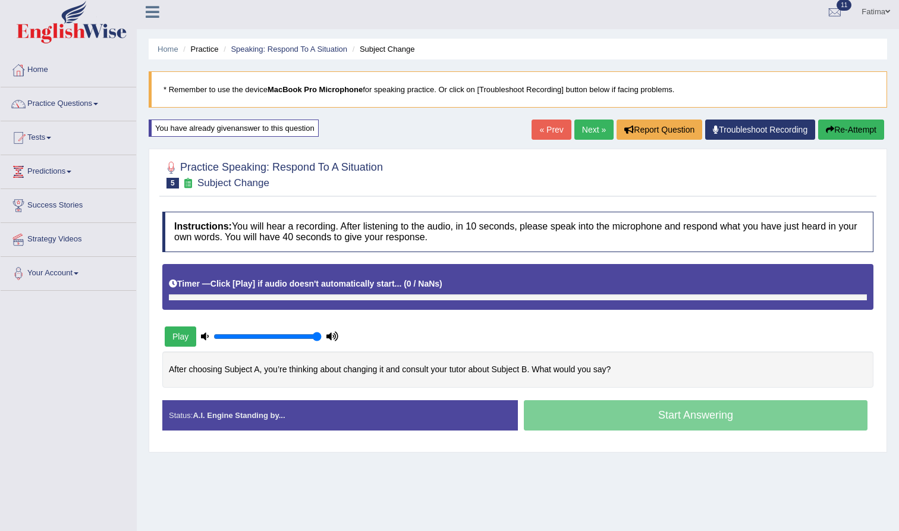
scroll to position [5, 0]
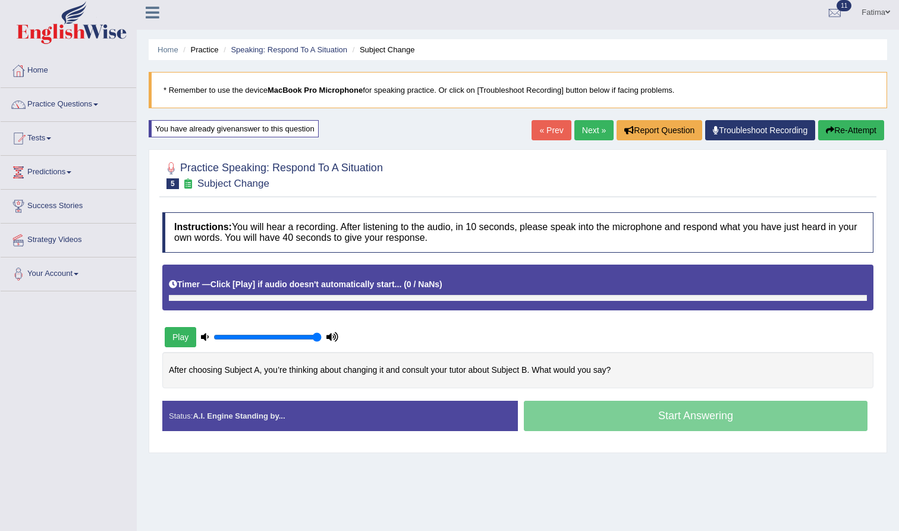
drag, startPoint x: 87, startPoint y: 16, endPoint x: 441, endPoint y: 243, distance: 419.7
click at [441, 243] on h4 "Instructions: You will hear a recording. After listening to the audio, in 10 se…" at bounding box center [517, 232] width 711 height 40
click at [588, 127] on link "Next »" at bounding box center [594, 130] width 39 height 20
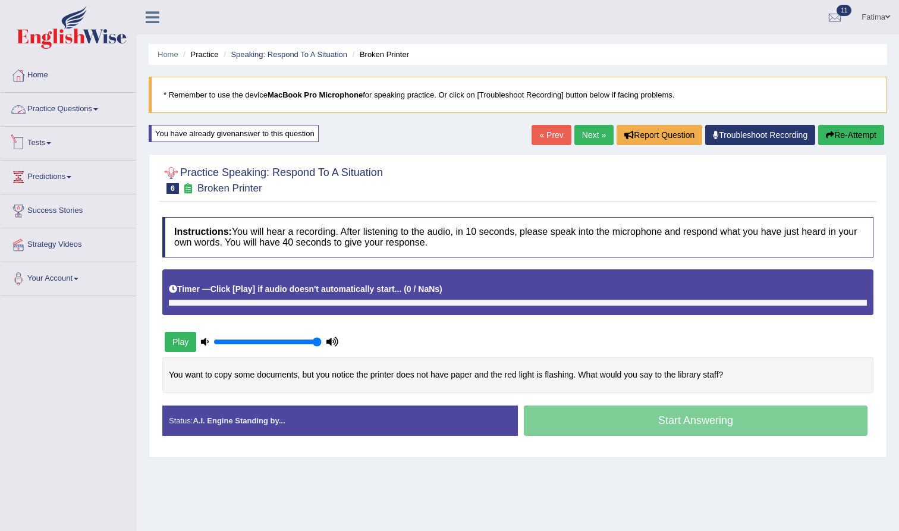
click at [89, 104] on link "Practice Questions" at bounding box center [69, 108] width 136 height 30
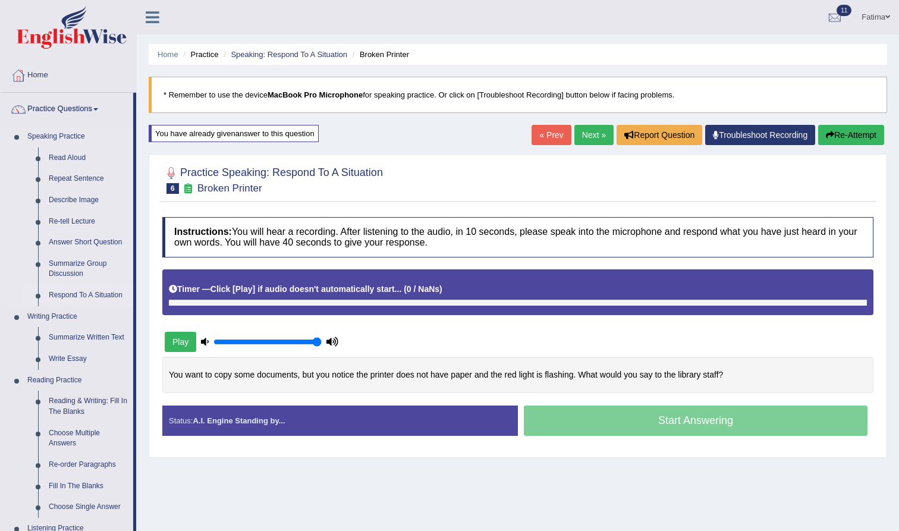
click at [108, 288] on link "Respond To A Situation" at bounding box center [88, 295] width 90 height 21
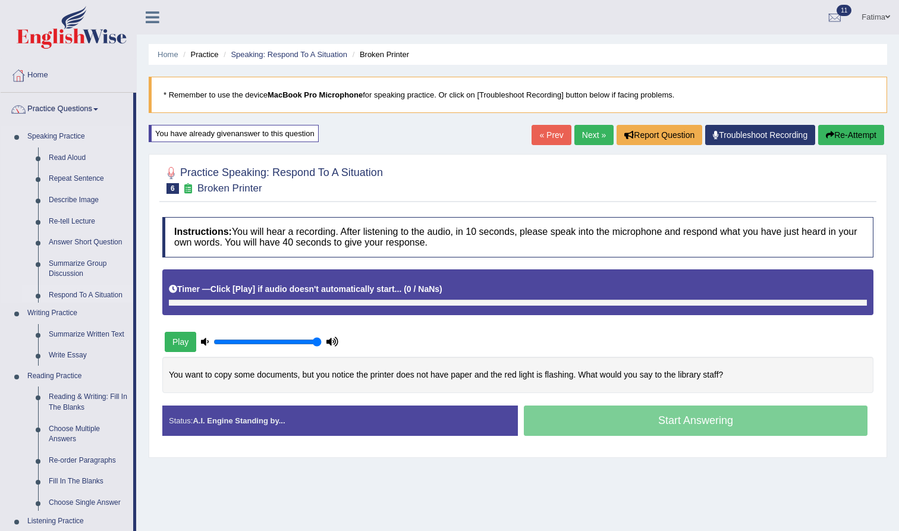
click at [98, 292] on link "Respond To A Situation" at bounding box center [88, 295] width 90 height 21
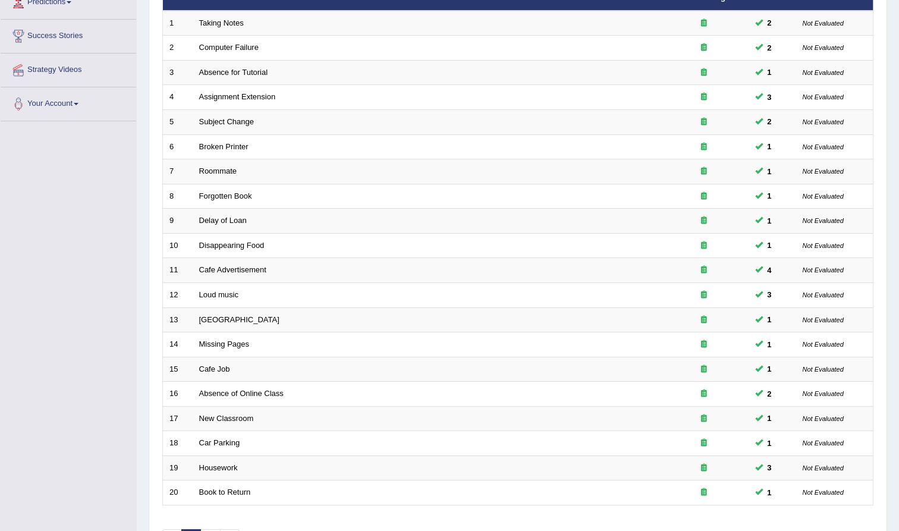
scroll to position [175, 0]
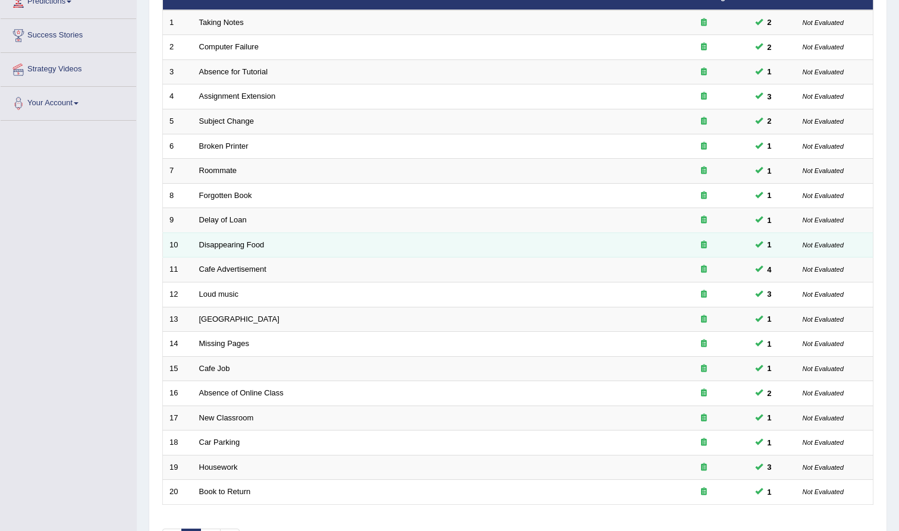
click at [230, 246] on td "Disappearing Food" at bounding box center [426, 245] width 467 height 25
click at [233, 240] on link "Disappearing Food" at bounding box center [231, 244] width 65 height 9
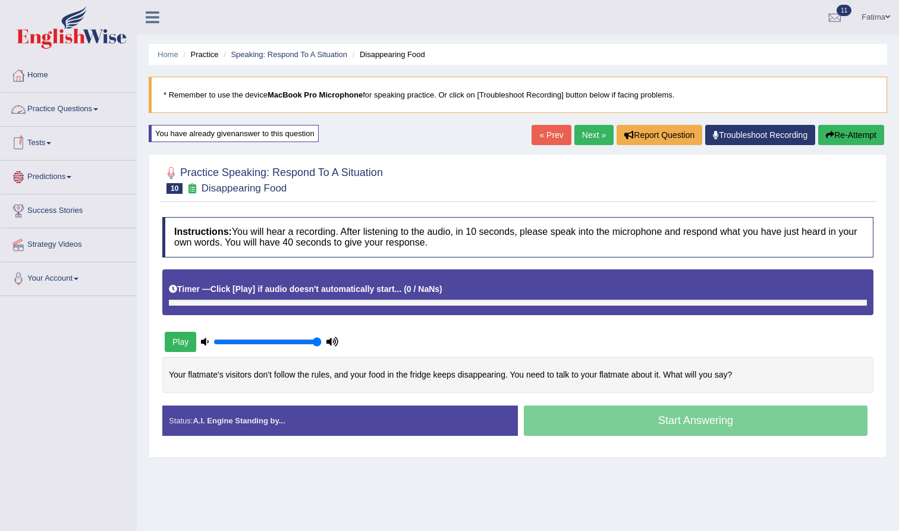
click at [80, 115] on link "Practice Questions" at bounding box center [69, 108] width 136 height 30
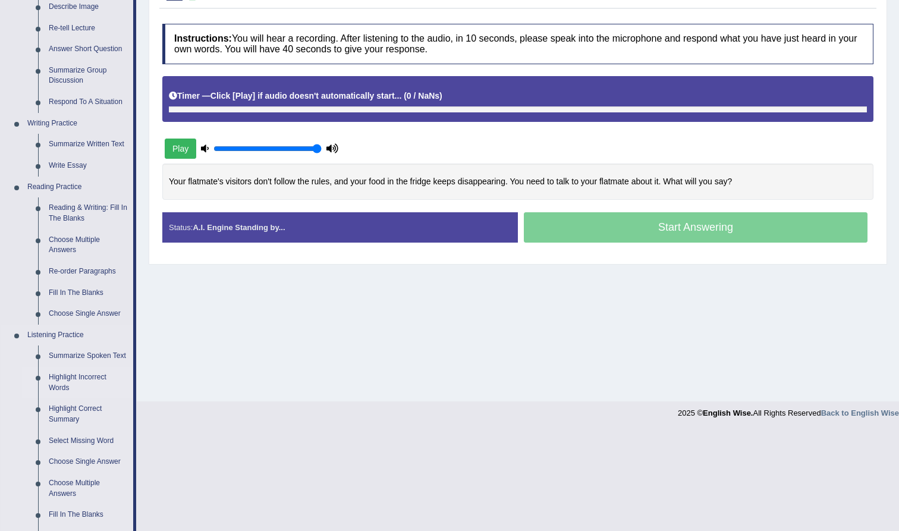
scroll to position [189, 0]
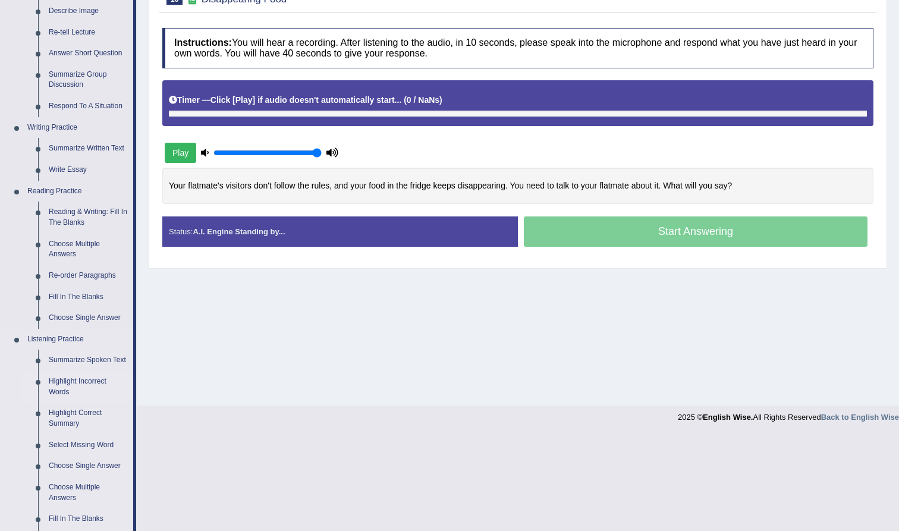
click at [83, 382] on link "Highlight Incorrect Words" at bounding box center [88, 387] width 90 height 32
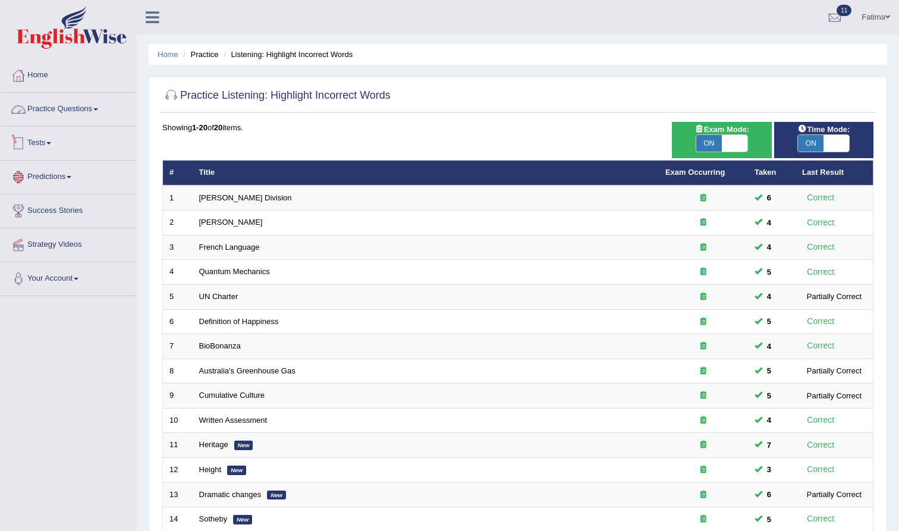
click at [73, 112] on link "Practice Questions" at bounding box center [69, 108] width 136 height 30
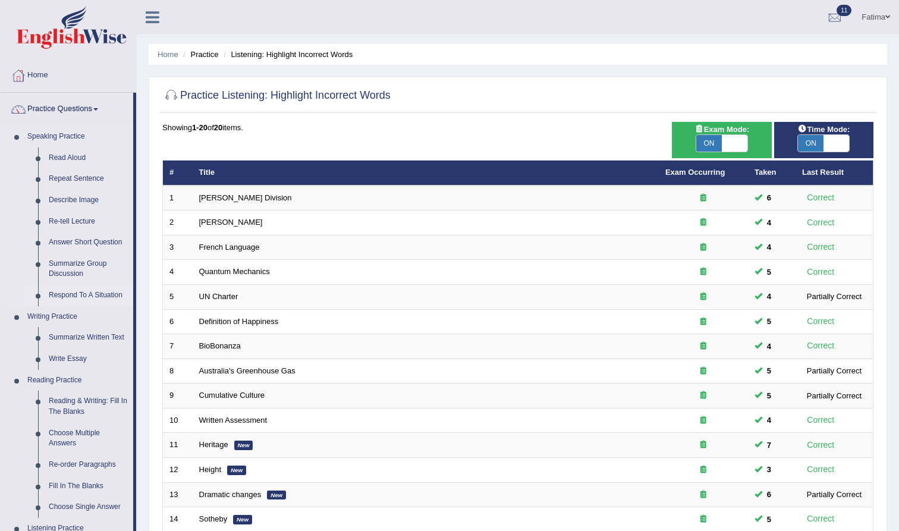
click at [95, 290] on link "Respond To A Situation" at bounding box center [88, 295] width 90 height 21
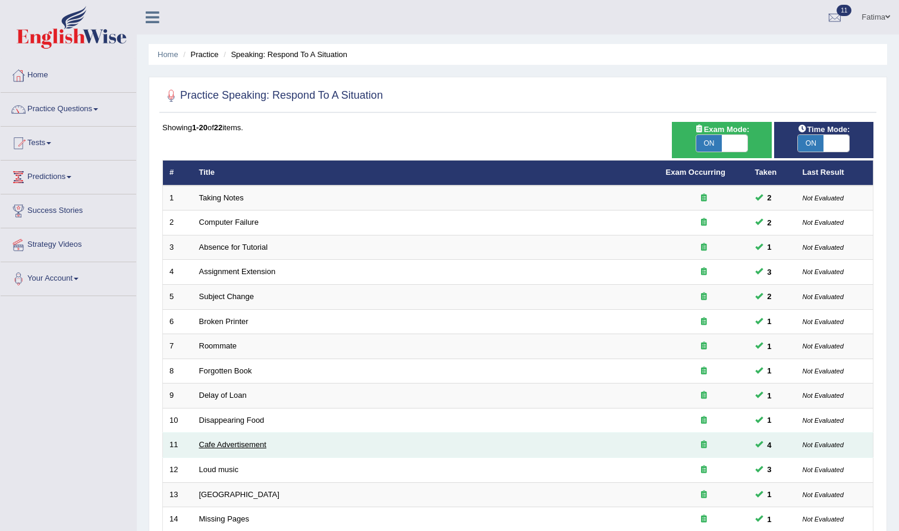
click at [236, 441] on link "Cafe Advertisement" at bounding box center [232, 444] width 67 height 9
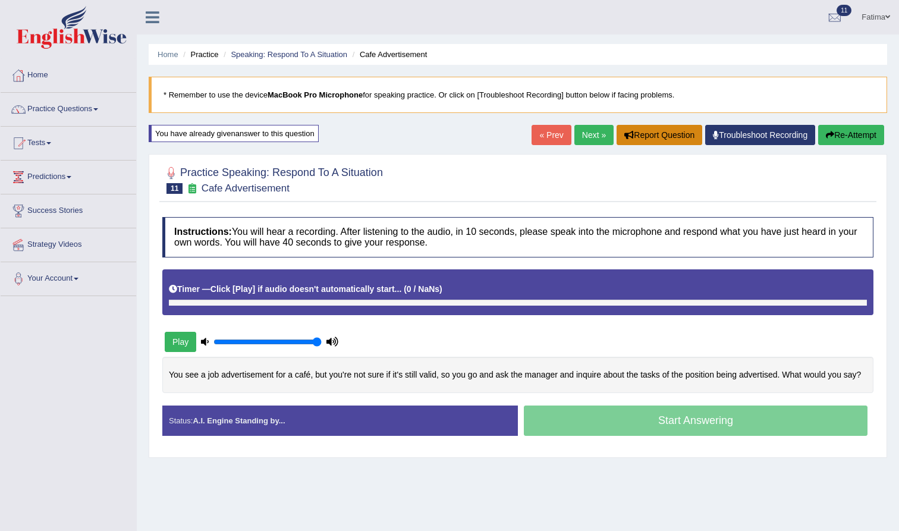
click at [644, 131] on button "Report Question" at bounding box center [660, 135] width 86 height 20
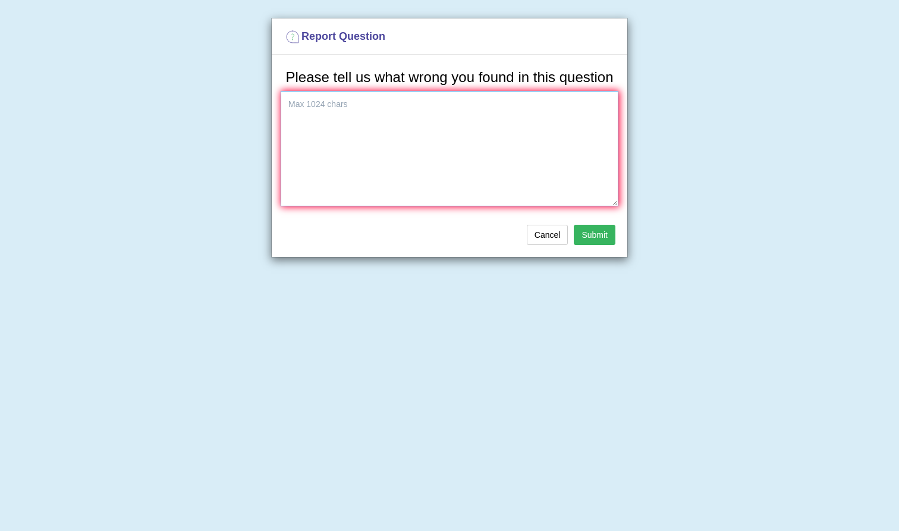
click at [346, 134] on textarea at bounding box center [450, 148] width 338 height 115
type textarea "not work"
click at [595, 245] on button "Submit" at bounding box center [595, 235] width 42 height 20
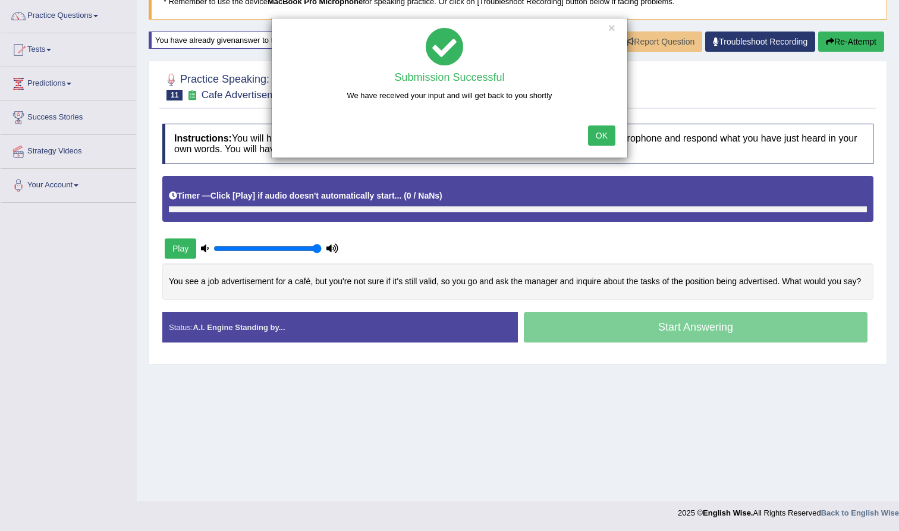
scroll to position [93, 0]
click at [594, 131] on button "OK" at bounding box center [601, 135] width 27 height 20
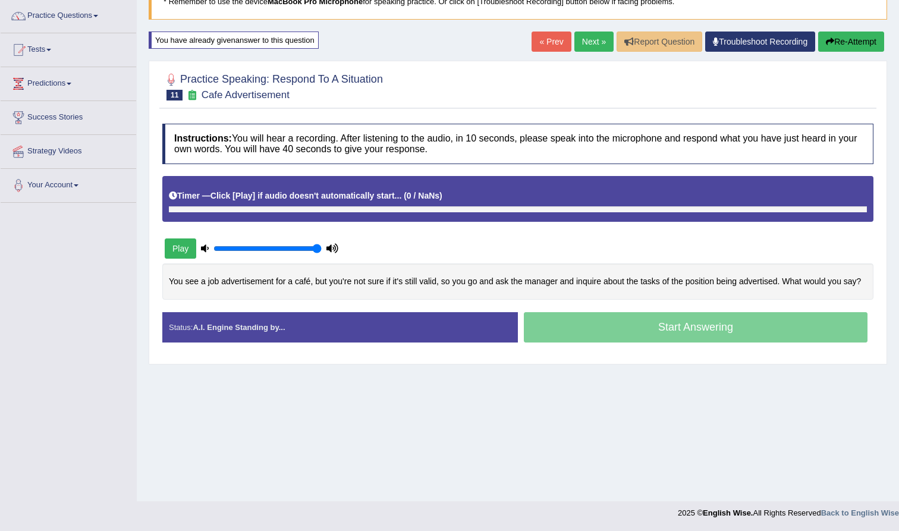
click at [595, 42] on link "Next »" at bounding box center [594, 42] width 39 height 20
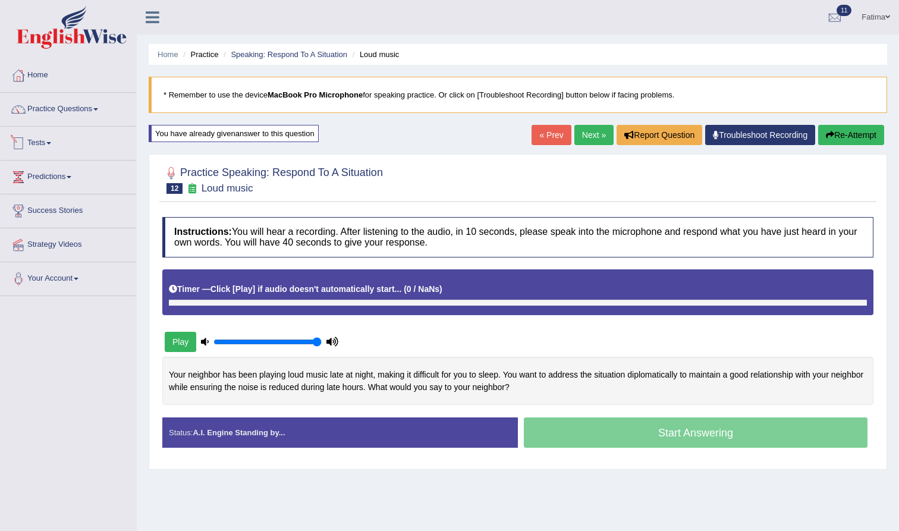
click at [54, 149] on link "Tests" at bounding box center [69, 142] width 136 height 30
click at [80, 241] on link "Predictions" at bounding box center [69, 239] width 136 height 30
click at [101, 103] on link "Practice Questions" at bounding box center [69, 108] width 136 height 30
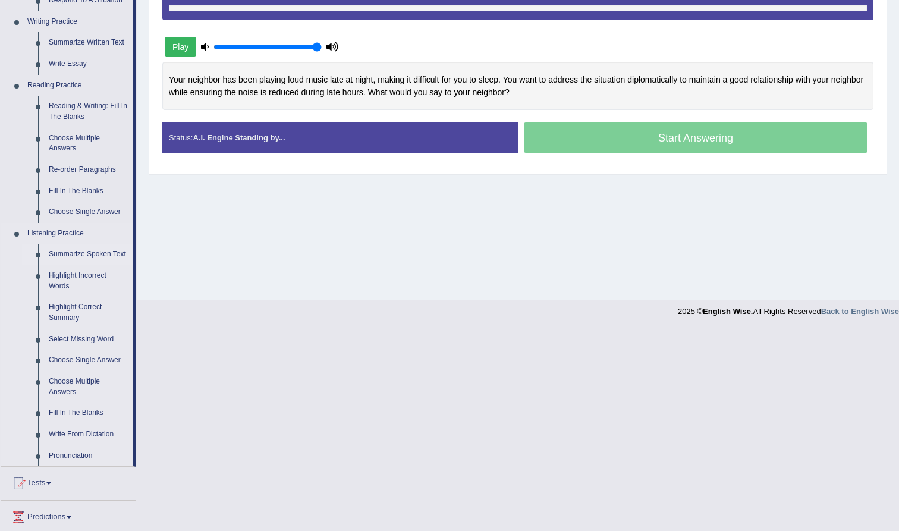
scroll to position [305, 0]
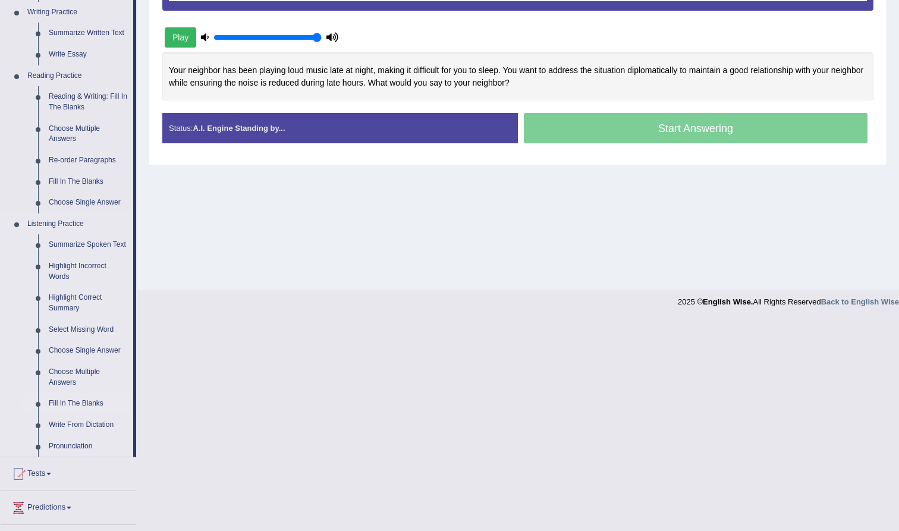
click at [84, 401] on link "Fill In The Blanks" at bounding box center [88, 403] width 90 height 21
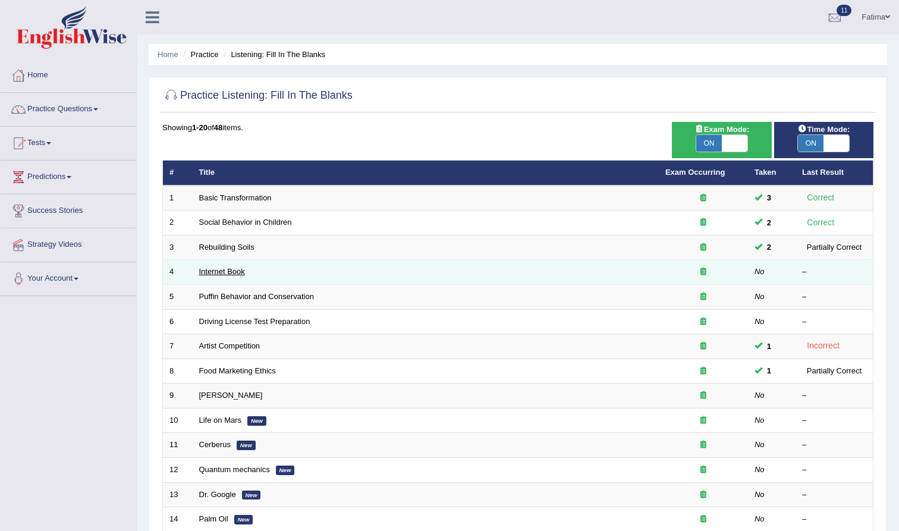
click at [213, 272] on link "Internet Book" at bounding box center [222, 271] width 46 height 9
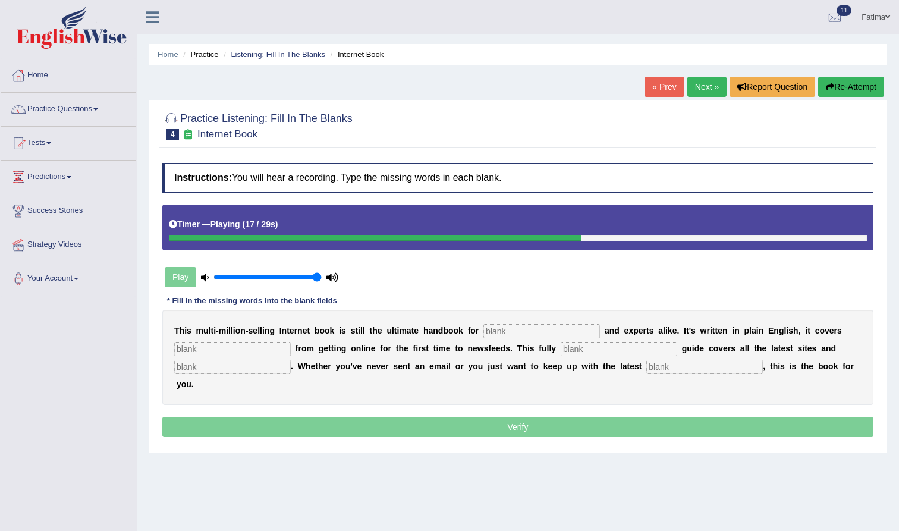
click at [863, 86] on button "Re-Attempt" at bounding box center [851, 87] width 66 height 20
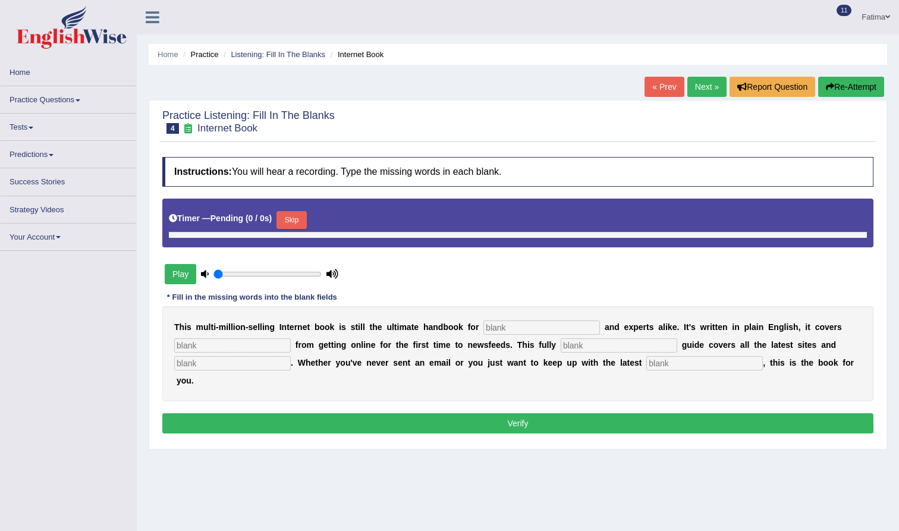
type input "1"
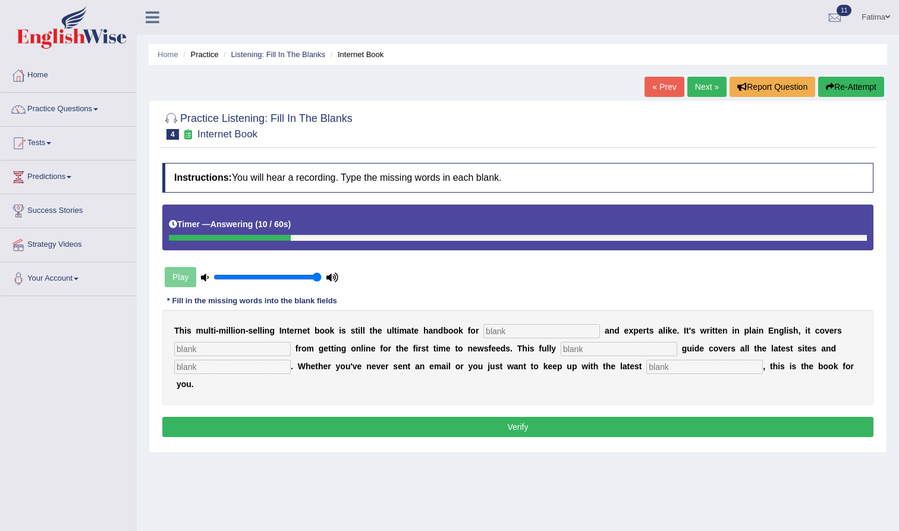
click at [534, 335] on input "text" at bounding box center [542, 331] width 117 height 14
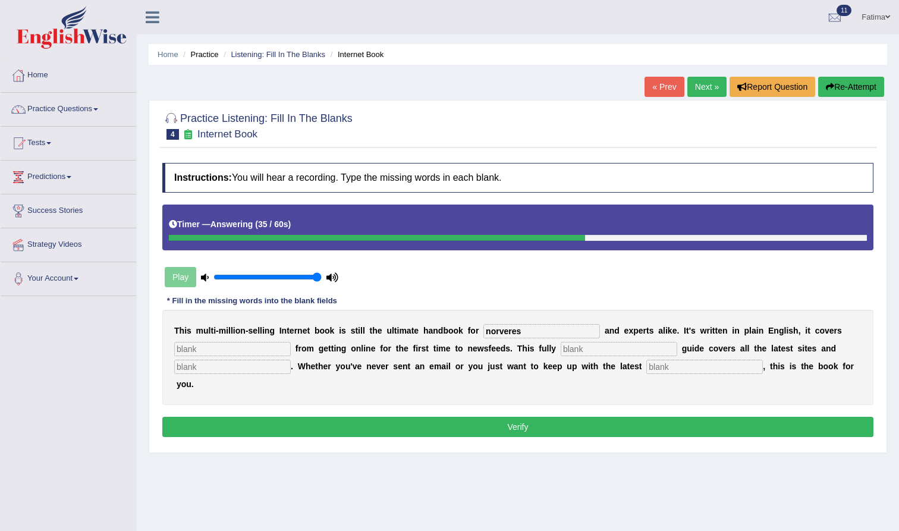
type input "norveres"
click at [598, 349] on input "text" at bounding box center [619, 349] width 117 height 14
click at [692, 365] on input "text" at bounding box center [705, 367] width 117 height 14
click at [598, 351] on input "watching" at bounding box center [619, 349] width 117 height 14
type input "w"
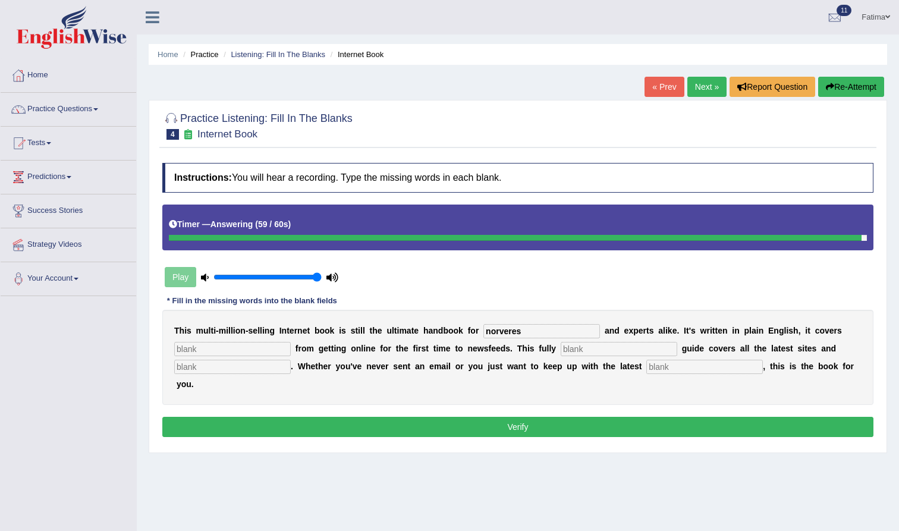
click at [230, 352] on input "text" at bounding box center [232, 349] width 117 height 14
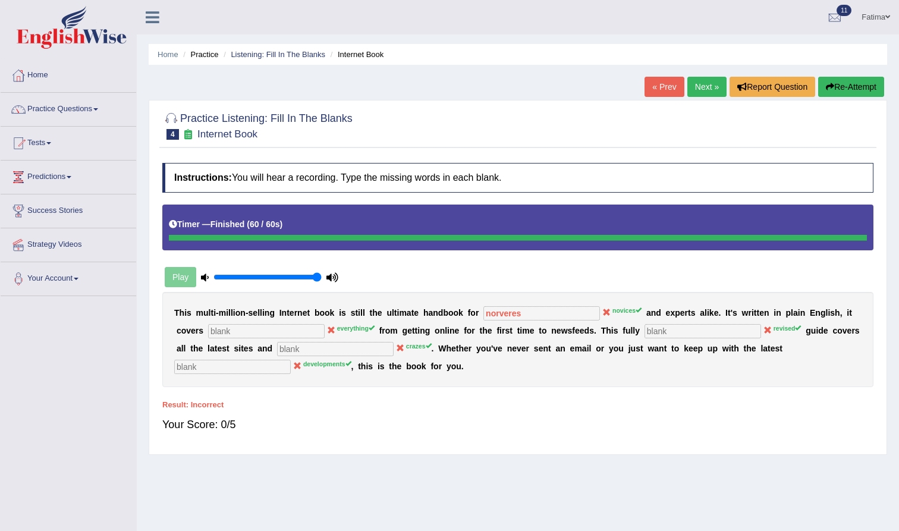
click at [861, 89] on button "Re-Attempt" at bounding box center [851, 87] width 66 height 20
click at [855, 89] on button "Re-Attempt" at bounding box center [851, 87] width 66 height 20
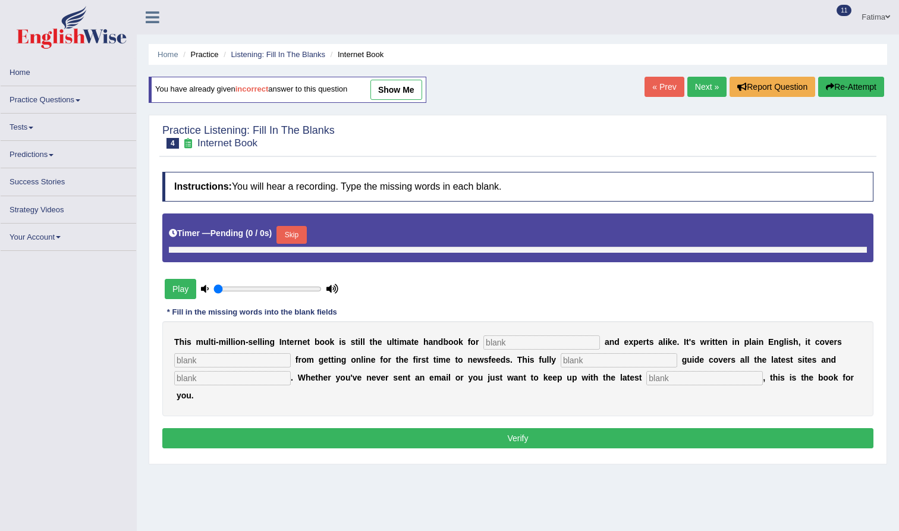
type input "1"
click at [517, 346] on input "text" at bounding box center [542, 342] width 117 height 14
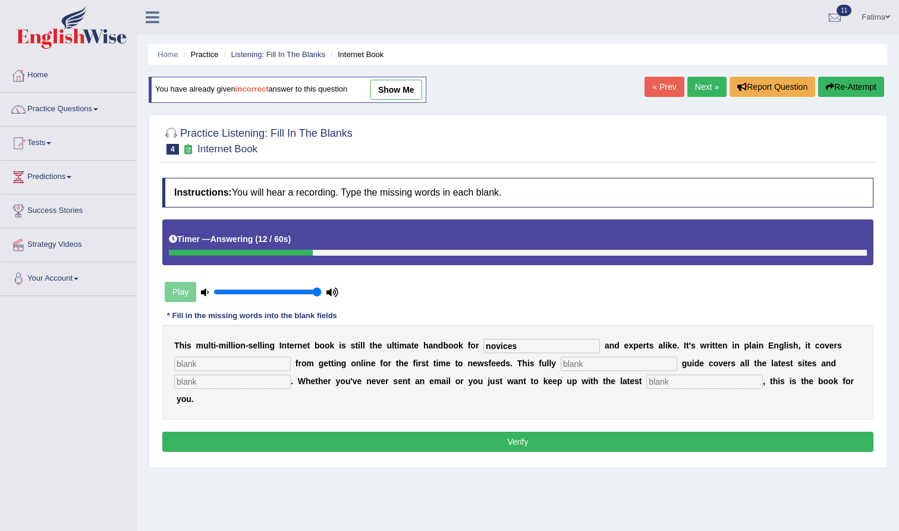
type input "novices"
click at [570, 368] on input "text" at bounding box center [619, 364] width 117 height 14
click at [265, 360] on input "text" at bounding box center [232, 364] width 117 height 14
type input "watching"
click at [570, 365] on input "text" at bounding box center [619, 364] width 117 height 14
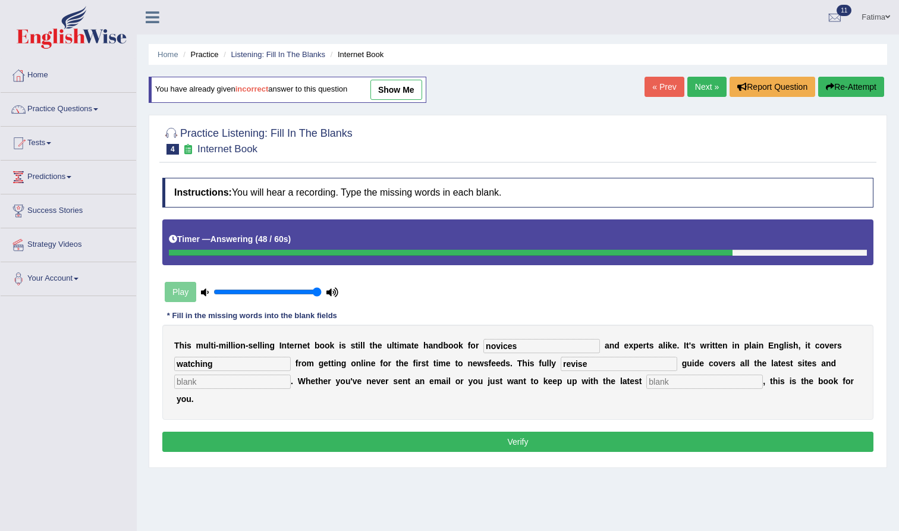
type input "revise"
click at [230, 378] on input "text" at bounding box center [232, 382] width 117 height 14
type input "c"
click at [661, 386] on input "text" at bounding box center [705, 382] width 117 height 14
type input "development"
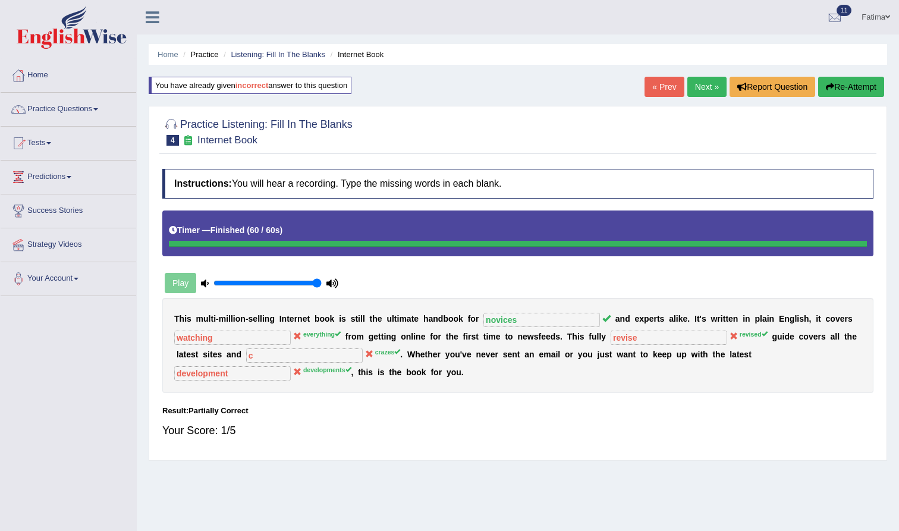
click at [856, 83] on button "Re-Attempt" at bounding box center [851, 87] width 66 height 20
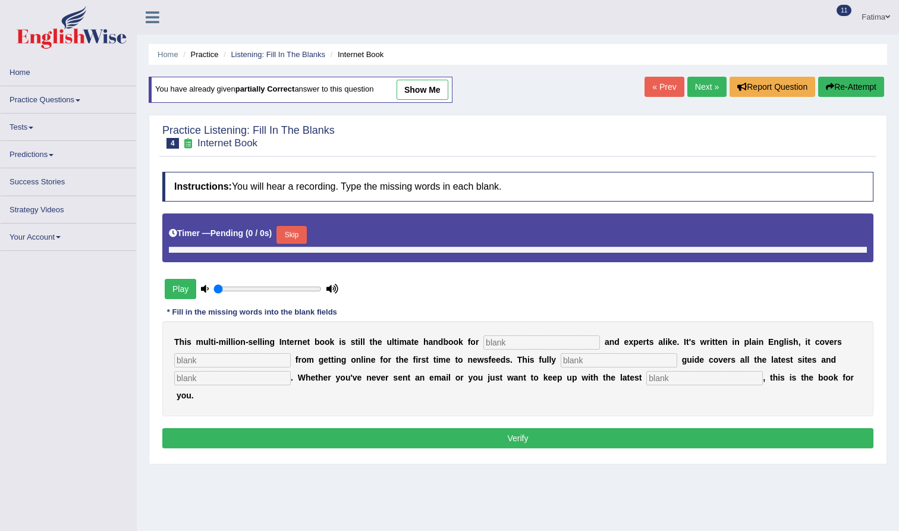
click at [543, 342] on input "text" at bounding box center [542, 342] width 117 height 14
type input "1"
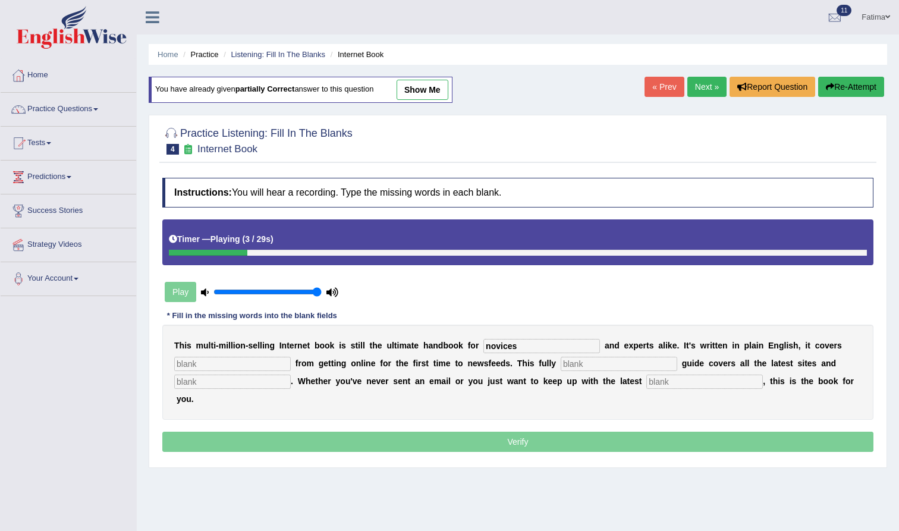
type input "novices"
click at [205, 368] on input "text" at bounding box center [232, 364] width 117 height 14
click at [196, 366] on input "everthing" at bounding box center [232, 364] width 117 height 14
click at [191, 365] on input "everthing" at bounding box center [232, 364] width 117 height 14
click at [194, 364] on input "everthing" at bounding box center [232, 364] width 117 height 14
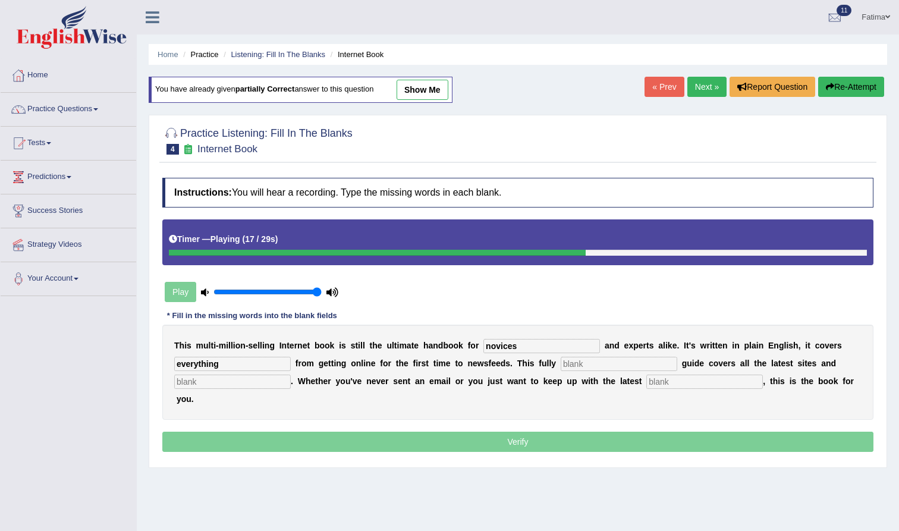
type input "everything"
click at [576, 366] on input "text" at bounding box center [619, 364] width 117 height 14
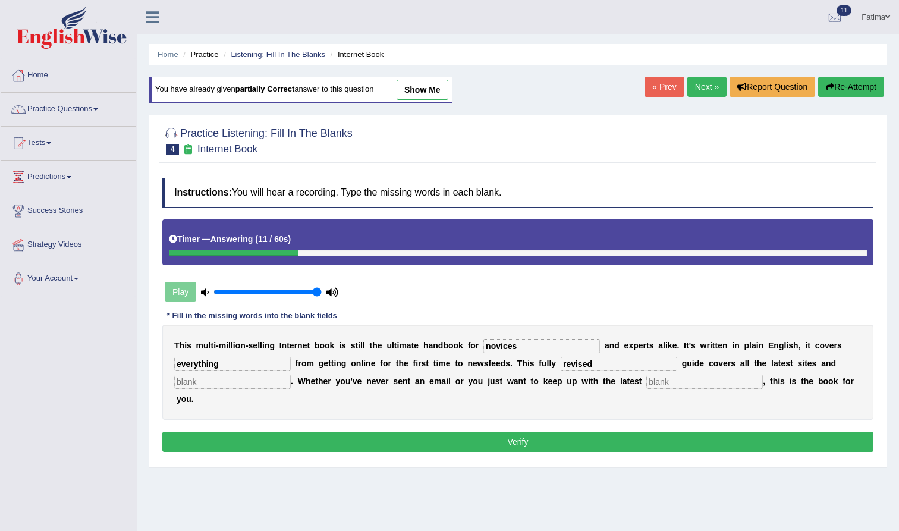
type input "revised"
click at [253, 380] on input "text" at bounding box center [232, 382] width 117 height 14
type input "crazes"
click at [657, 378] on input "text" at bounding box center [705, 382] width 117 height 14
type input "developments"
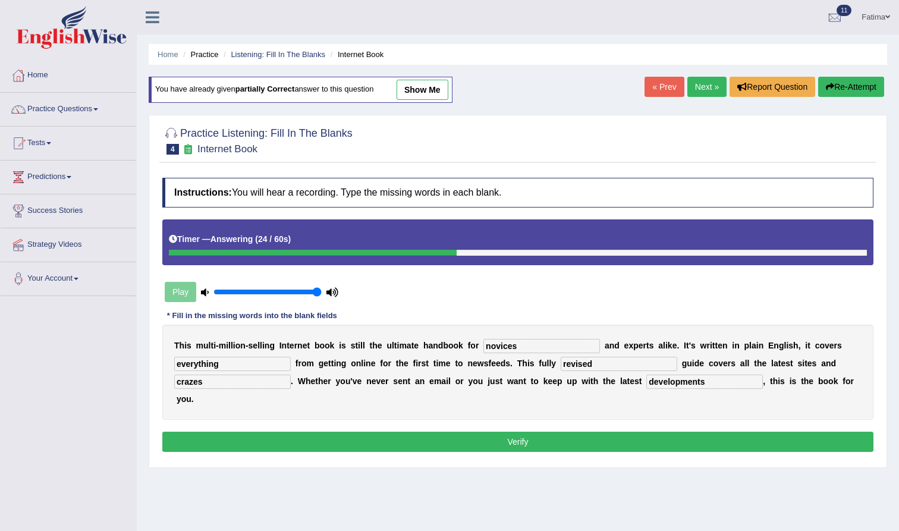
click at [627, 432] on button "Verify" at bounding box center [517, 442] width 711 height 20
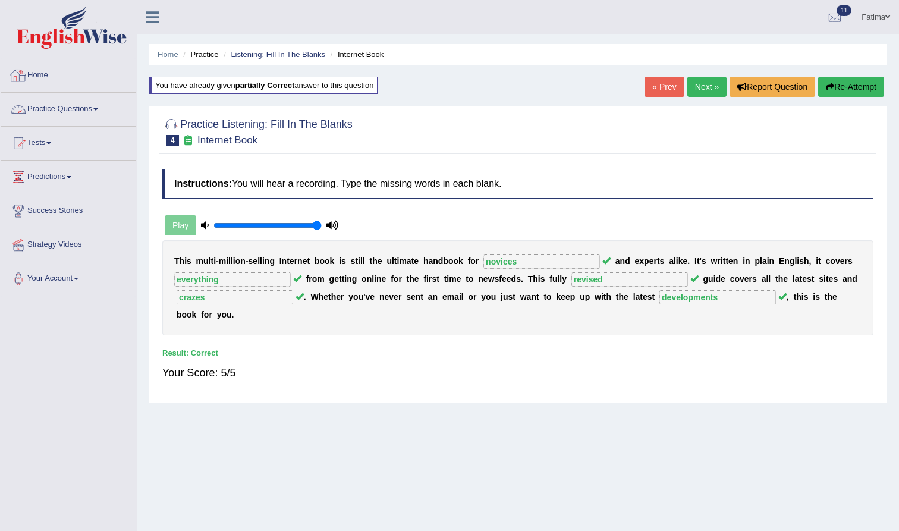
click at [108, 108] on link "Practice Questions" at bounding box center [69, 108] width 136 height 30
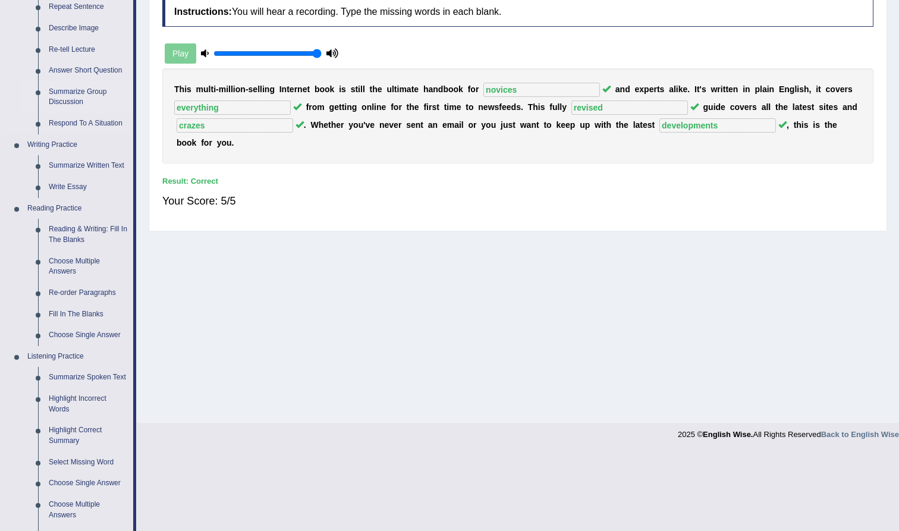
scroll to position [205, 0]
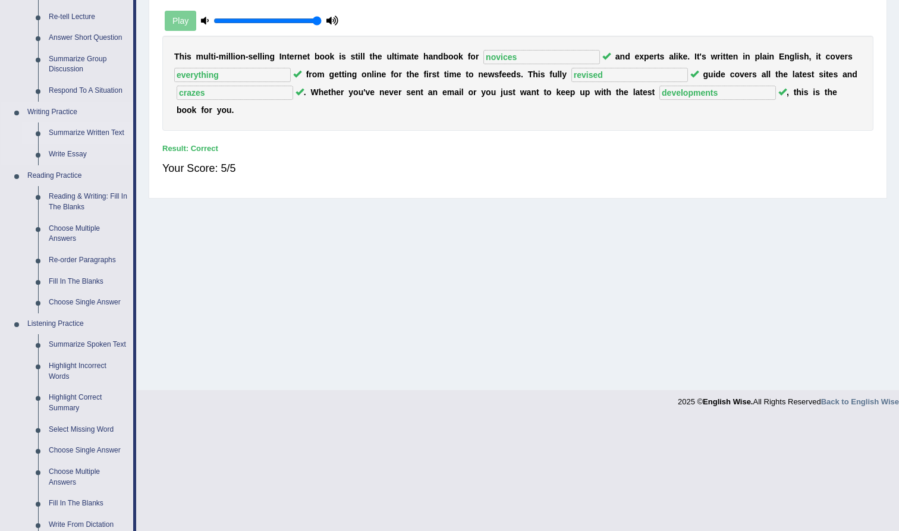
click at [95, 123] on link "Summarize Written Text" at bounding box center [88, 133] width 90 height 21
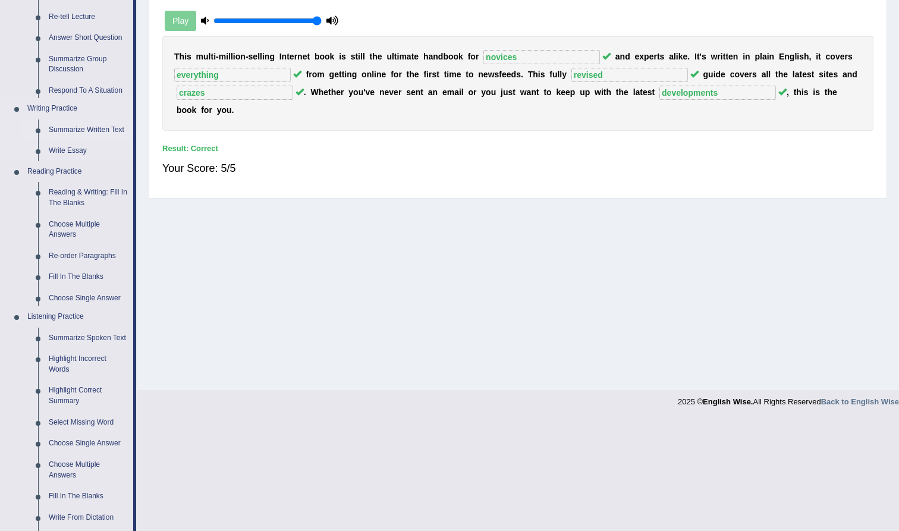
click at [89, 133] on link "Summarize Written Text" at bounding box center [88, 130] width 90 height 21
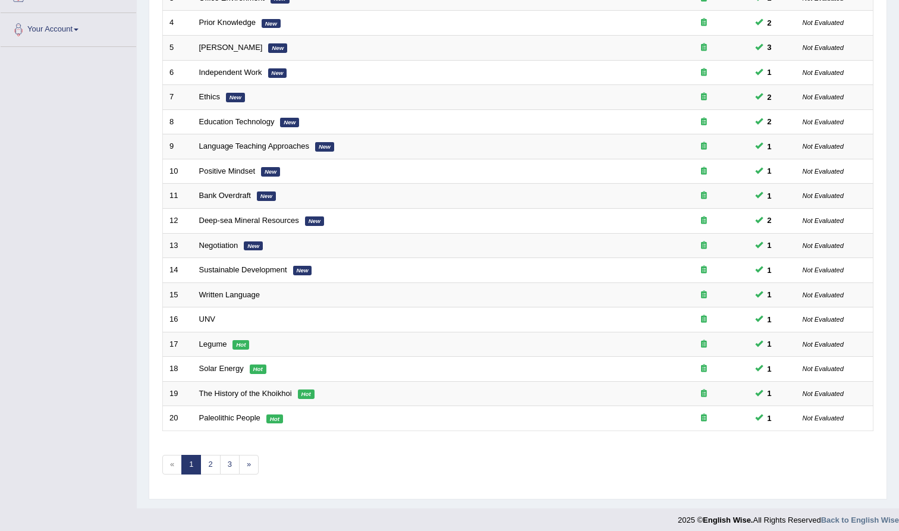
scroll to position [249, 0]
click at [236, 456] on link "3" at bounding box center [230, 466] width 20 height 20
click at [231, 457] on link "3" at bounding box center [230, 466] width 20 height 20
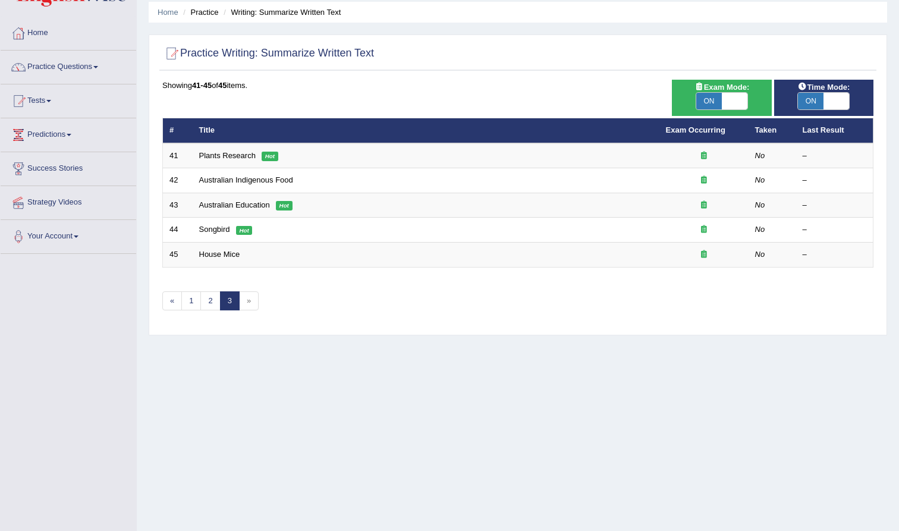
scroll to position [30, 0]
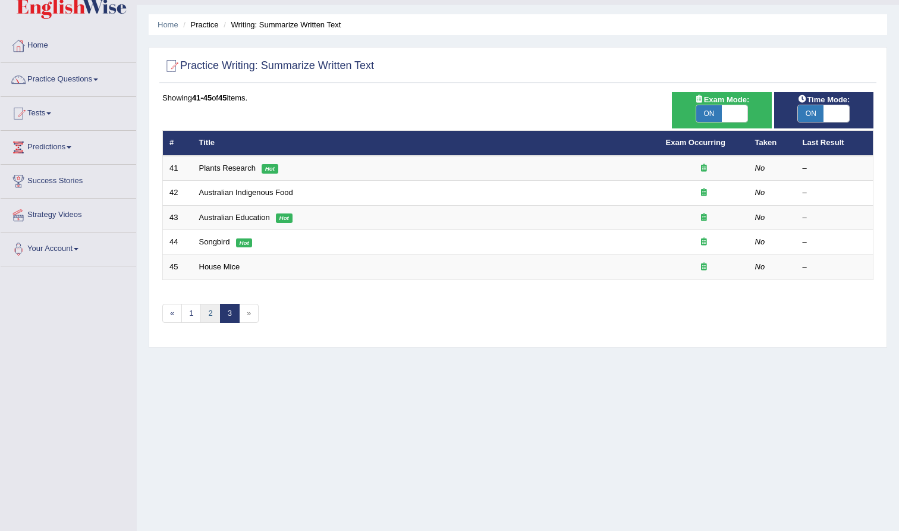
click at [212, 310] on link "2" at bounding box center [210, 314] width 20 height 20
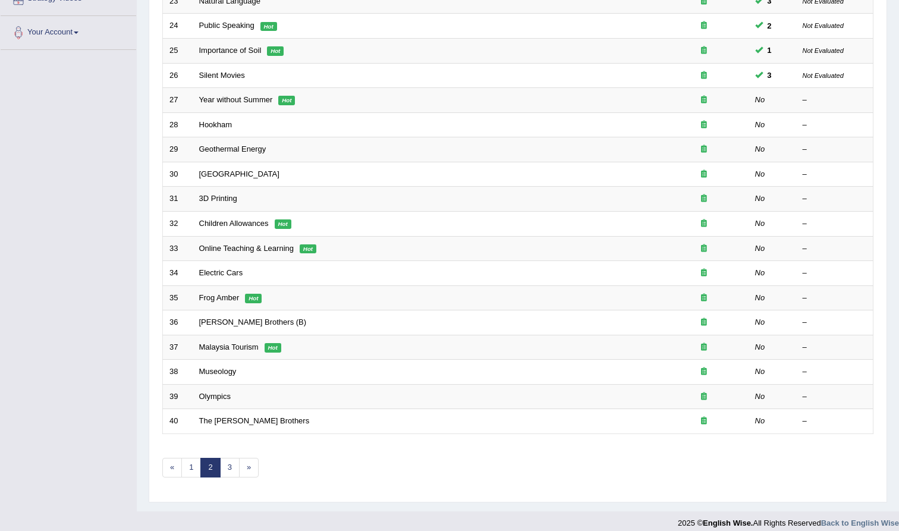
scroll to position [229, 0]
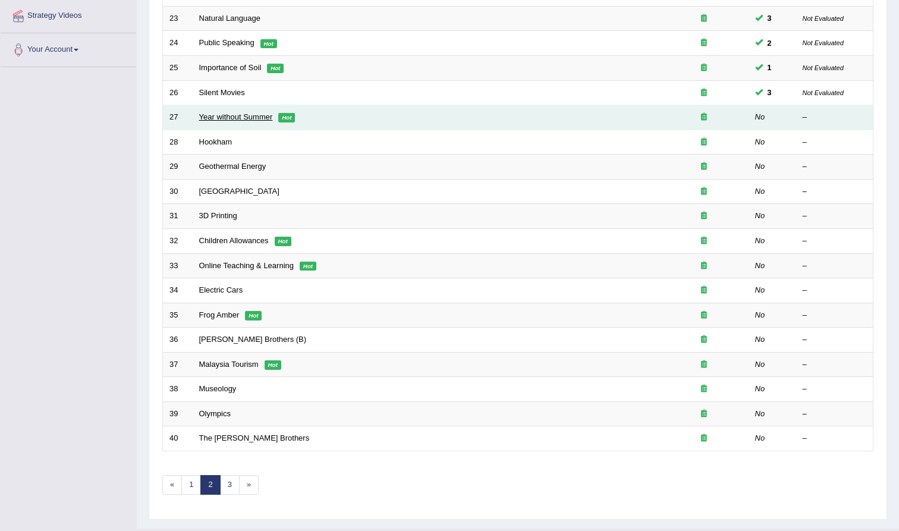
click at [232, 115] on link "Year without Summer" at bounding box center [236, 116] width 74 height 9
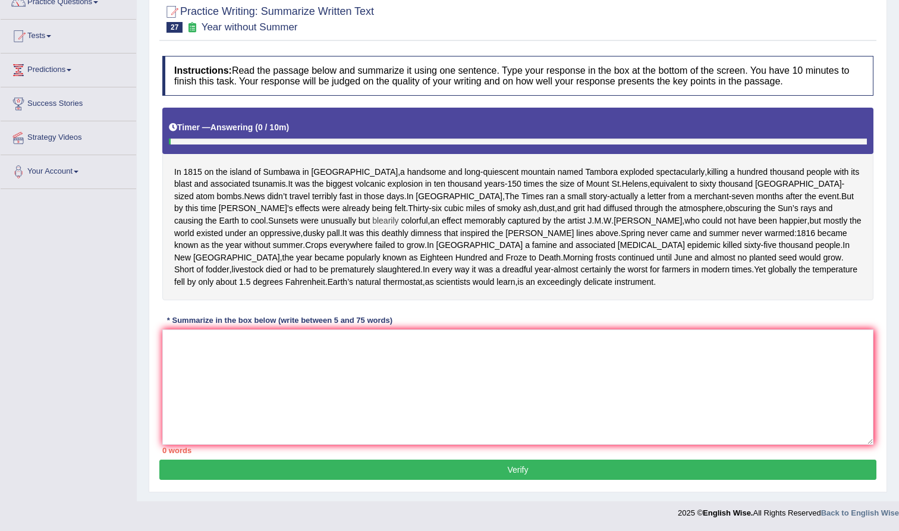
scroll to position [127, 0]
click at [230, 348] on textarea at bounding box center [517, 387] width 711 height 115
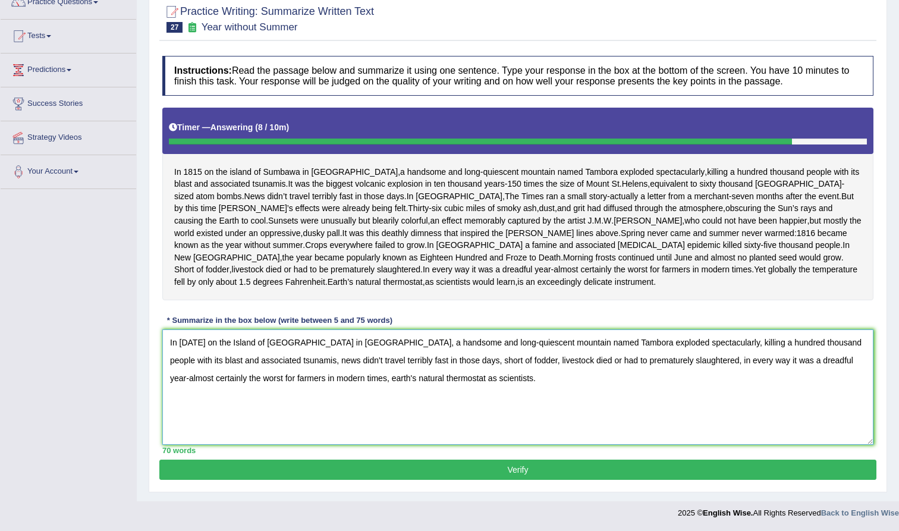
type textarea "In 1815 on the Island of Sumbawa in Indonesia, a handsome and long-quiescent mo…"
click at [482, 468] on button "Verify" at bounding box center [517, 470] width 717 height 20
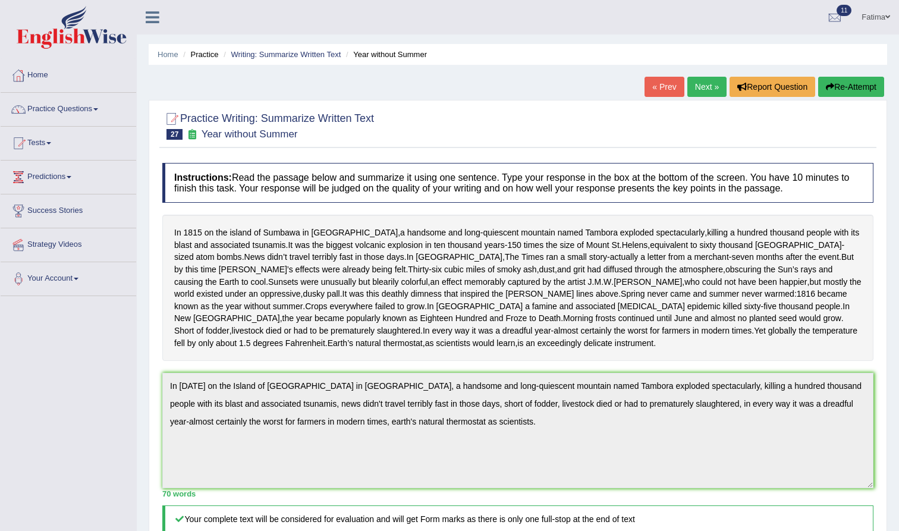
scroll to position [0, 0]
click at [702, 89] on link "Next »" at bounding box center [707, 87] width 39 height 20
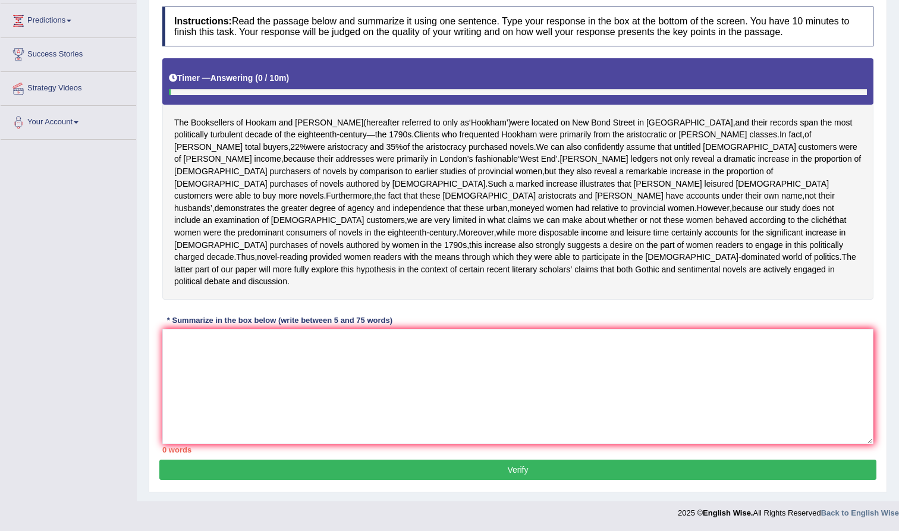
scroll to position [174, 0]
click at [357, 361] on textarea at bounding box center [517, 386] width 711 height 115
type textarea "T"
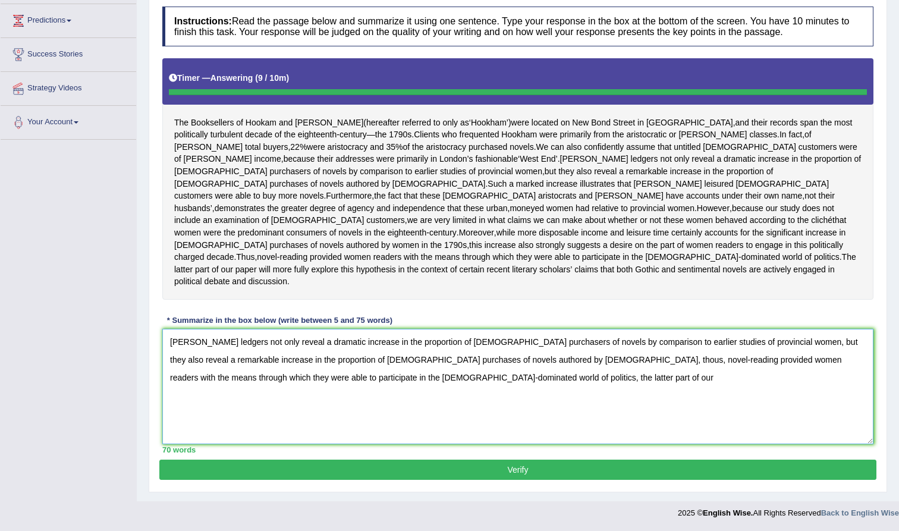
type textarea "[PERSON_NAME] ledgers not only reveal a dramatic increase in the proportion of …"
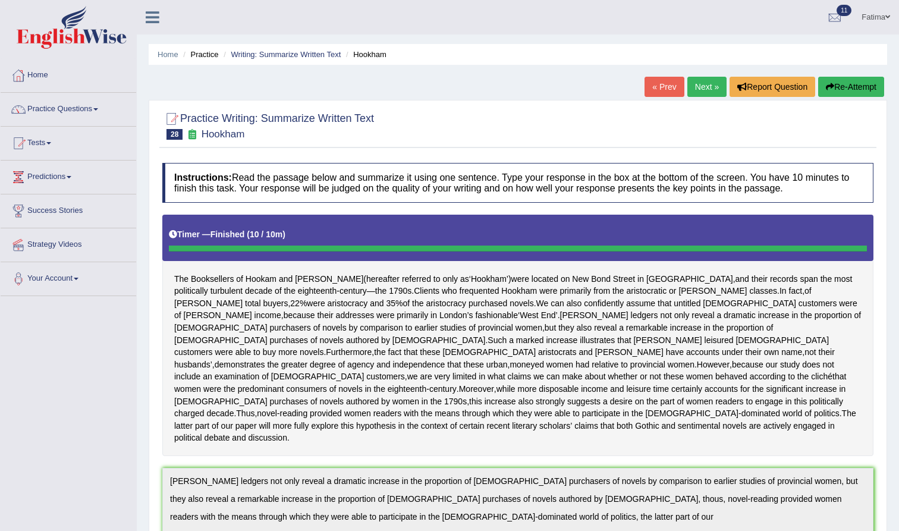
scroll to position [0, 0]
click at [844, 89] on button "Re-Attempt" at bounding box center [851, 87] width 66 height 20
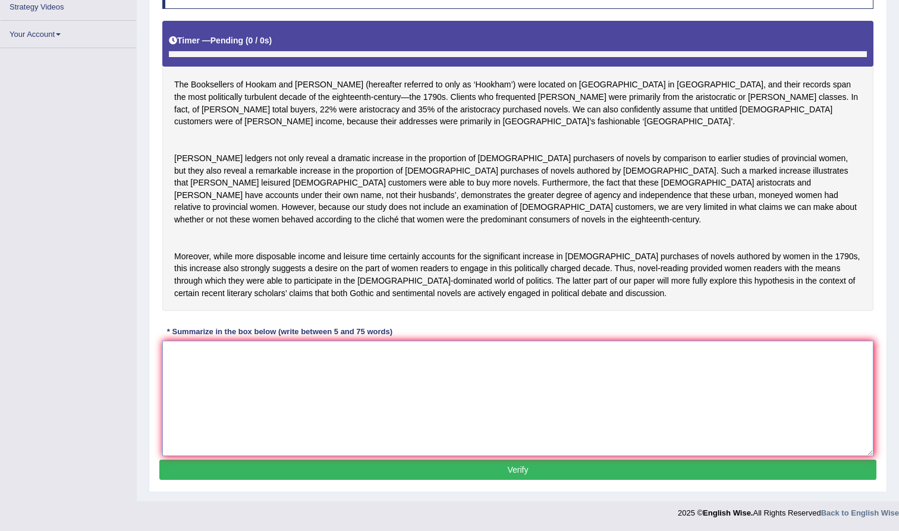
click at [499, 363] on textarea at bounding box center [517, 398] width 711 height 115
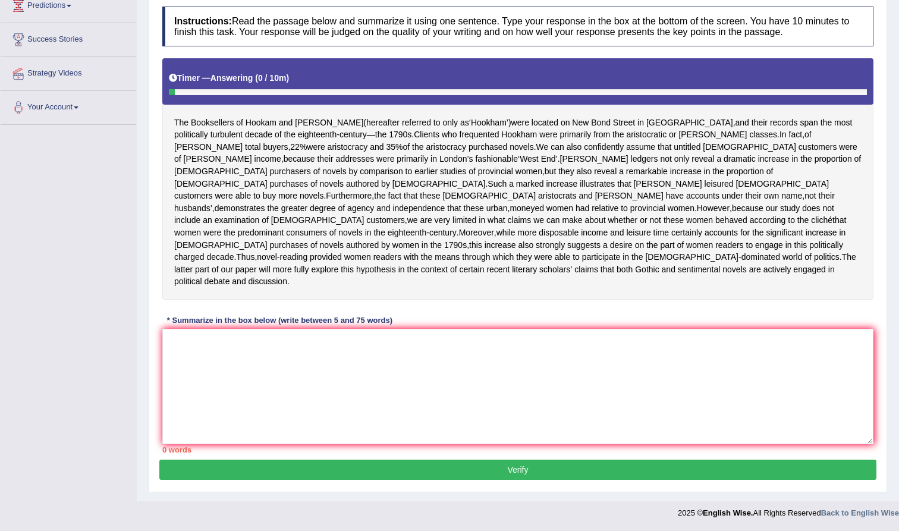
click at [544, 531] on footer "2025 © English Wise. All Rights Reserved Back to English Wise" at bounding box center [449, 516] width 899 height 30
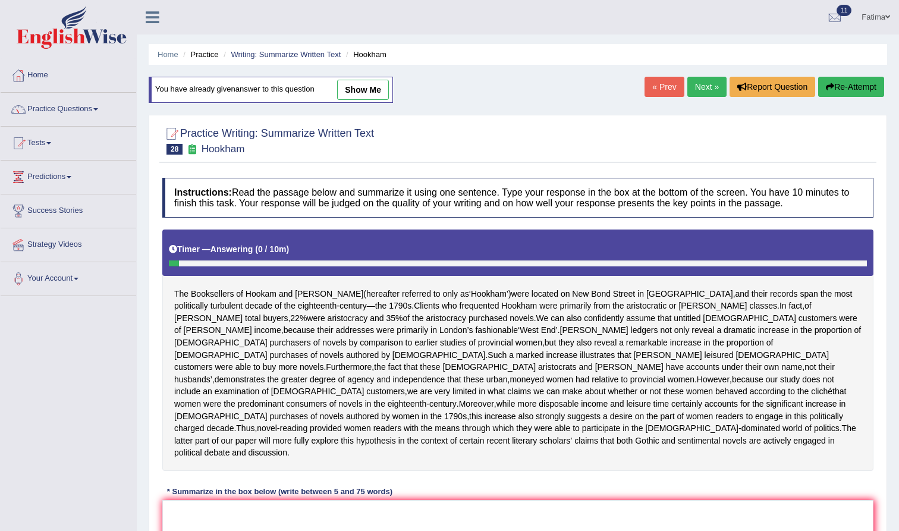
scroll to position [0, 0]
click at [358, 95] on link "show me" at bounding box center [363, 90] width 52 height 20
type textarea "[PERSON_NAME] ledgers not only reveal a dramatic increase in the proportion of …"
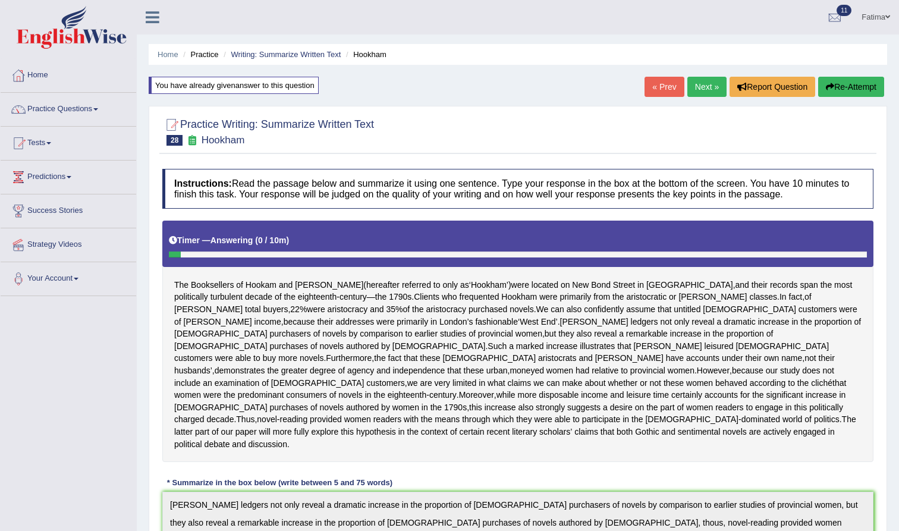
click at [852, 82] on button "Re-Attempt" at bounding box center [851, 87] width 66 height 20
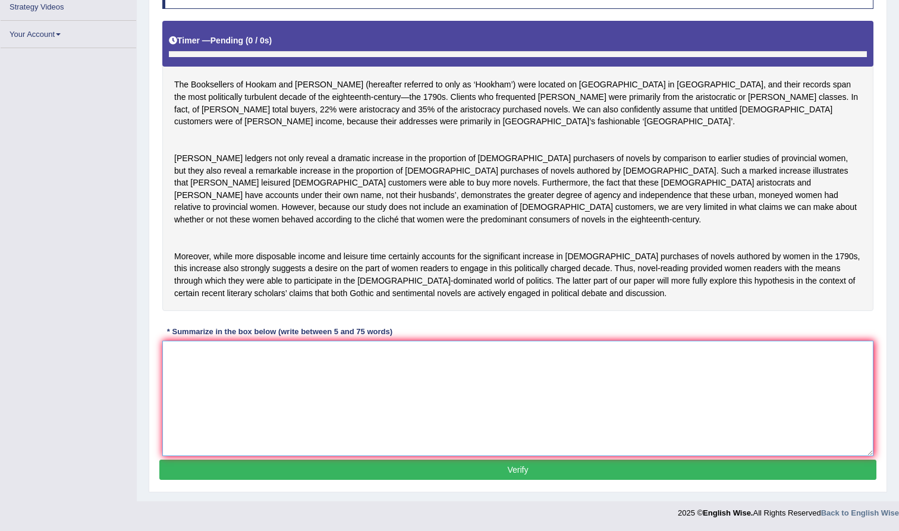
click at [492, 402] on textarea at bounding box center [517, 398] width 711 height 115
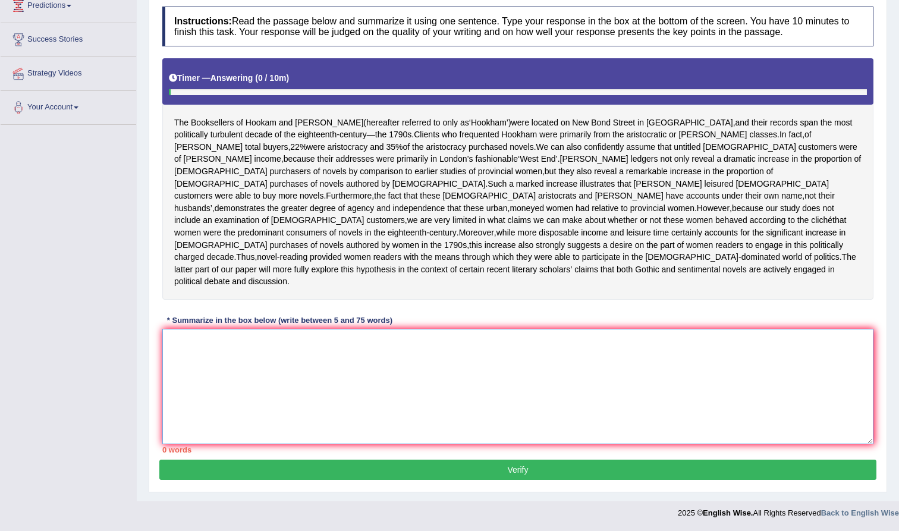
paste textarea "[PERSON_NAME] ledgers not only reveal a dramatic increase in the proportion of …"
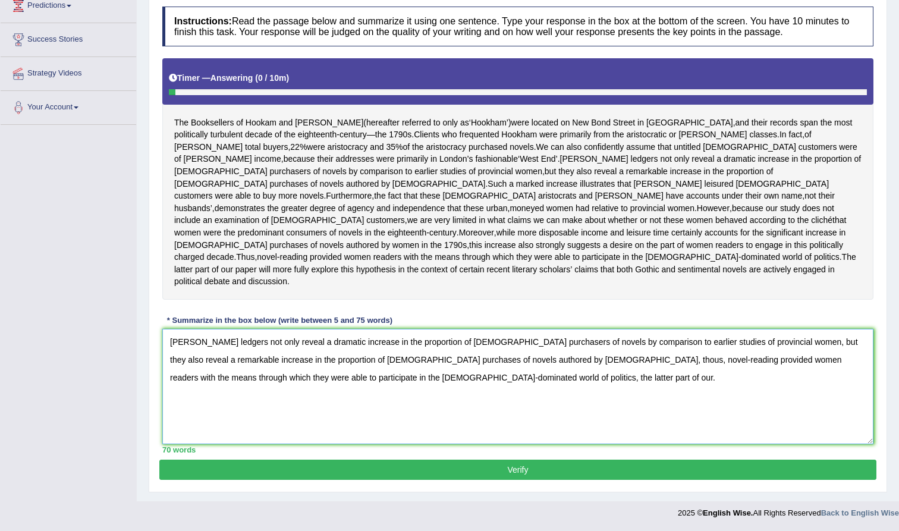
type textarea "[PERSON_NAME] ledgers not only reveal a dramatic increase in the proportion of …"
click at [376, 473] on button "Verify" at bounding box center [517, 470] width 717 height 20
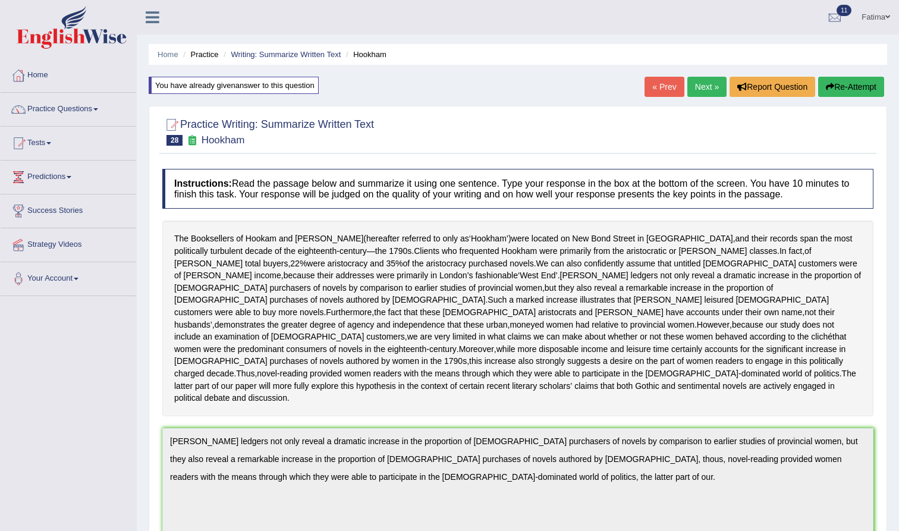
scroll to position [0, 0]
click at [840, 76] on div "Home Practice Writing: Summarize Written Text Hookham You have already given an…" at bounding box center [518, 469] width 762 height 938
click at [833, 80] on button "Re-Attempt" at bounding box center [851, 87] width 66 height 20
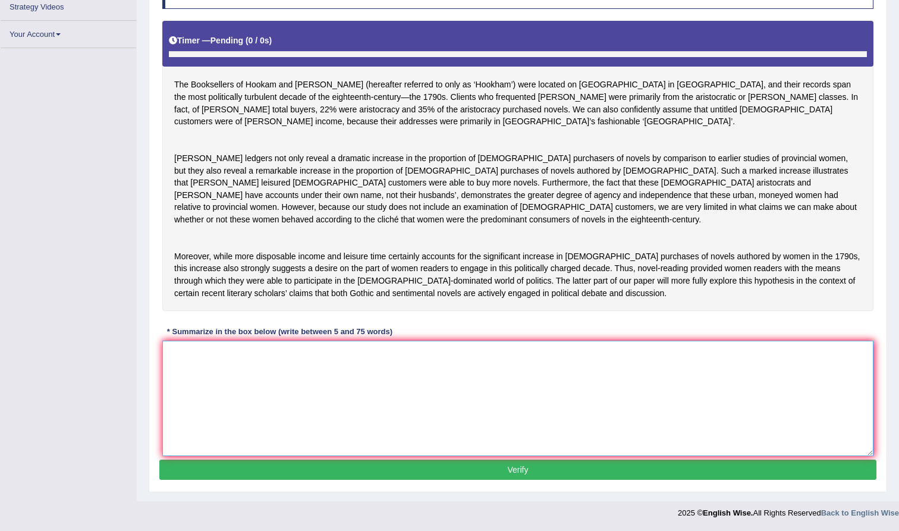
click at [342, 397] on textarea at bounding box center [517, 398] width 711 height 115
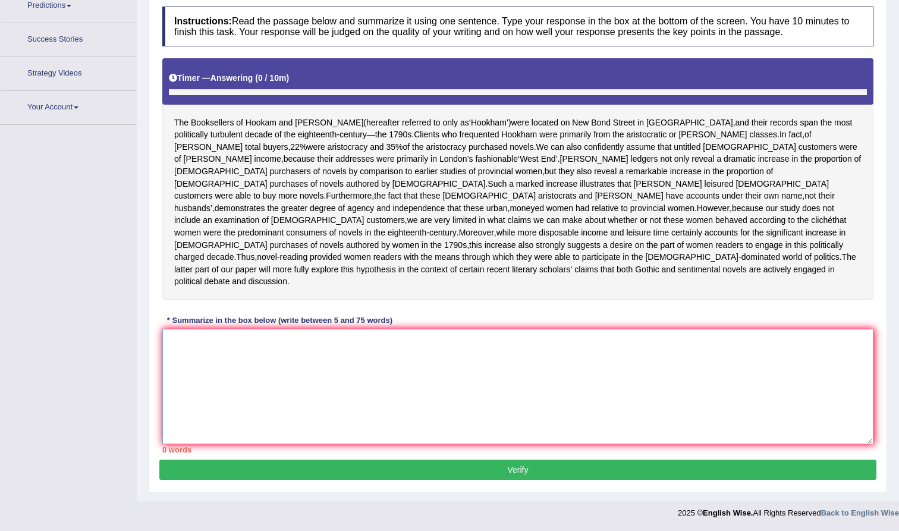
scroll to position [189, 0]
paste textarea "[PERSON_NAME] ledgers not only reveal a dramatic increase in the proportion of …"
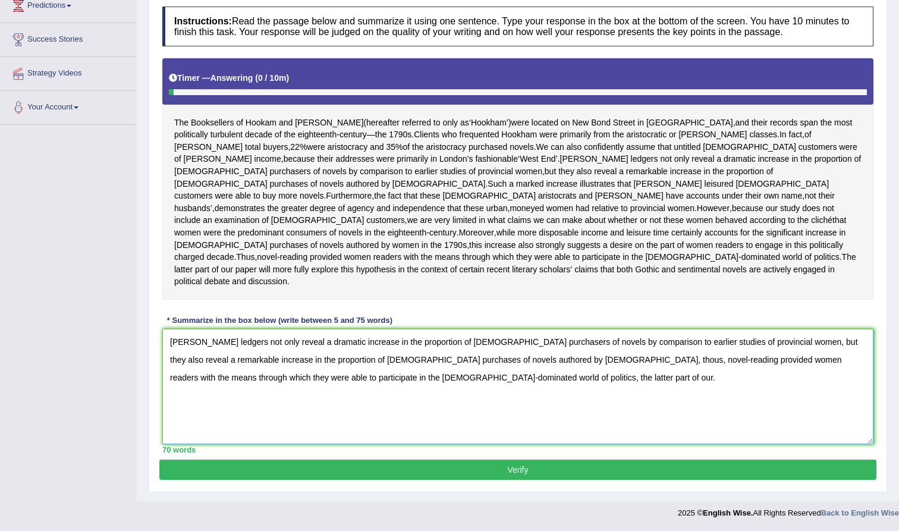
click at [529, 360] on textarea "[PERSON_NAME] ledgers not only reveal a dramatic increase in the proportion of …" at bounding box center [517, 386] width 711 height 115
click at [179, 344] on textarea "[PERSON_NAME] ledgers not only reveal a dramatic increase in the proportion of …" at bounding box center [517, 386] width 711 height 115
drag, startPoint x: 177, startPoint y: 342, endPoint x: 239, endPoint y: 428, distance: 106.0
click at [184, 352] on textarea "[PERSON_NAME] ledgers not only reveal a dramatic increase in the proportion of …" at bounding box center [517, 386] width 711 height 115
click at [239, 438] on textarea "[PERSON_NAME] ledgers not only reveal a dramatic increase in the proportion of …" at bounding box center [517, 386] width 711 height 115
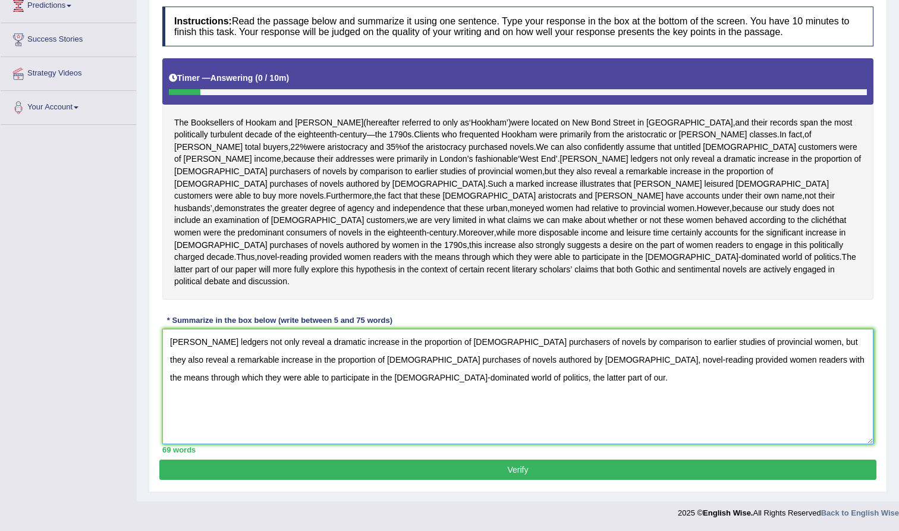
click at [213, 341] on textarea "[PERSON_NAME] ledgers not only reveal a dramatic increase in the proportion of …" at bounding box center [517, 386] width 711 height 115
type textarea "[PERSON_NAME] ledgers not only reveal a dramatic increase in the proportion of …"
click at [310, 465] on button "Verify" at bounding box center [517, 470] width 717 height 20
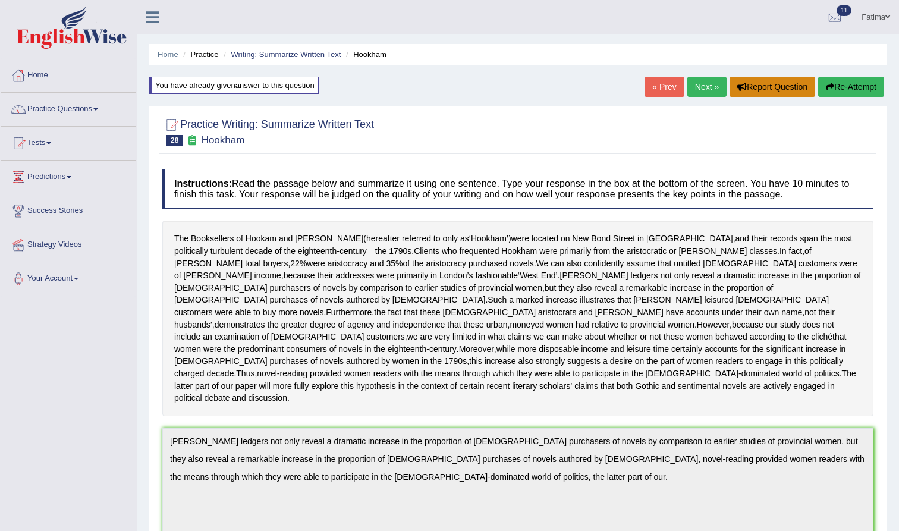
scroll to position [0, 0]
click at [829, 81] on button "Re-Attempt" at bounding box center [851, 87] width 66 height 20
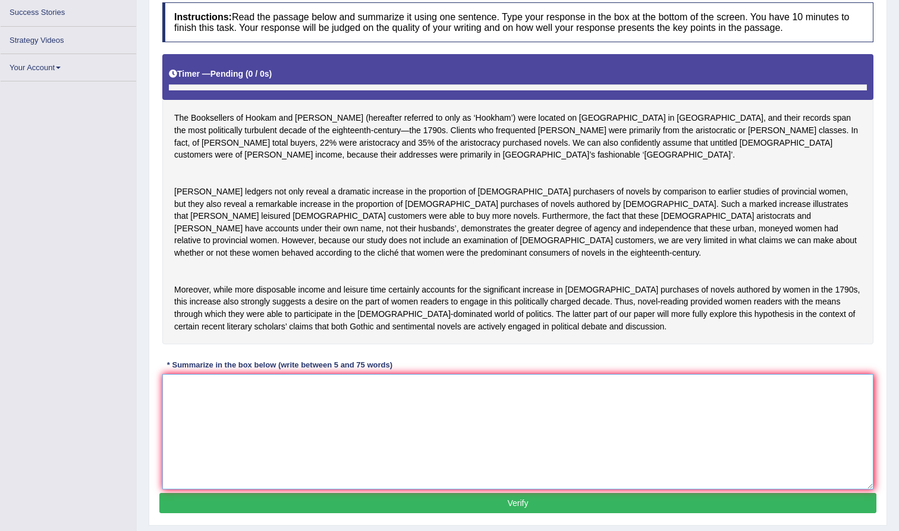
click at [476, 489] on textarea at bounding box center [517, 431] width 711 height 115
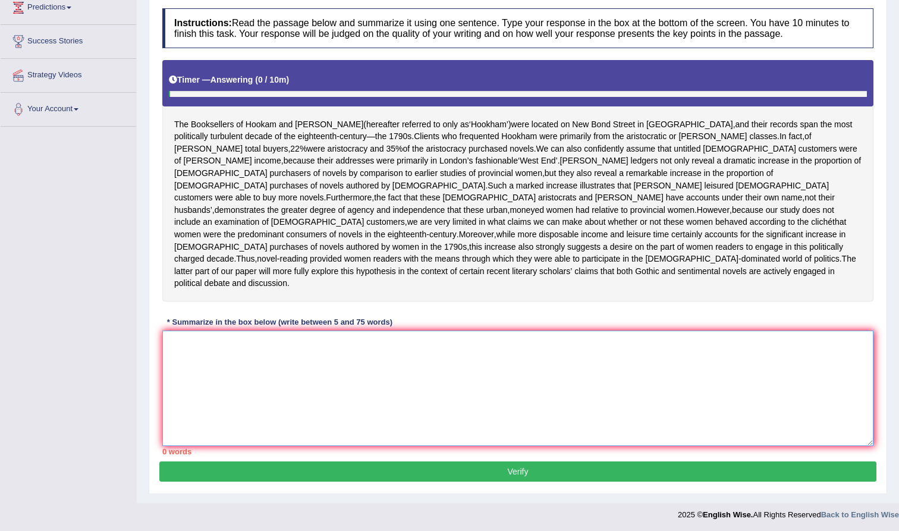
paste textarea "[PERSON_NAME] ledgers not only reveal a dramatic increase in the proportion of …"
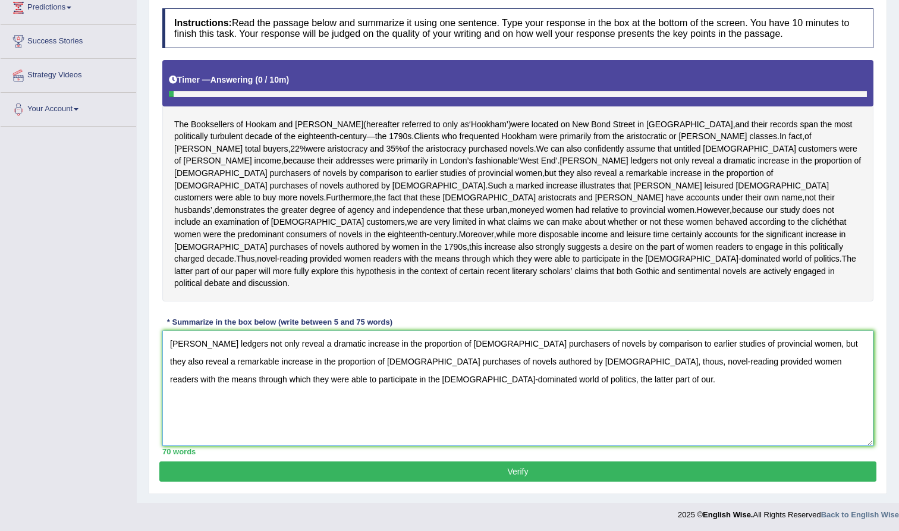
click at [531, 383] on textarea "[PERSON_NAME] ledgers not only reveal a dramatic increase in the proportion of …" at bounding box center [517, 388] width 711 height 115
click at [213, 363] on textarea "[PERSON_NAME] ledgers not only reveal a dramatic increase in the proportion of …" at bounding box center [517, 388] width 711 height 115
click at [175, 365] on textarea "ledgers not only reveal a dramatic increase in the proportion of [DEMOGRAPHIC_D…" at bounding box center [517, 388] width 711 height 115
click at [376, 404] on textarea "Ledgers not only reveal a dramatic increase in the proportion of [DEMOGRAPHIC_D…" at bounding box center [517, 388] width 711 height 115
type textarea "Ledgers not only reveal a dramatic increase in the proportion of [DEMOGRAPHIC_D…"
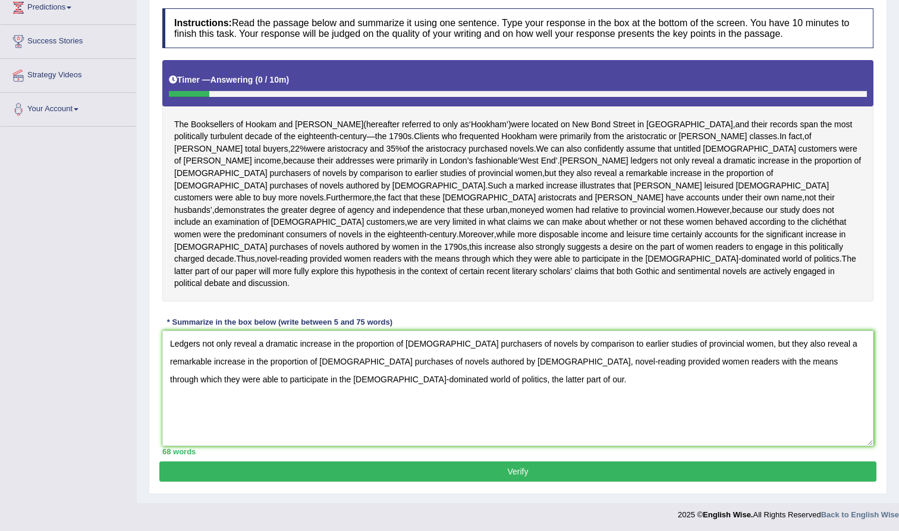
click at [406, 482] on button "Verify" at bounding box center [517, 472] width 717 height 20
